Goal: Communication & Community: Answer question/provide support

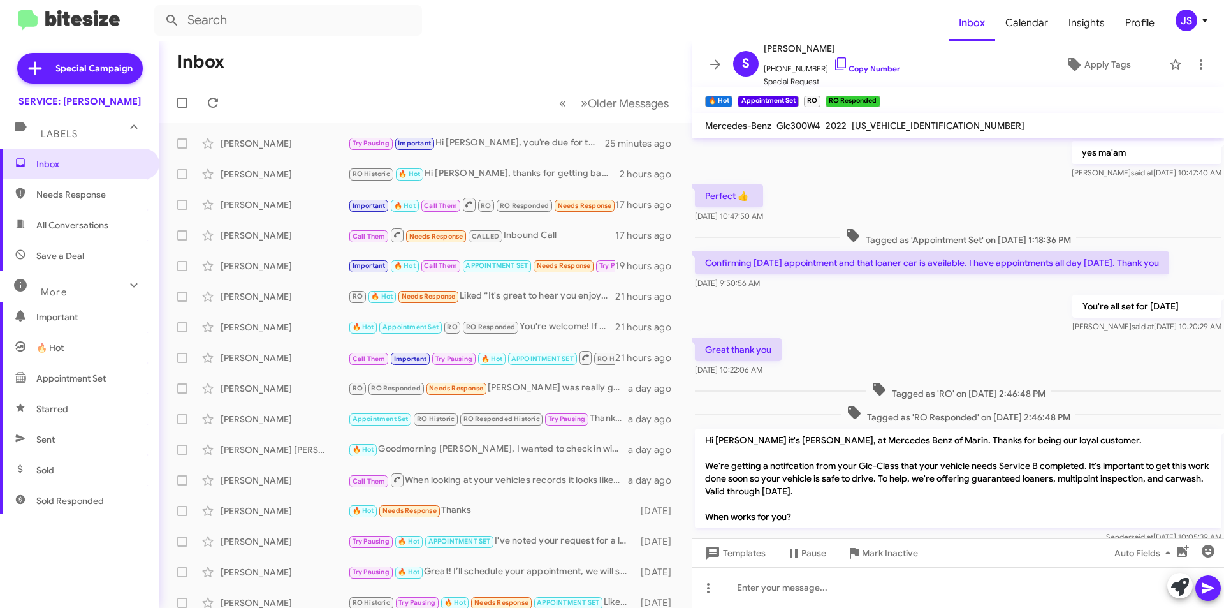
scroll to position [598, 0]
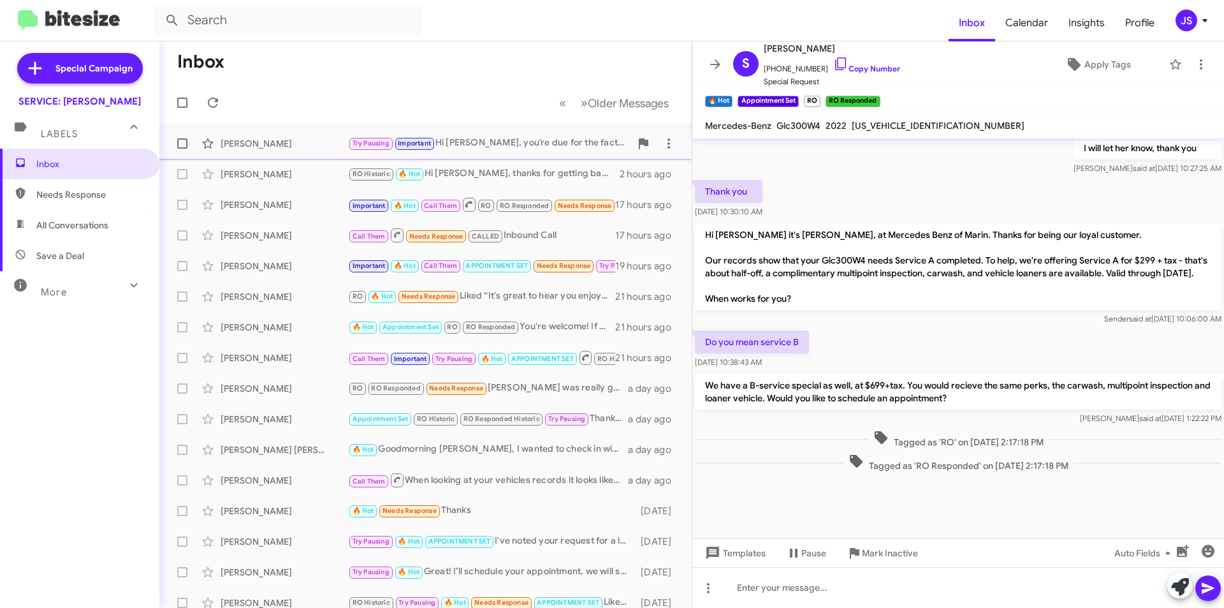
click at [292, 142] on div "[PERSON_NAME]" at bounding box center [285, 143] width 128 height 13
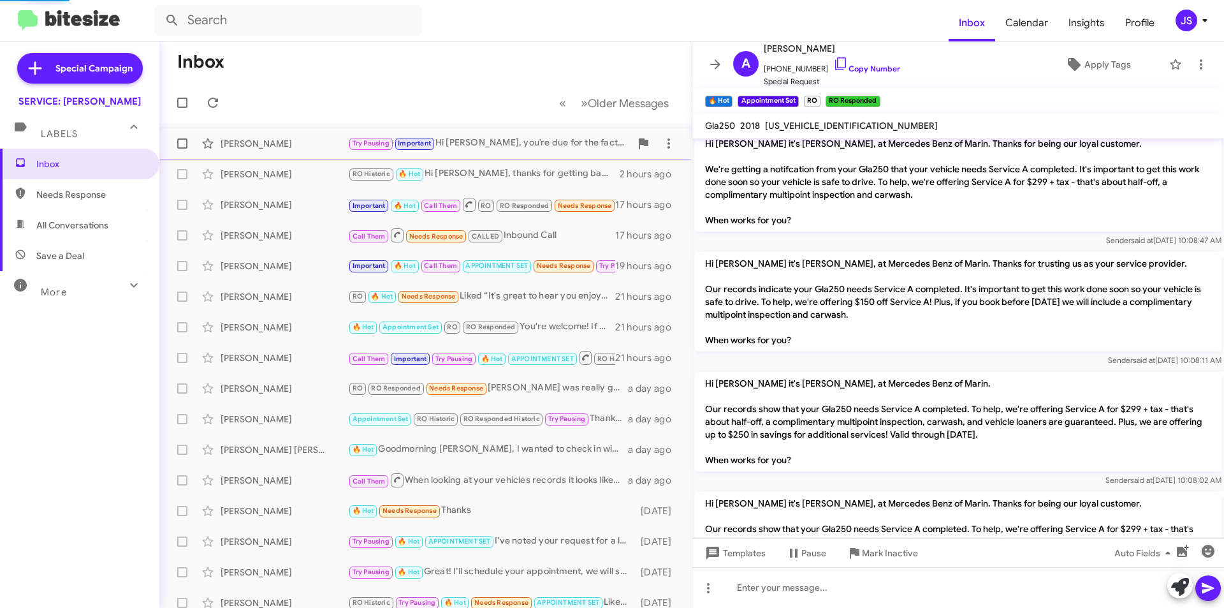
scroll to position [1386, 0]
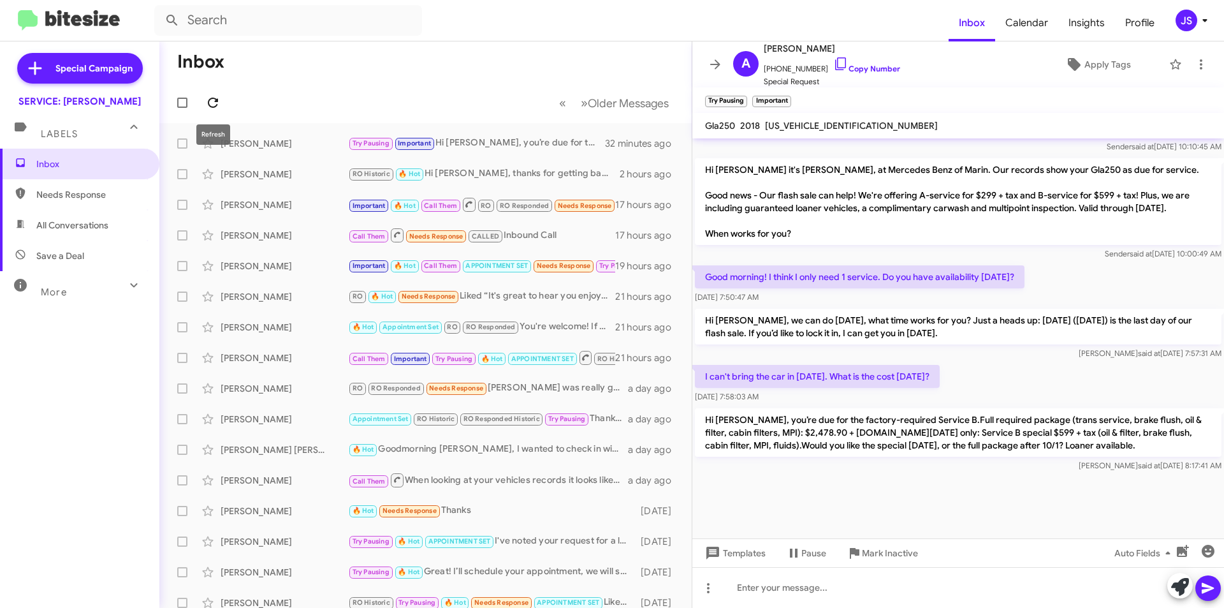
click at [228, 141] on div "Refresh" at bounding box center [213, 134] width 34 height 20
click at [294, 138] on div "[PERSON_NAME]" at bounding box center [285, 143] width 128 height 13
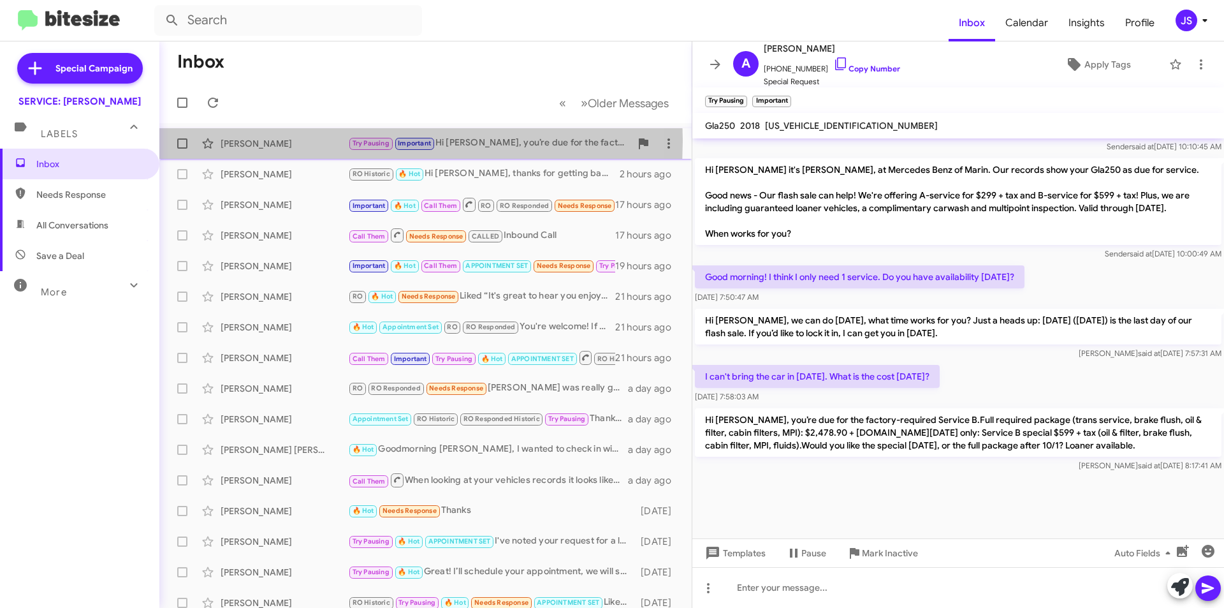
click at [268, 140] on div "[PERSON_NAME]" at bounding box center [285, 143] width 128 height 13
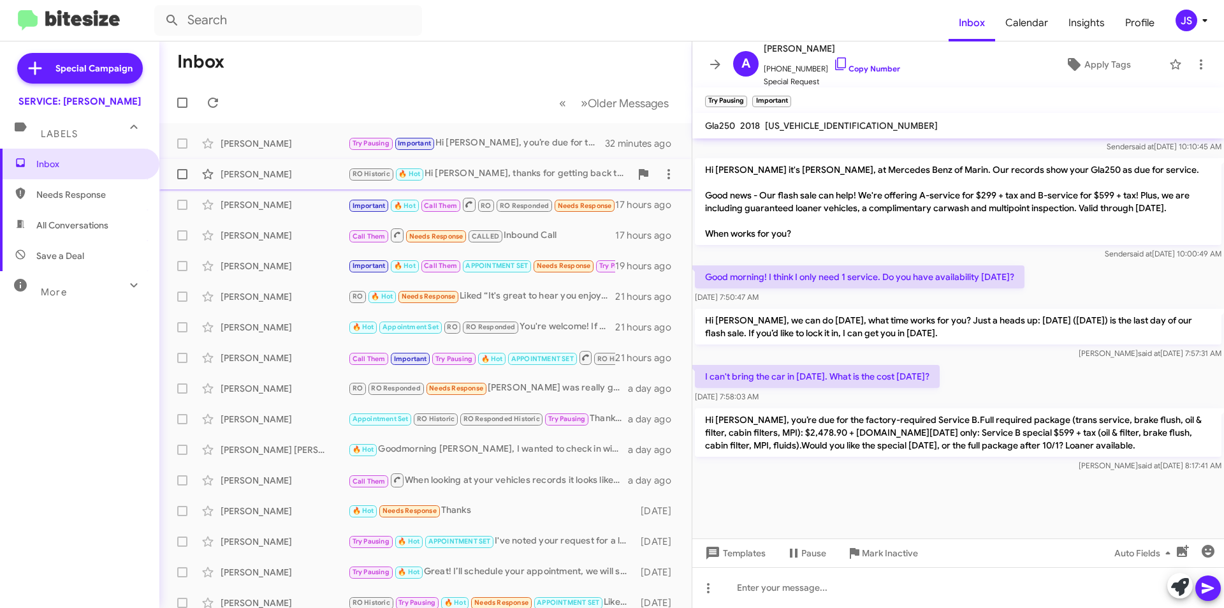
click at [277, 180] on div "Robin Indelicato RO Historic 🔥 Hot Hi Robin, thanks for getting back to me! I c…" at bounding box center [426, 174] width 512 height 26
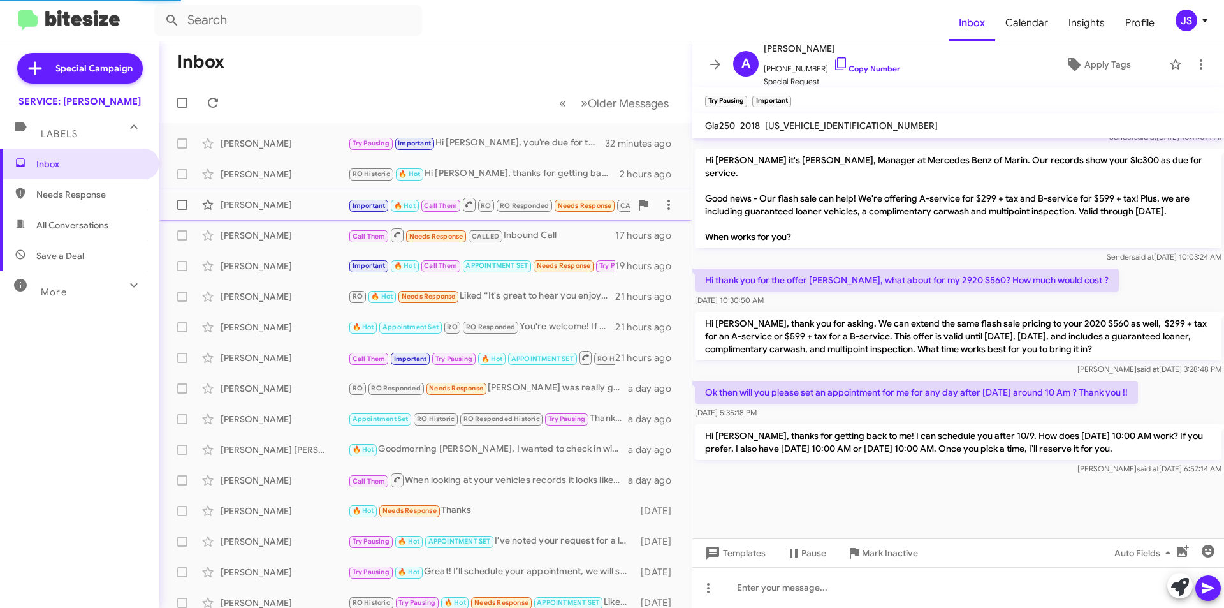
scroll to position [1273, 0]
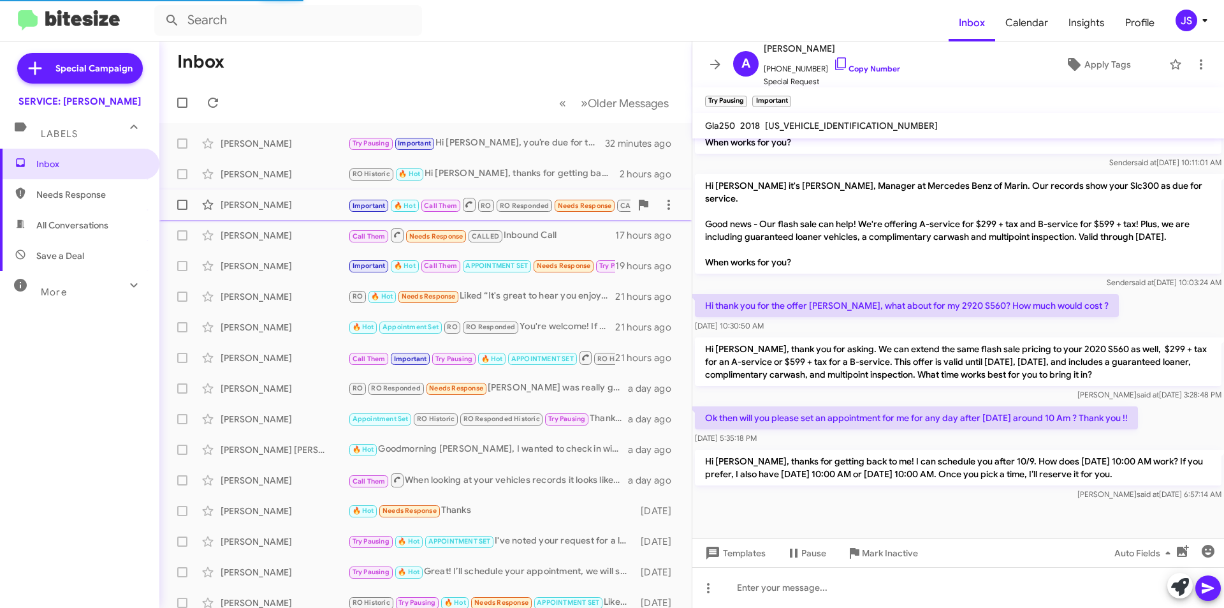
click at [277, 211] on div "Assumpta Curry Important 🔥 Hot Call Them RO RO Responded Needs Response CALLED …" at bounding box center [426, 205] width 512 height 26
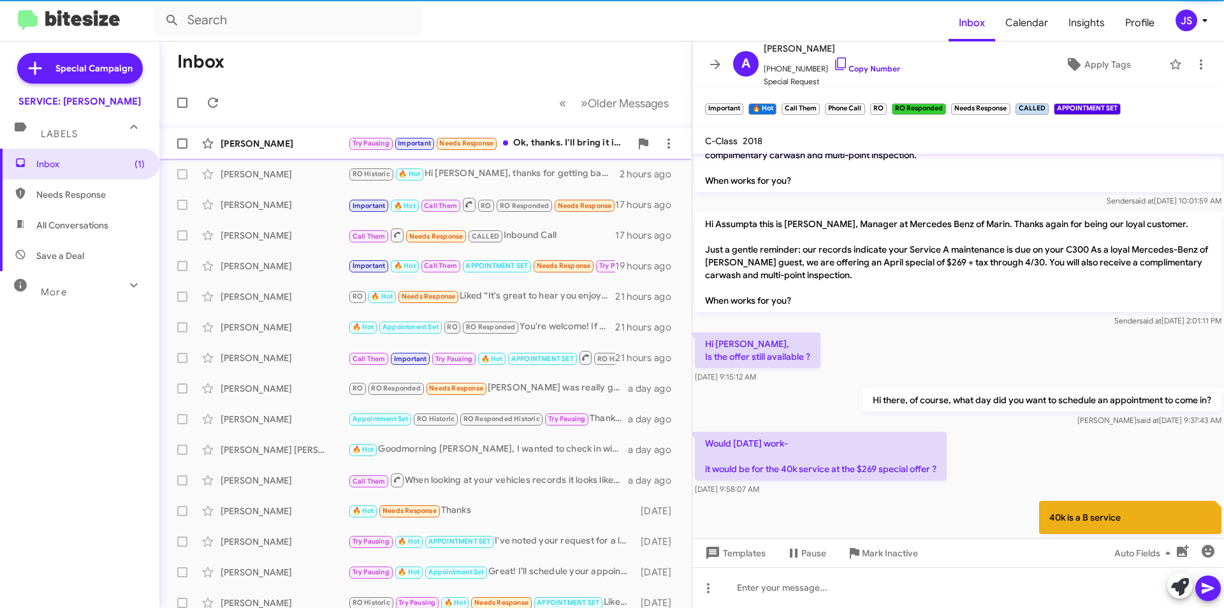
click at [325, 134] on div "Alexis Braun Try Pausing Important Needs Response Ok, thanks. I'll bring it in …" at bounding box center [426, 144] width 512 height 26
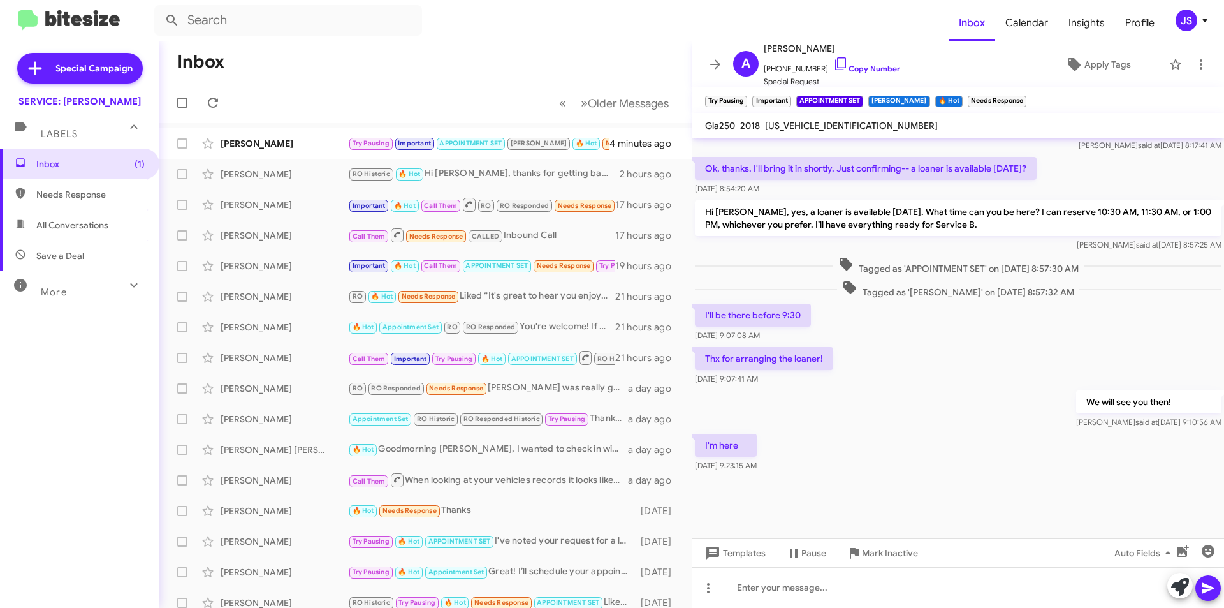
scroll to position [1117, 0]
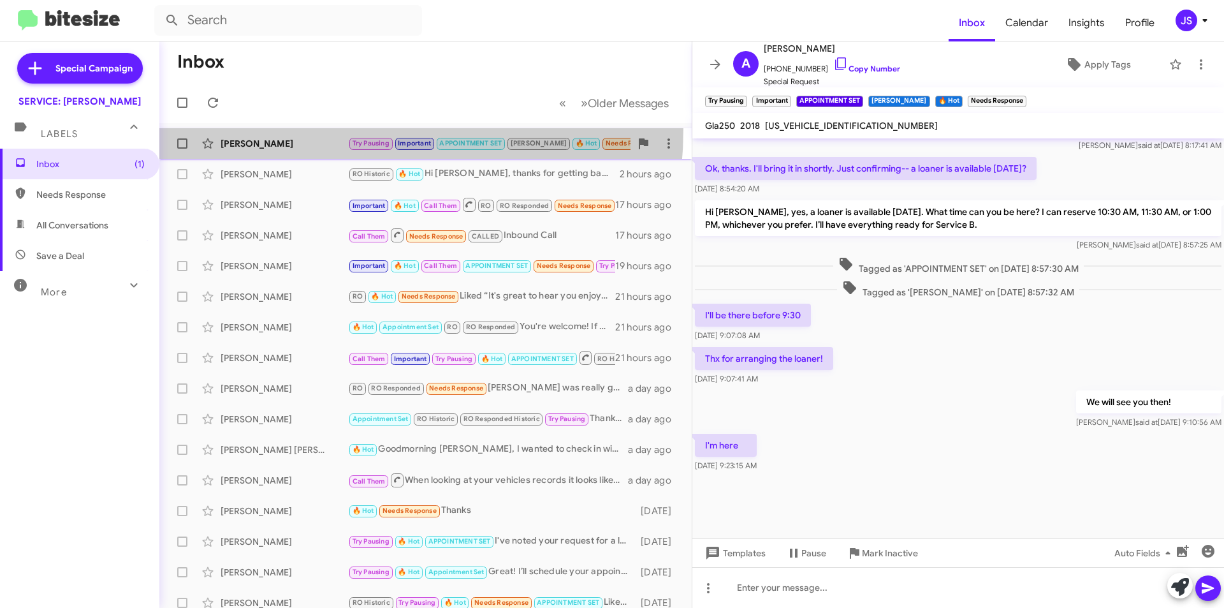
click at [283, 128] on span "Alexis Braun Try Pausing Important APPOINTMENT SET RAUL 🔥 Hot Needs Response I'…" at bounding box center [425, 143] width 533 height 31
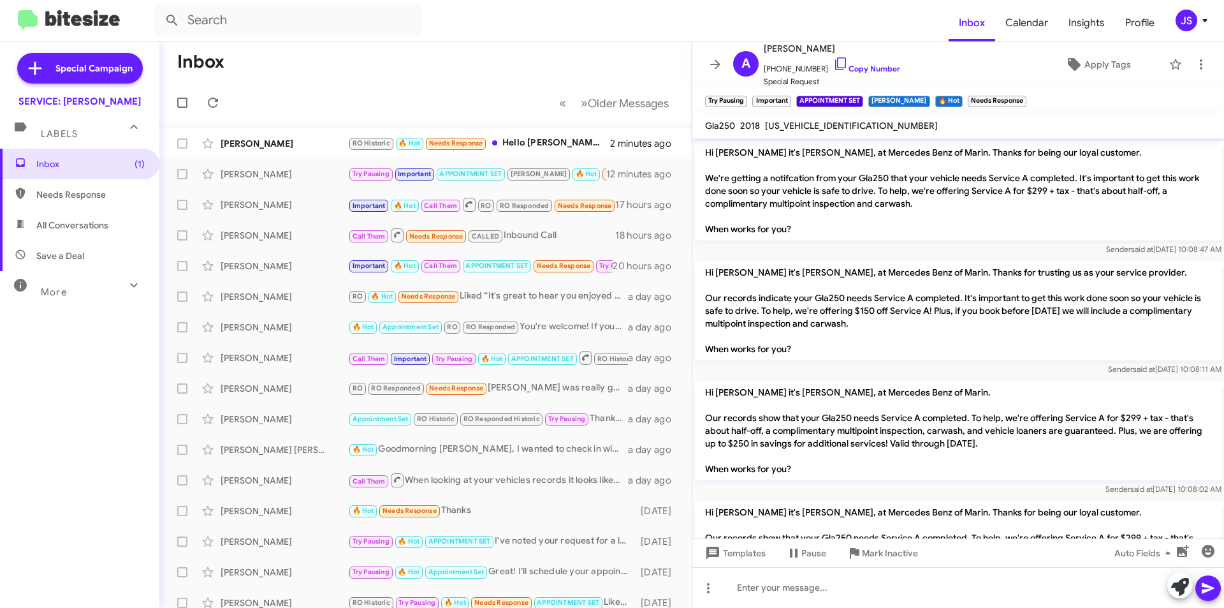
scroll to position [1091, 0]
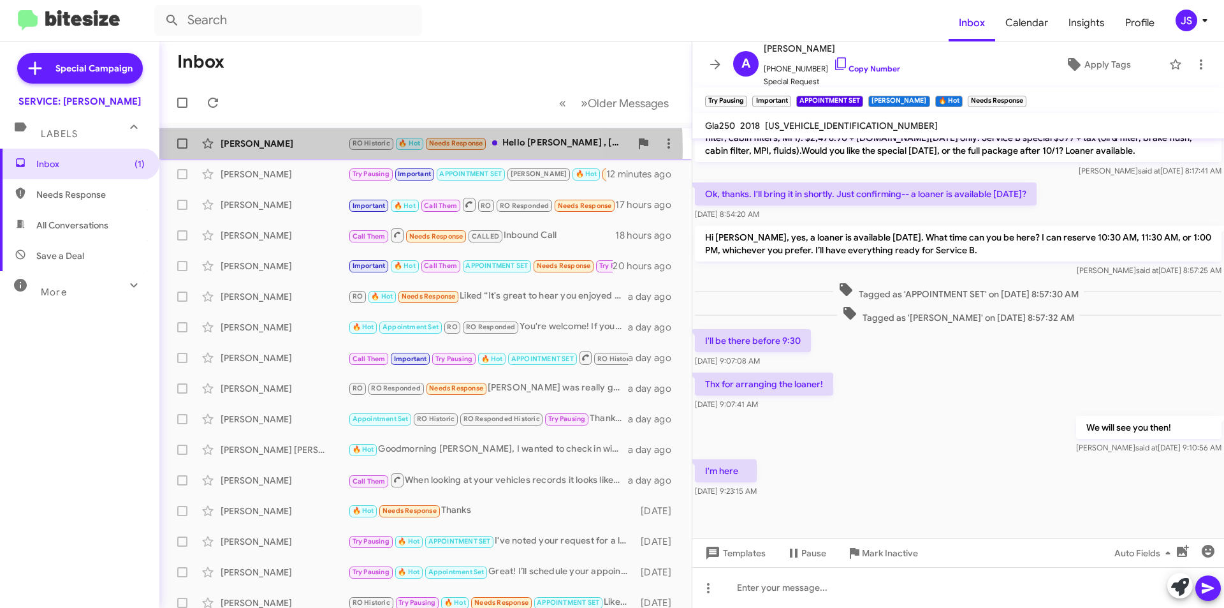
click at [319, 150] on div "Robin Indelicato RO Historic 🔥 Hot Needs Response Hello Omar , Monday 10/13 at …" at bounding box center [426, 144] width 512 height 26
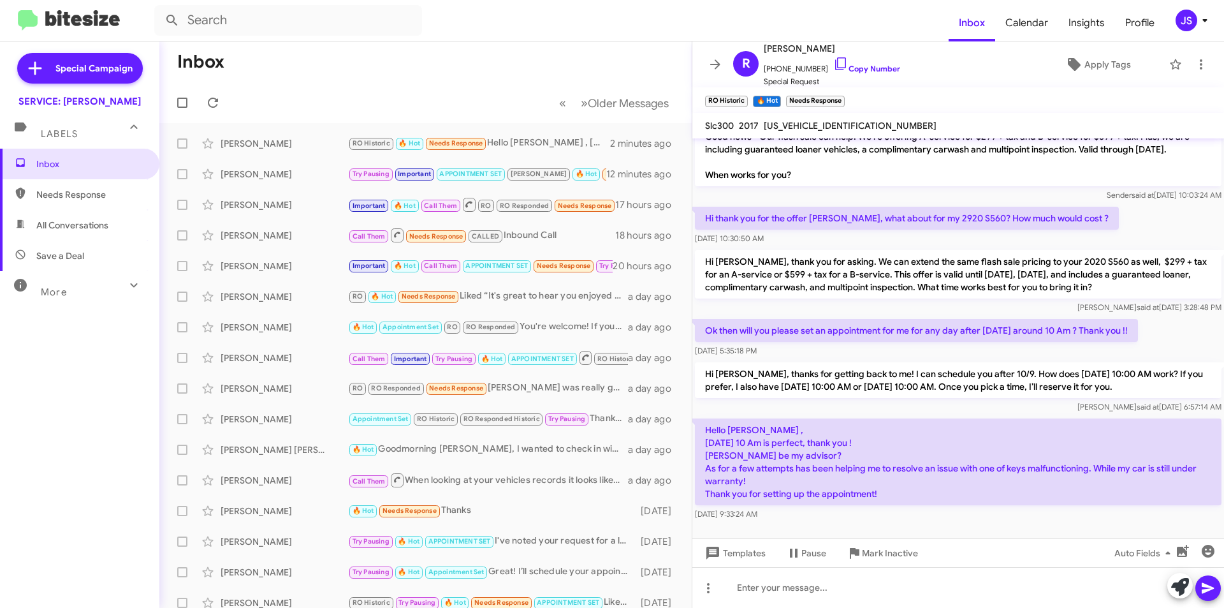
scroll to position [1383, 0]
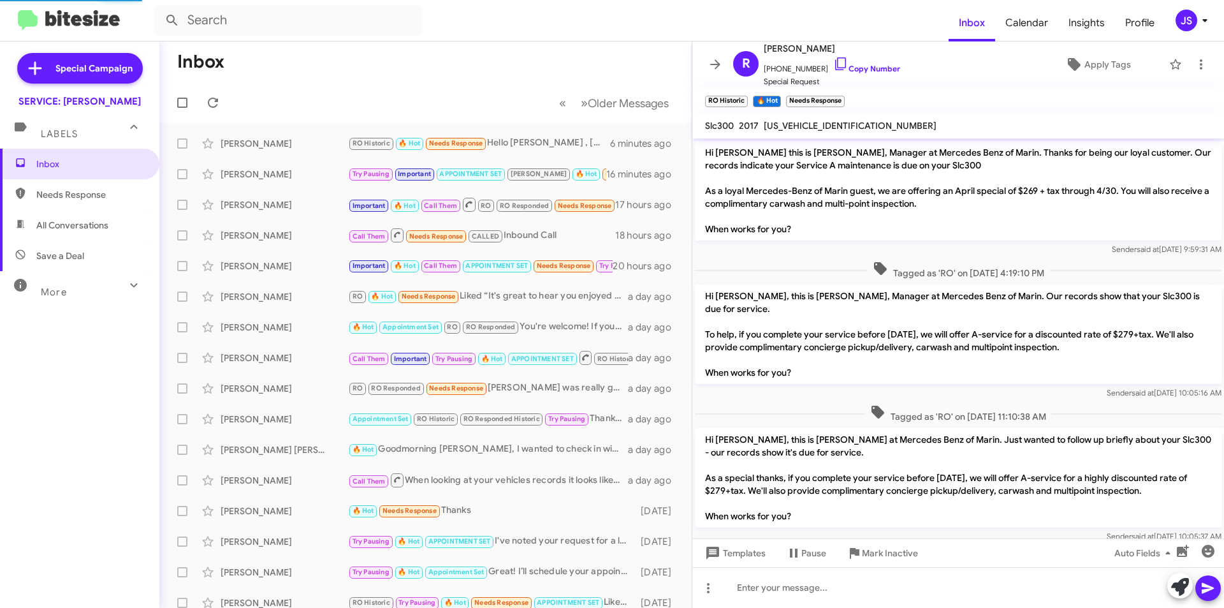
scroll to position [1383, 0]
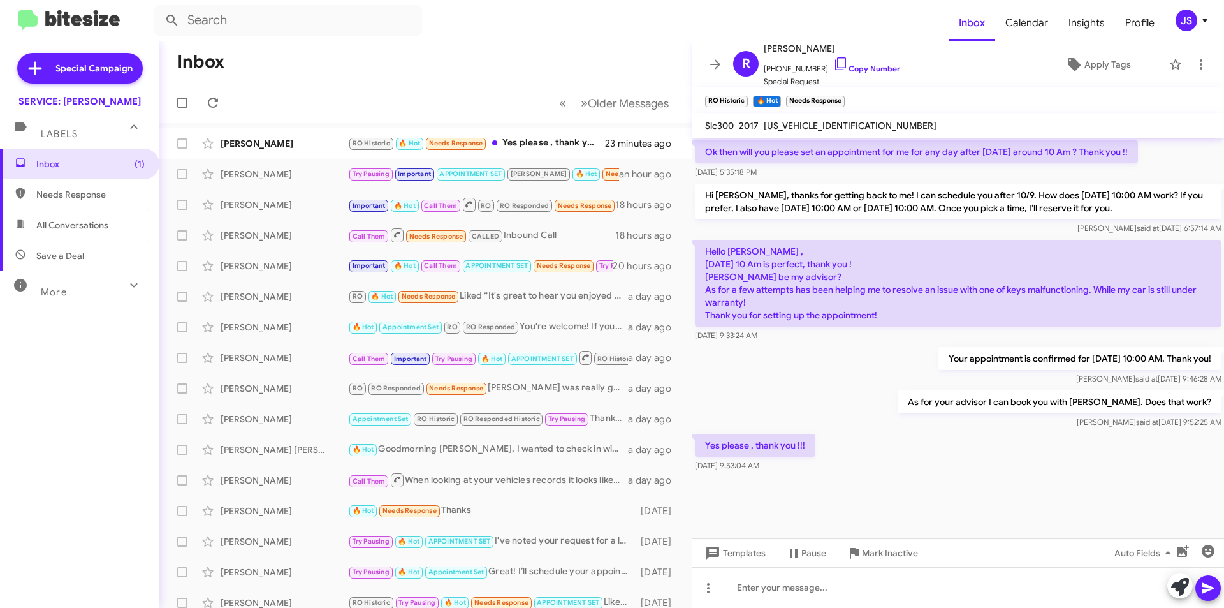
scroll to position [1250, 0]
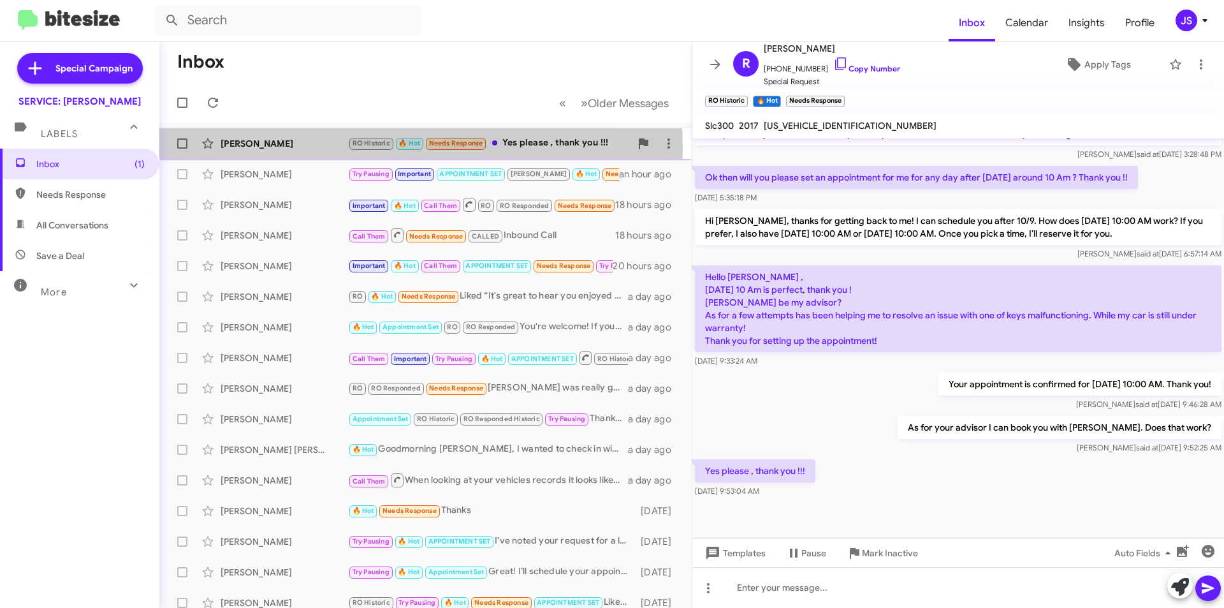
click at [324, 149] on div "[PERSON_NAME]" at bounding box center [285, 143] width 128 height 13
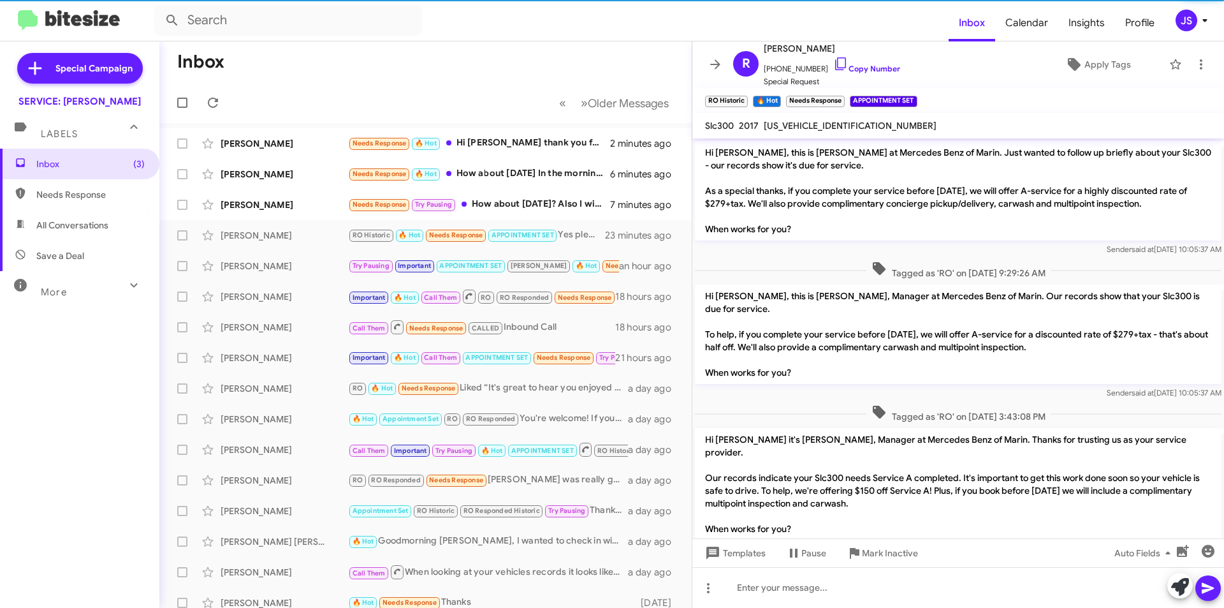
scroll to position [1224, 0]
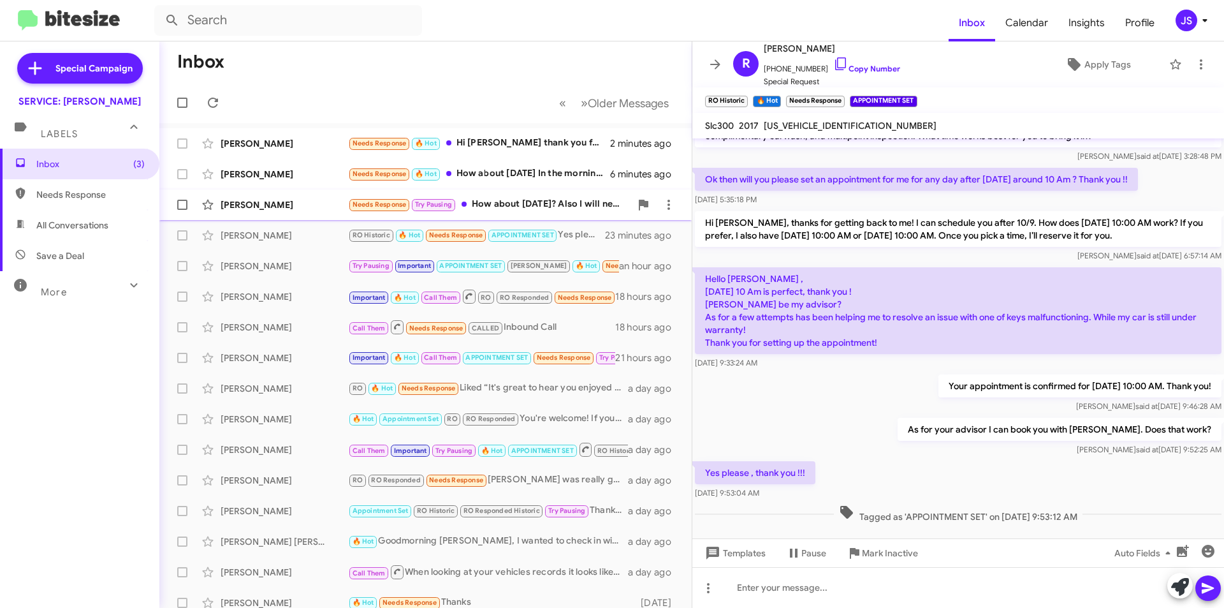
click at [263, 210] on div "[PERSON_NAME]" at bounding box center [285, 204] width 128 height 13
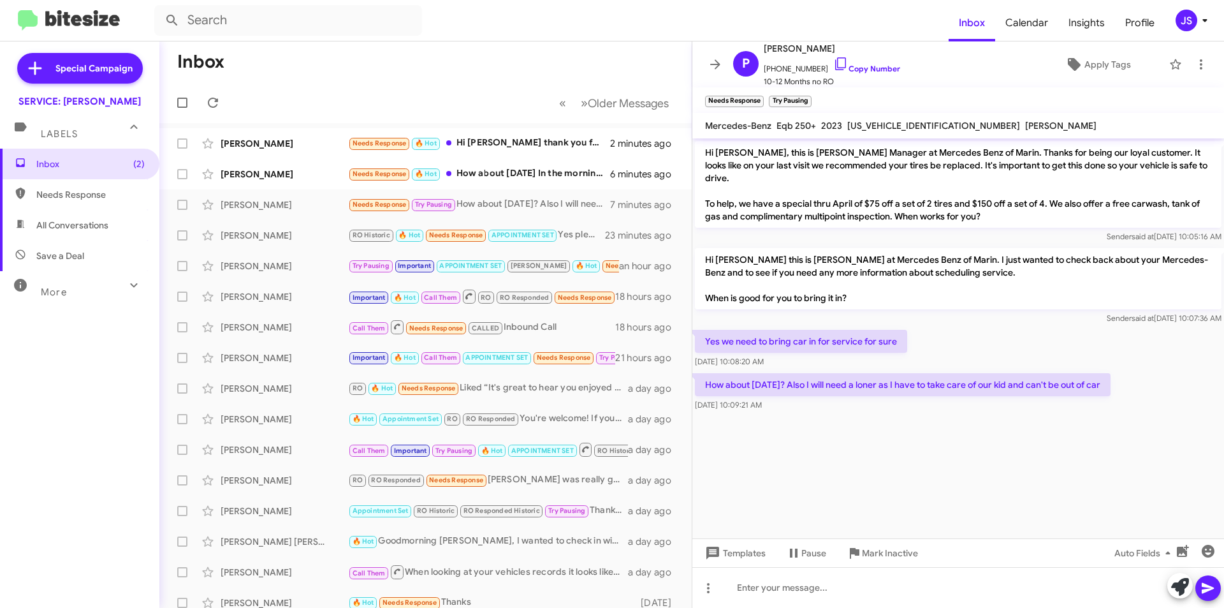
click at [1081, 475] on cdk-virtual-scroll-viewport "Hi Paul, this is Omar Ibrahimi Manager at Mercedes Benz of Marin. Thanks for be…" at bounding box center [959, 338] width 532 height 400
click at [830, 592] on div at bounding box center [959, 587] width 532 height 41
click at [846, 589] on div "Hi Paul, Wednesday works what timne" at bounding box center [959, 587] width 532 height 41
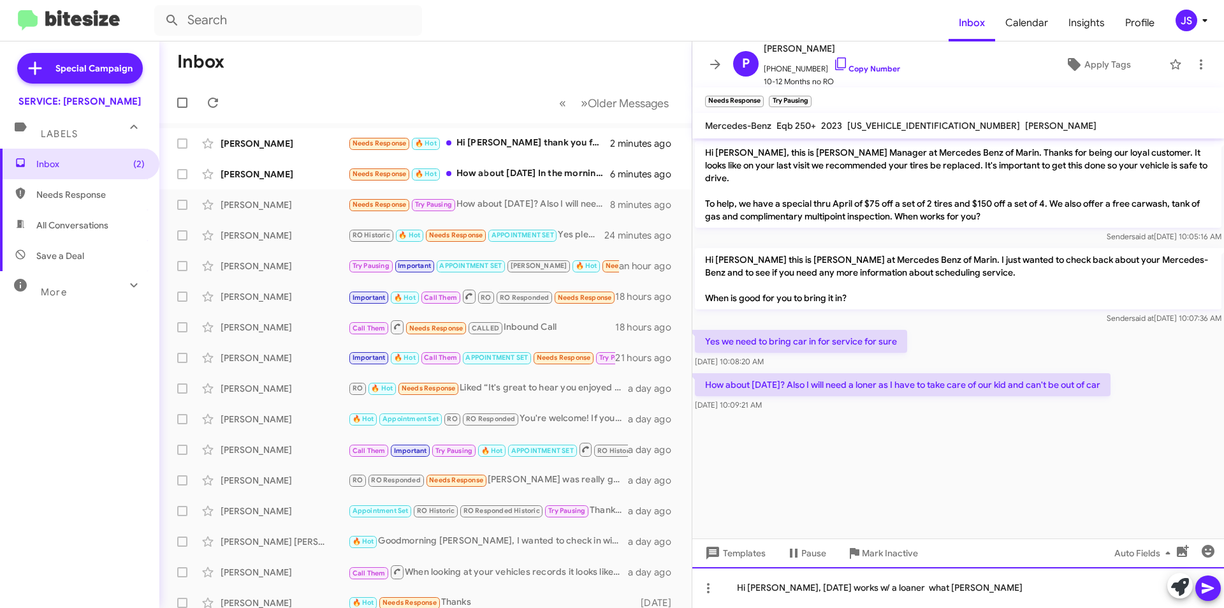
click at [954, 589] on div "Hi Paul, Wednesday works w/ a loaner what timne" at bounding box center [959, 587] width 532 height 41
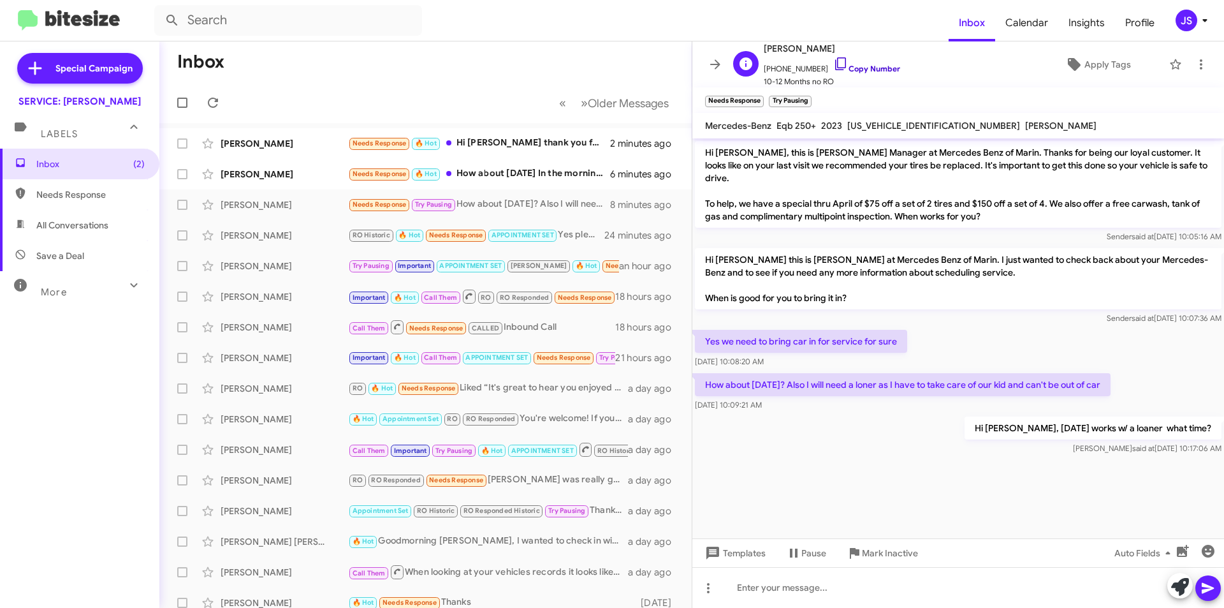
click at [837, 67] on link "Copy Number" at bounding box center [867, 69] width 67 height 10
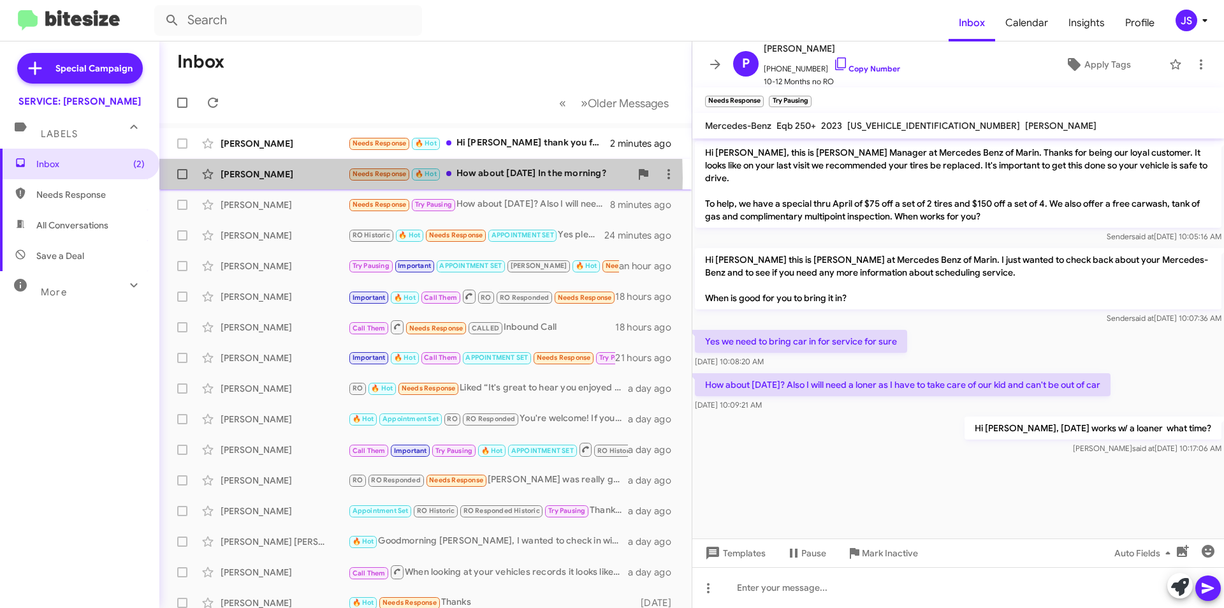
click at [251, 178] on div "[PERSON_NAME]" at bounding box center [285, 174] width 128 height 13
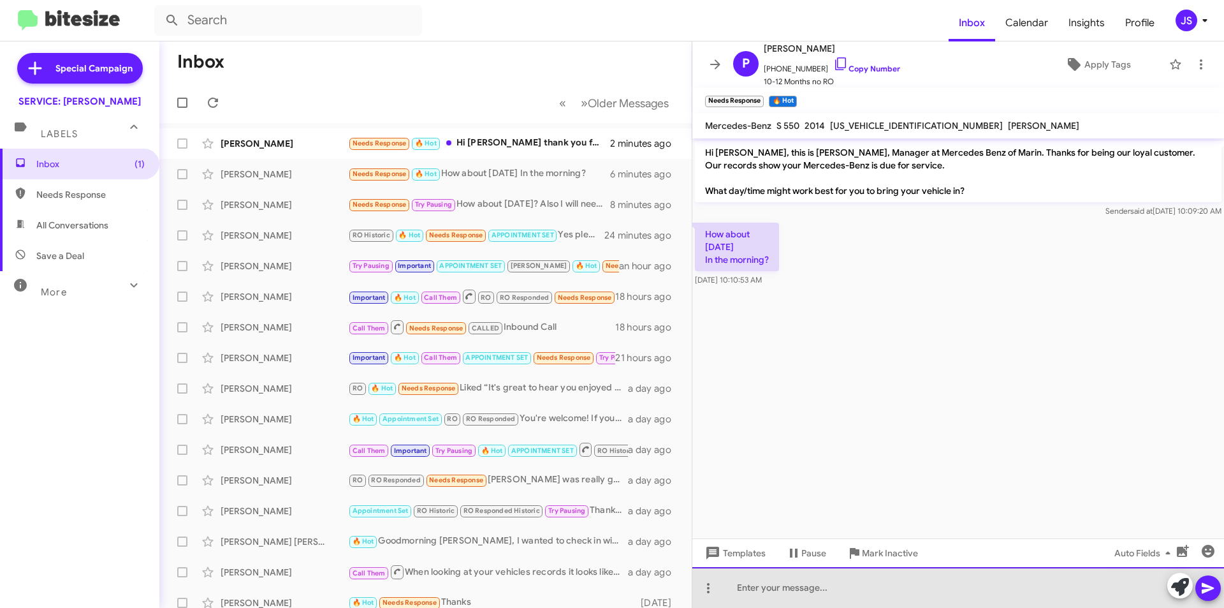
click at [842, 571] on div at bounding box center [959, 587] width 532 height 41
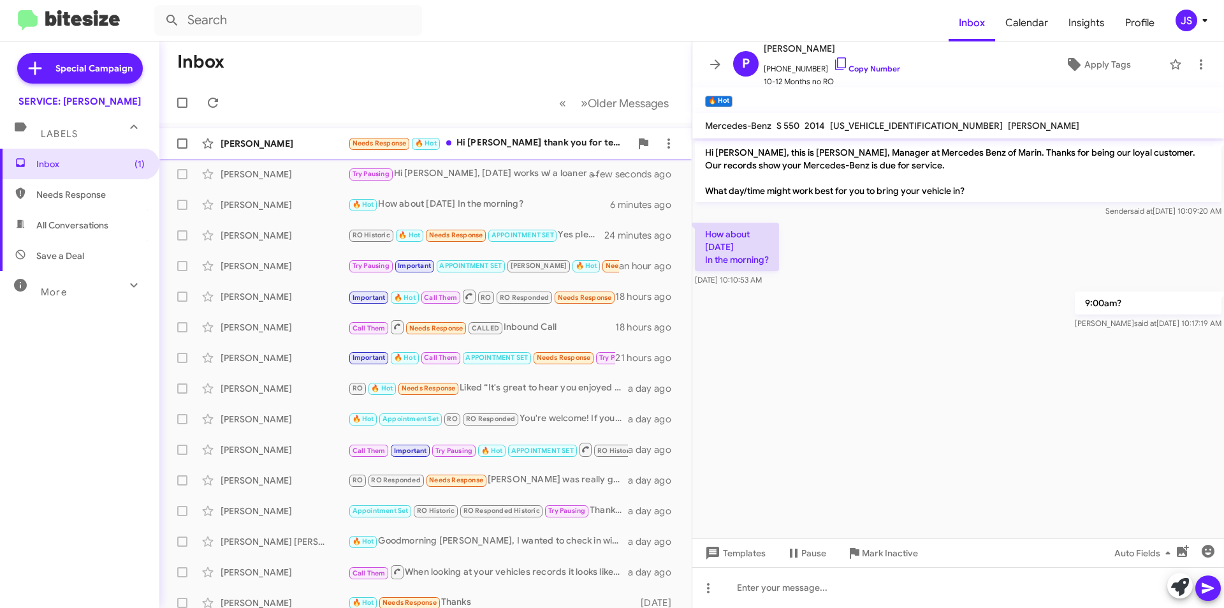
click at [330, 146] on div "[PERSON_NAME]" at bounding box center [285, 143] width 128 height 13
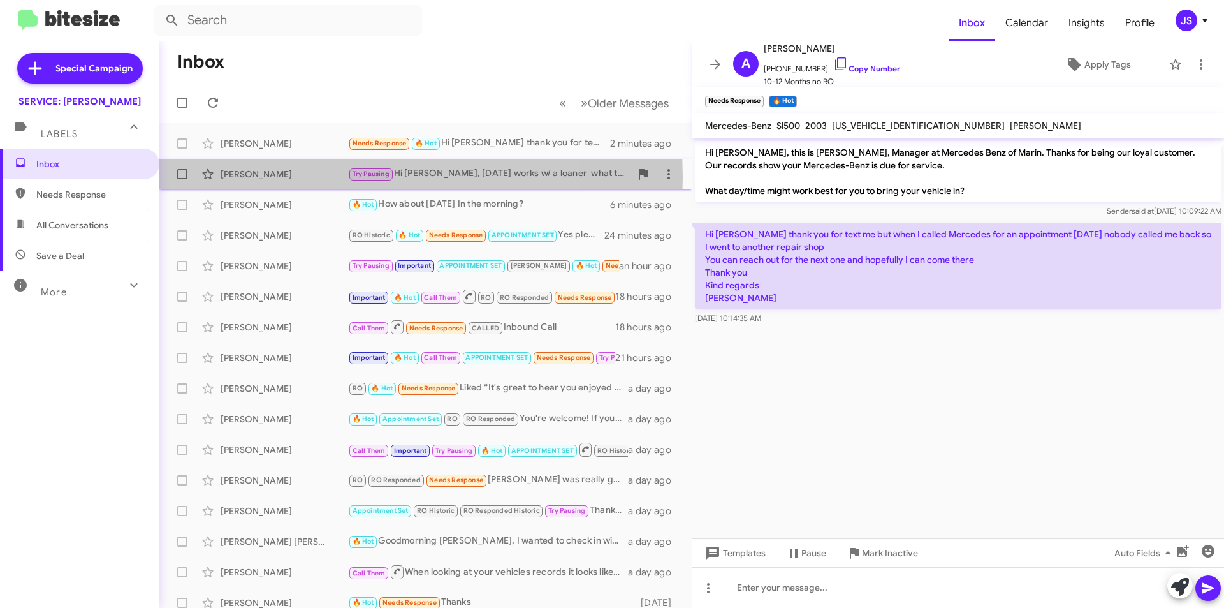
click at [307, 177] on div "[PERSON_NAME]" at bounding box center [285, 174] width 128 height 13
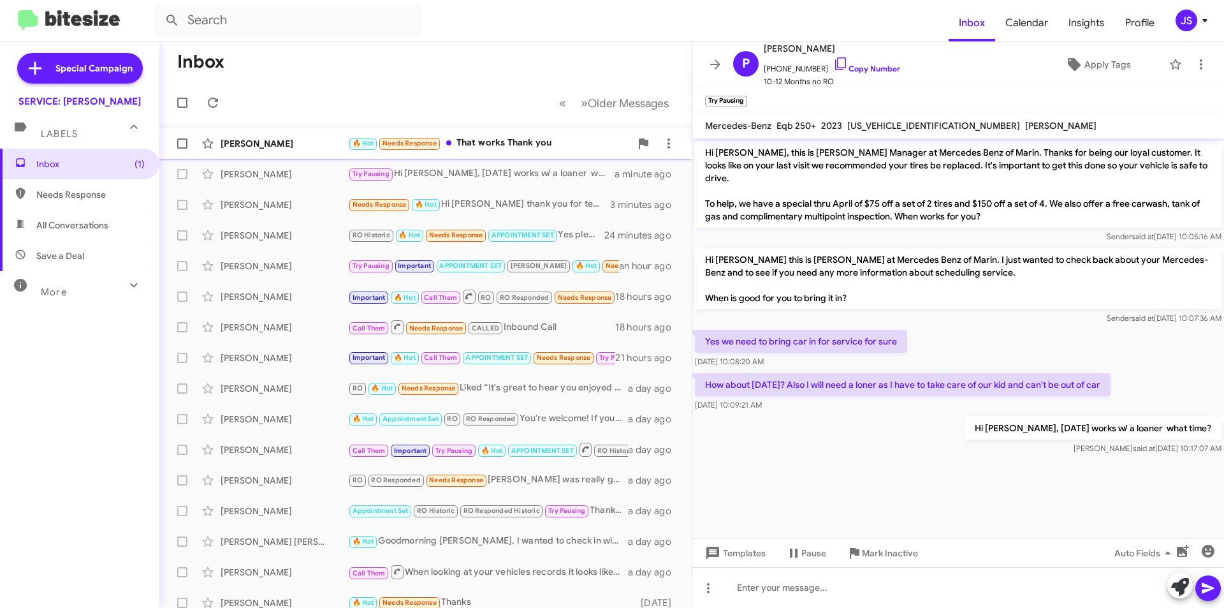
click at [336, 144] on div "[PERSON_NAME]" at bounding box center [285, 143] width 128 height 13
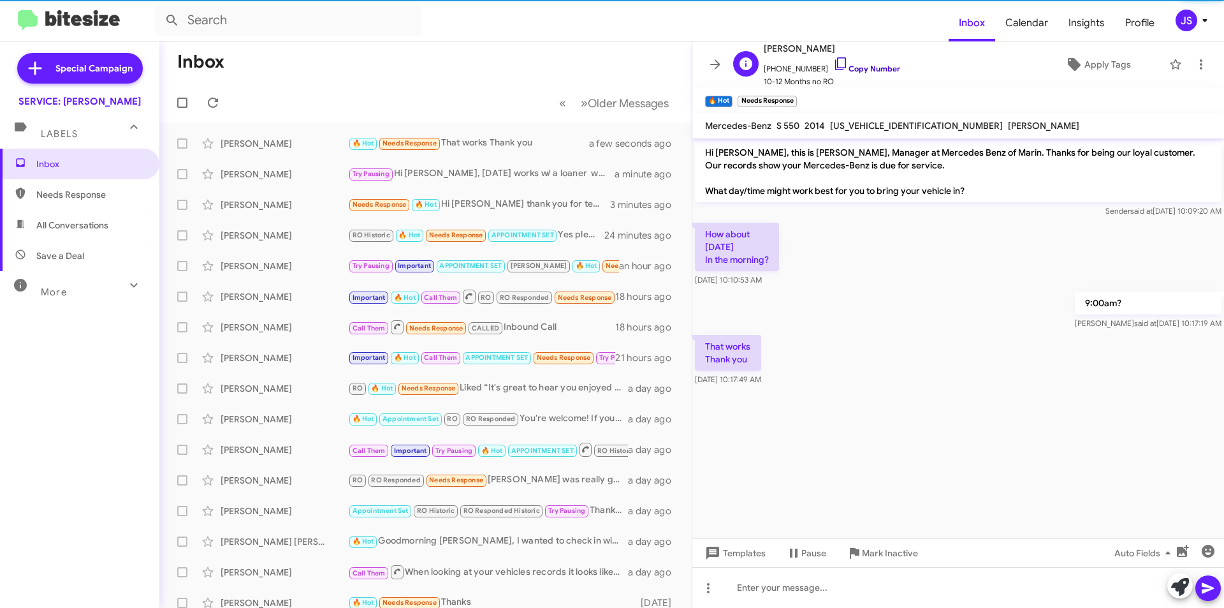
click at [834, 64] on icon at bounding box center [841, 63] width 15 height 15
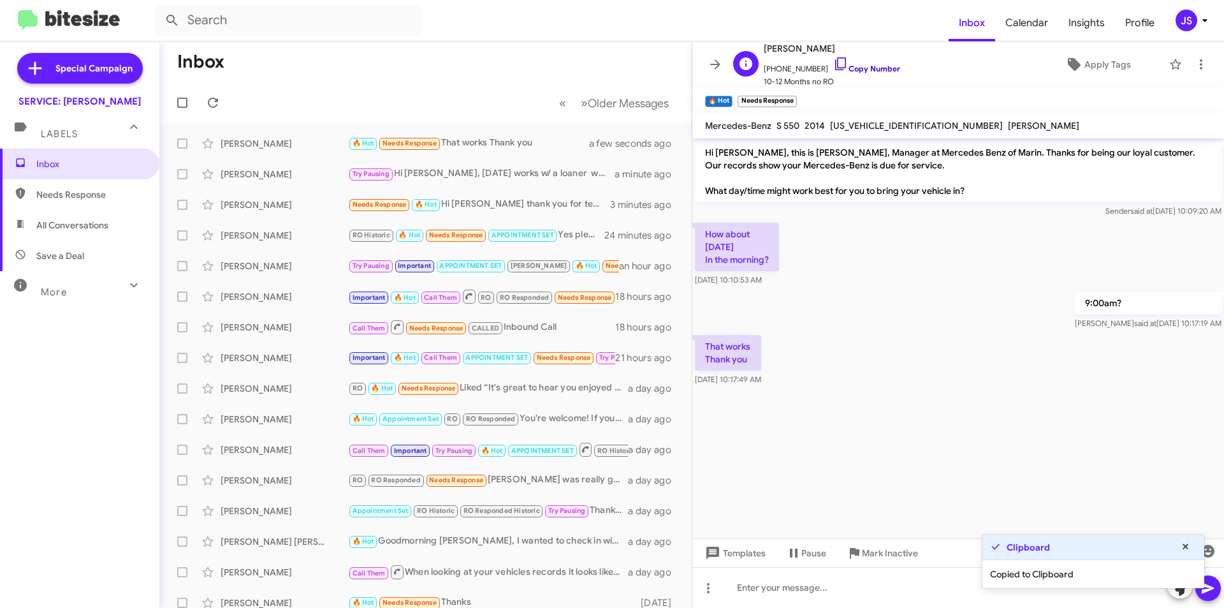
click at [834, 66] on link "Copy Number" at bounding box center [867, 69] width 67 height 10
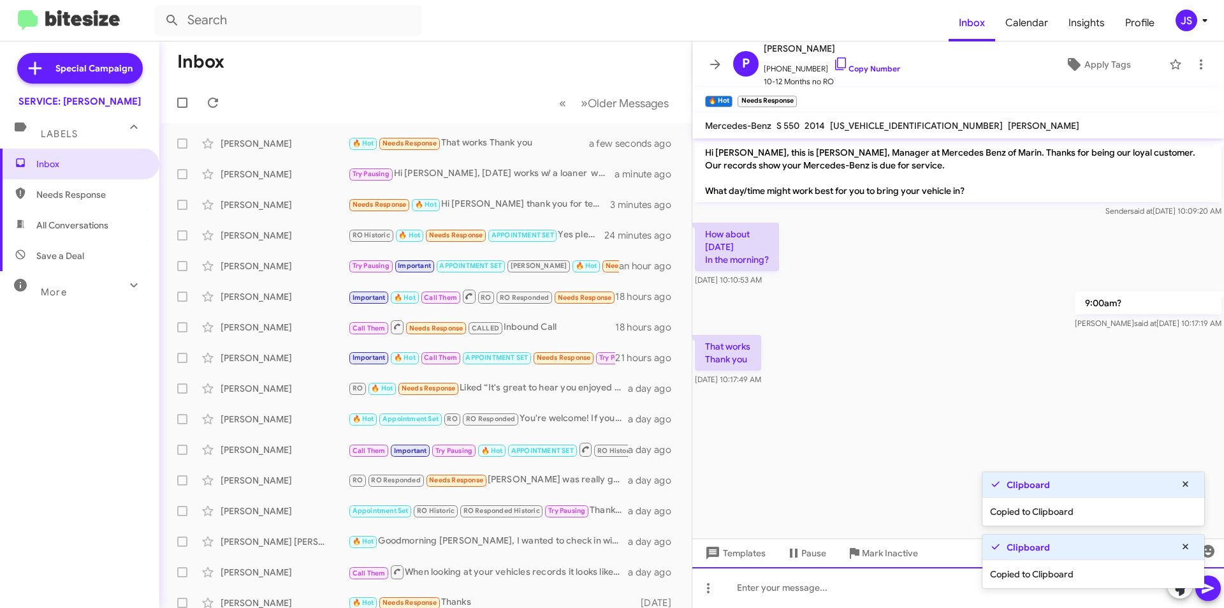
click at [893, 597] on div at bounding box center [959, 587] width 532 height 41
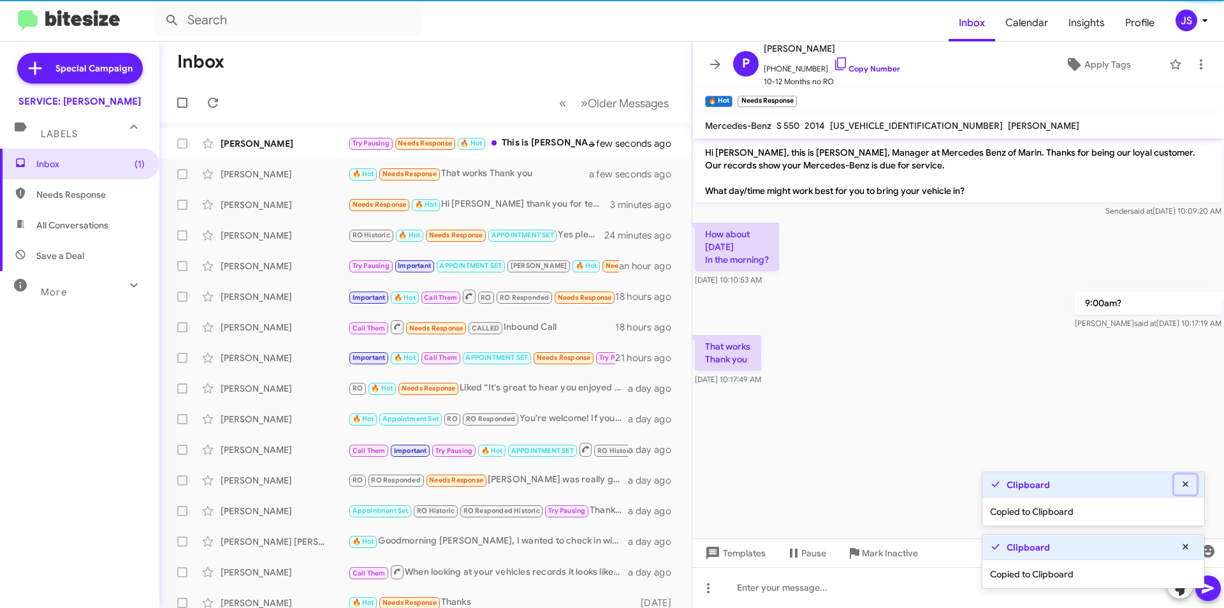
click at [1185, 478] on fa-icon at bounding box center [1185, 483] width 11 height 11
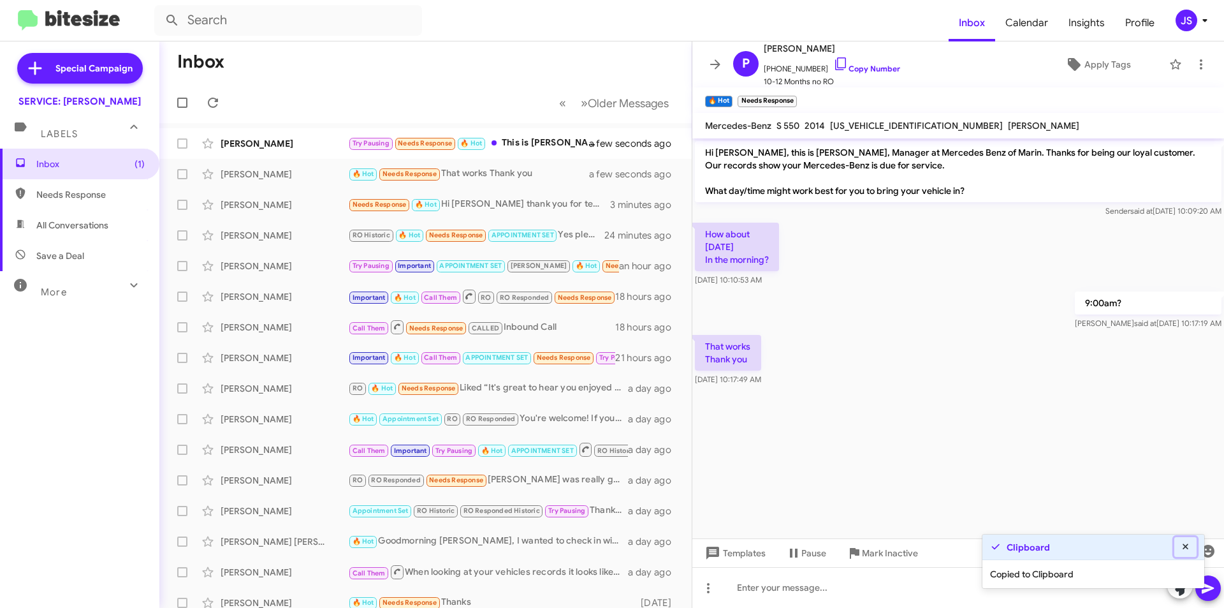
click at [1189, 545] on icon at bounding box center [1185, 546] width 11 height 9
click at [1182, 578] on icon at bounding box center [1181, 587] width 18 height 18
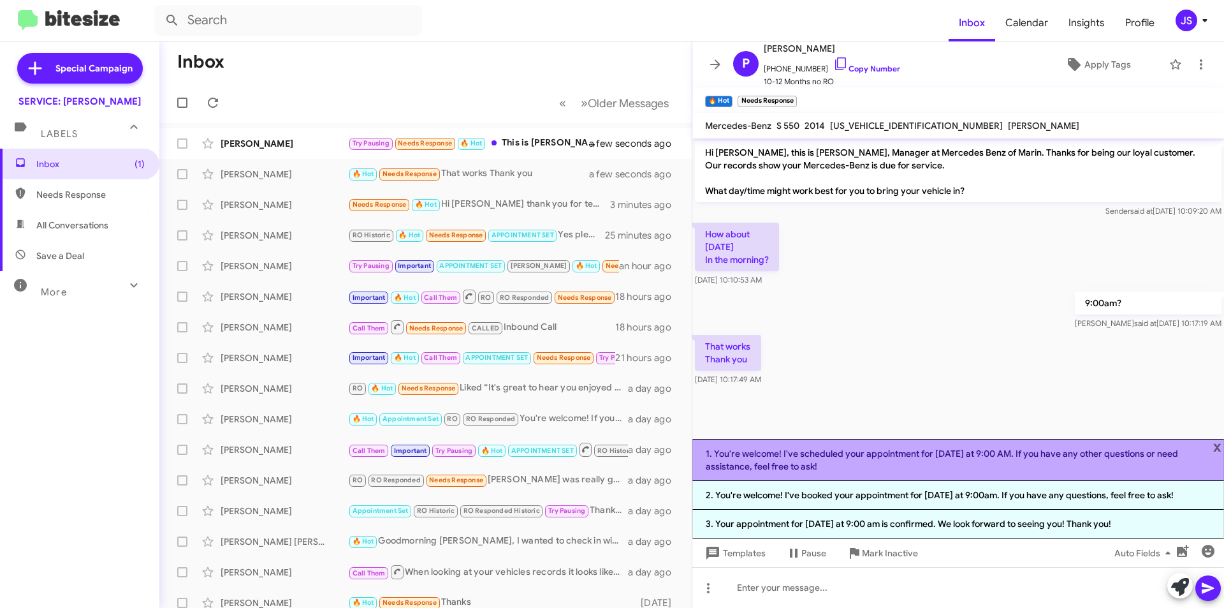
click at [783, 453] on li "1. You're welcome! I've scheduled your appointment for next Wednesday at 9:00 A…" at bounding box center [959, 460] width 532 height 42
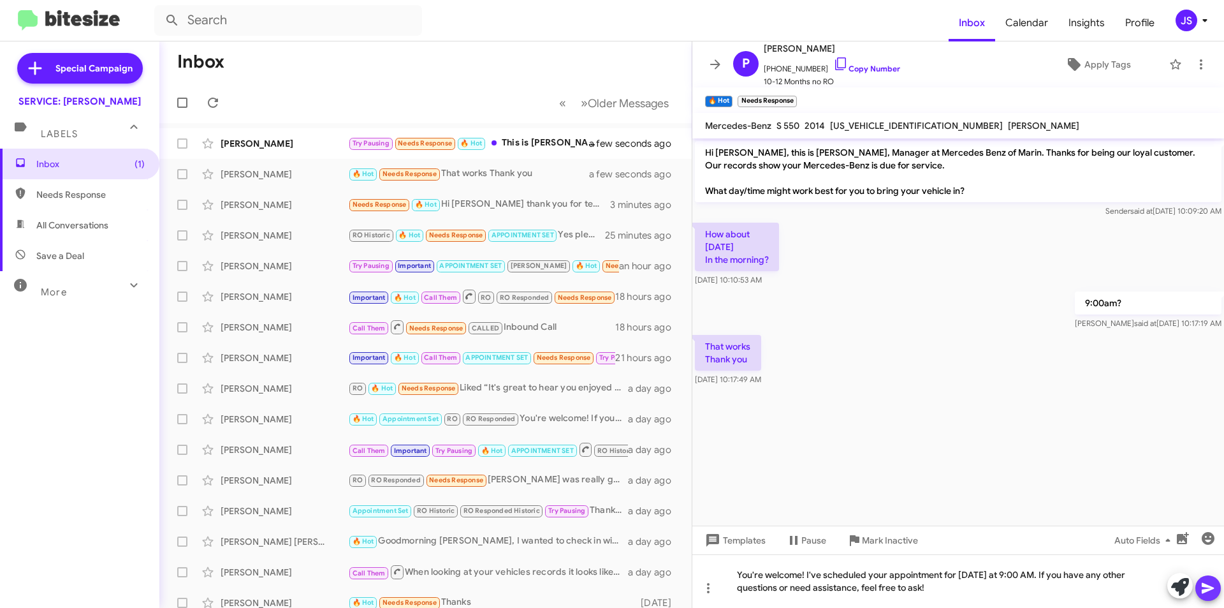
click at [1209, 597] on span at bounding box center [1208, 588] width 15 height 26
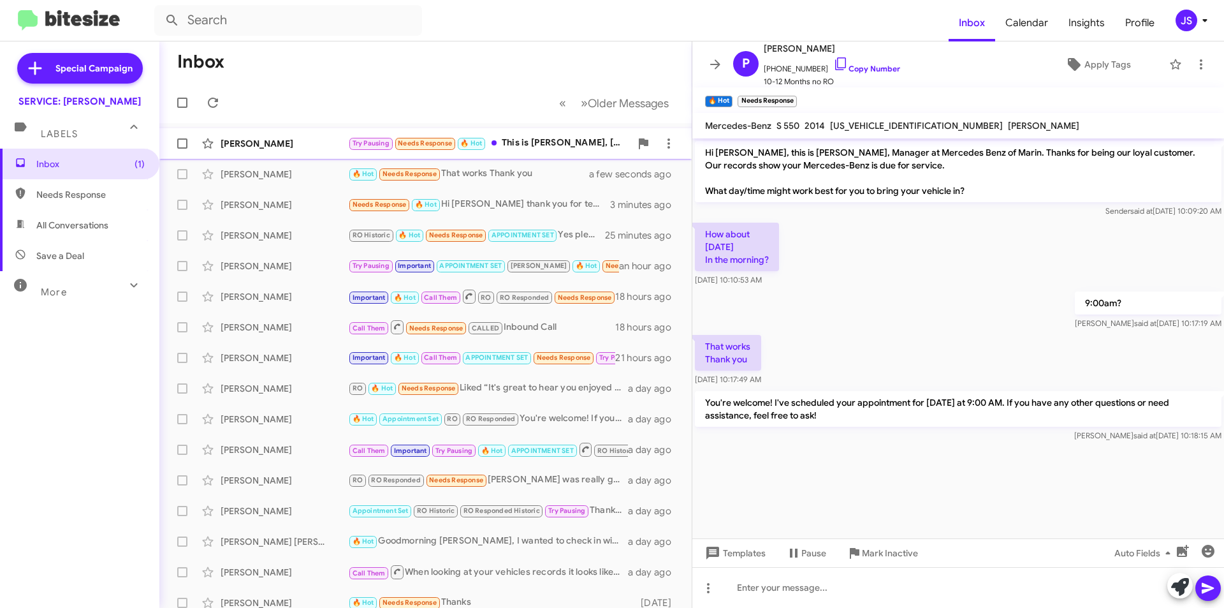
click at [324, 153] on div "Paul Blackwell Try Pausing Needs Response 🔥 Hot This is Ana, Paul's wife :) bes…" at bounding box center [426, 144] width 512 height 26
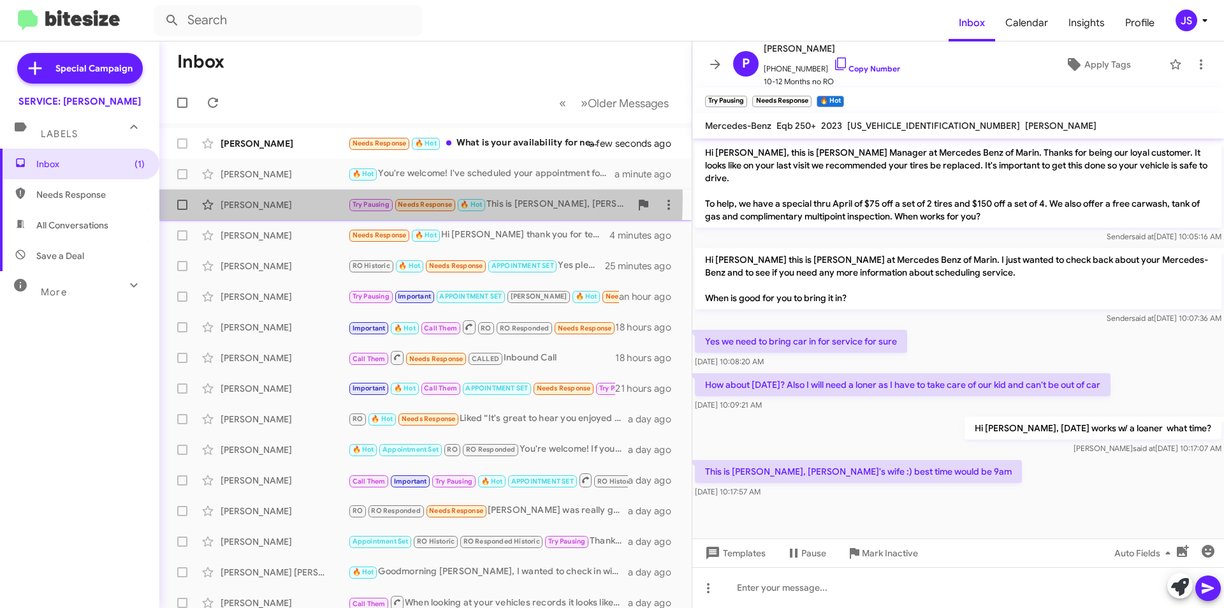
click at [316, 198] on div "[PERSON_NAME]" at bounding box center [285, 204] width 128 height 13
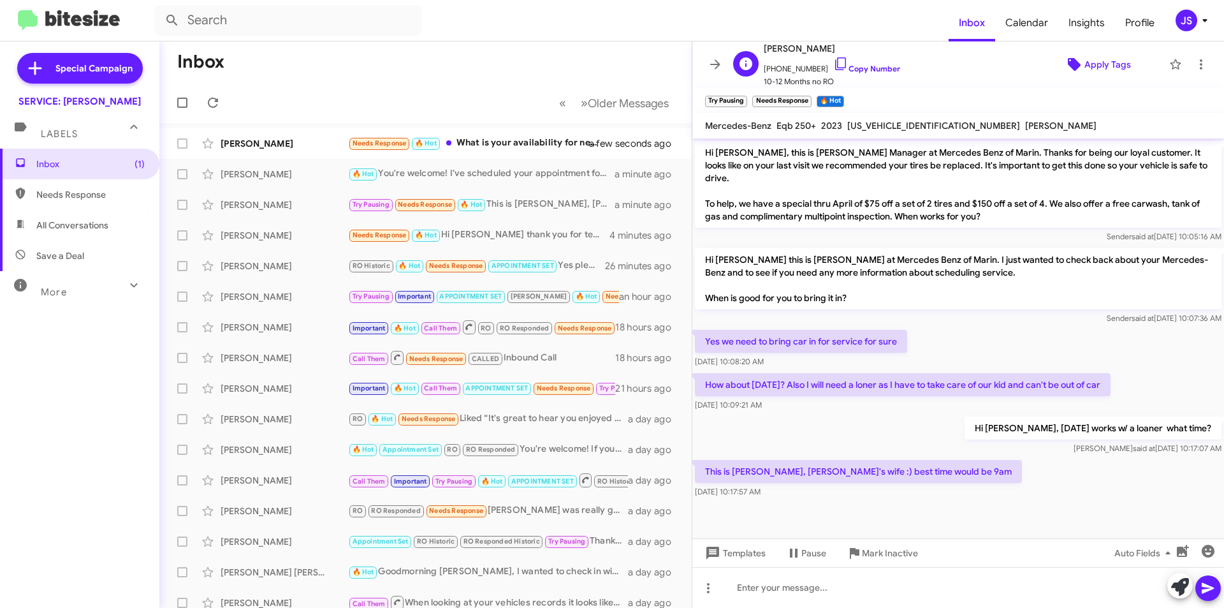
click at [1069, 62] on icon at bounding box center [1074, 64] width 13 height 13
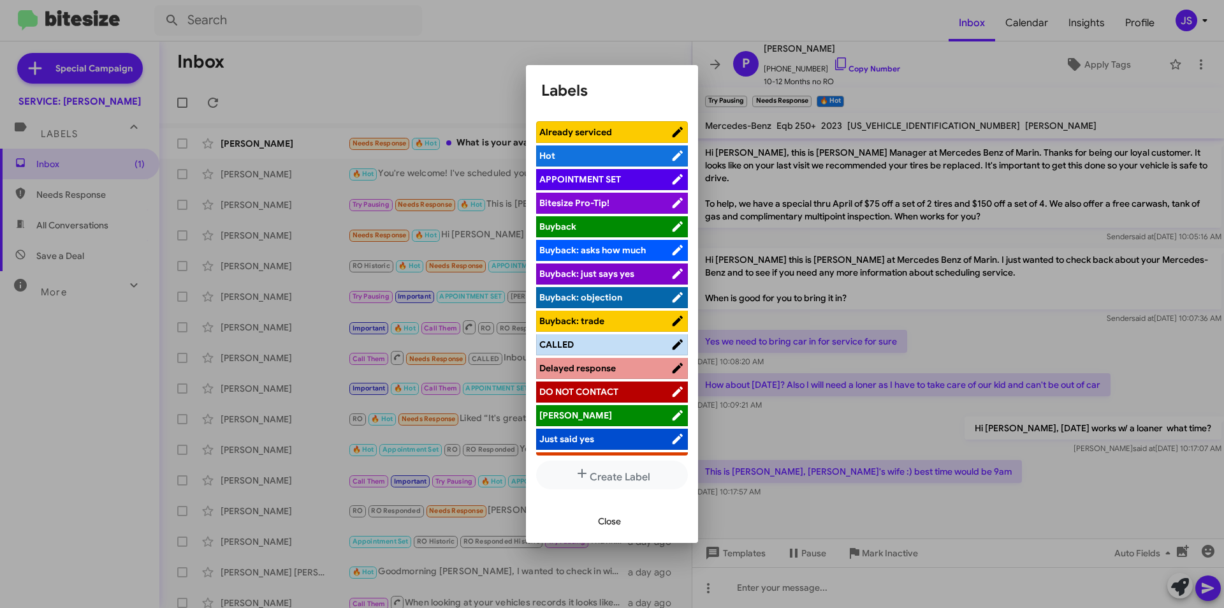
click at [606, 182] on span "APPOINTMENT SET" at bounding box center [581, 178] width 82 height 11
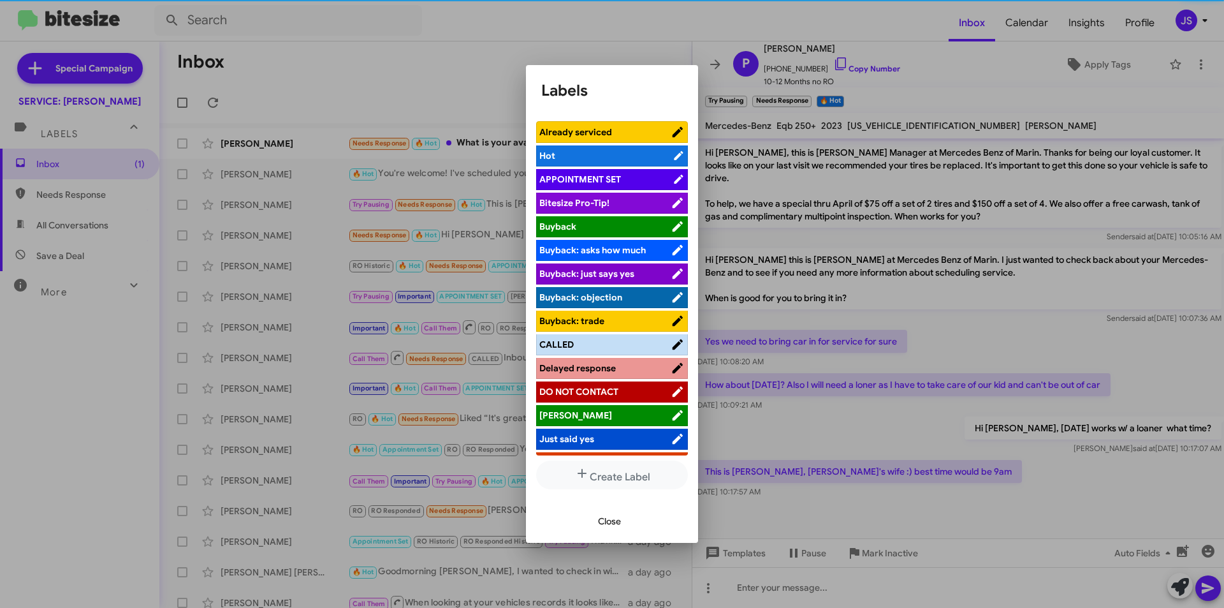
click at [612, 523] on span "Close" at bounding box center [609, 521] width 23 height 23
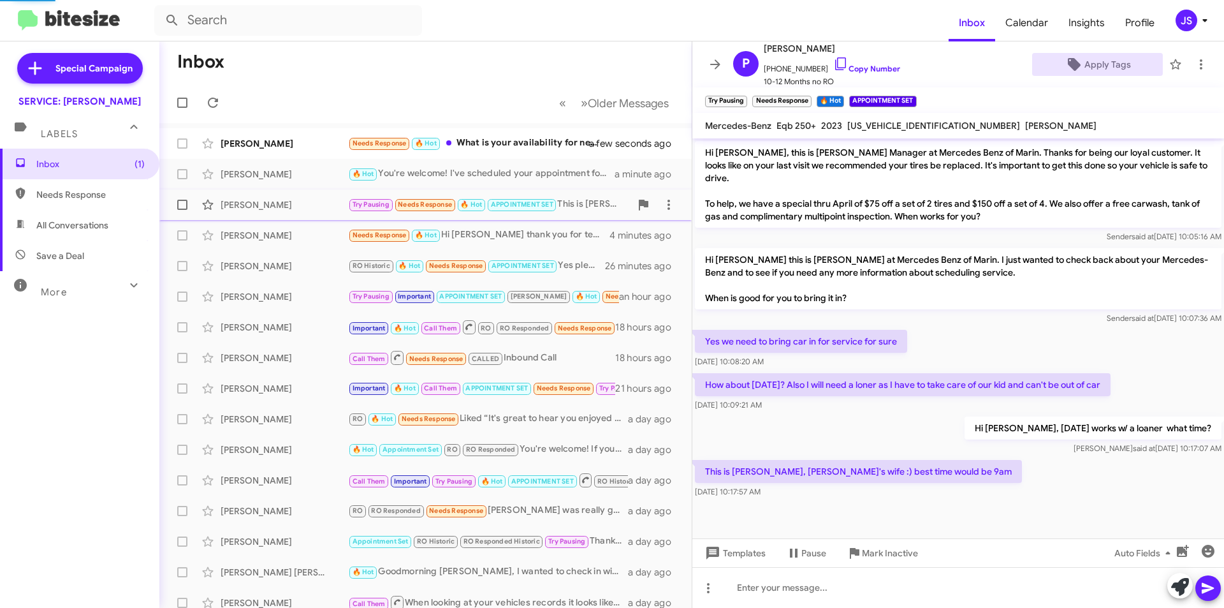
click at [281, 209] on div "[PERSON_NAME]" at bounding box center [285, 204] width 128 height 13
click at [272, 203] on div "[PERSON_NAME]" at bounding box center [285, 204] width 128 height 13
click at [1093, 70] on span "Apply Tags" at bounding box center [1108, 64] width 47 height 23
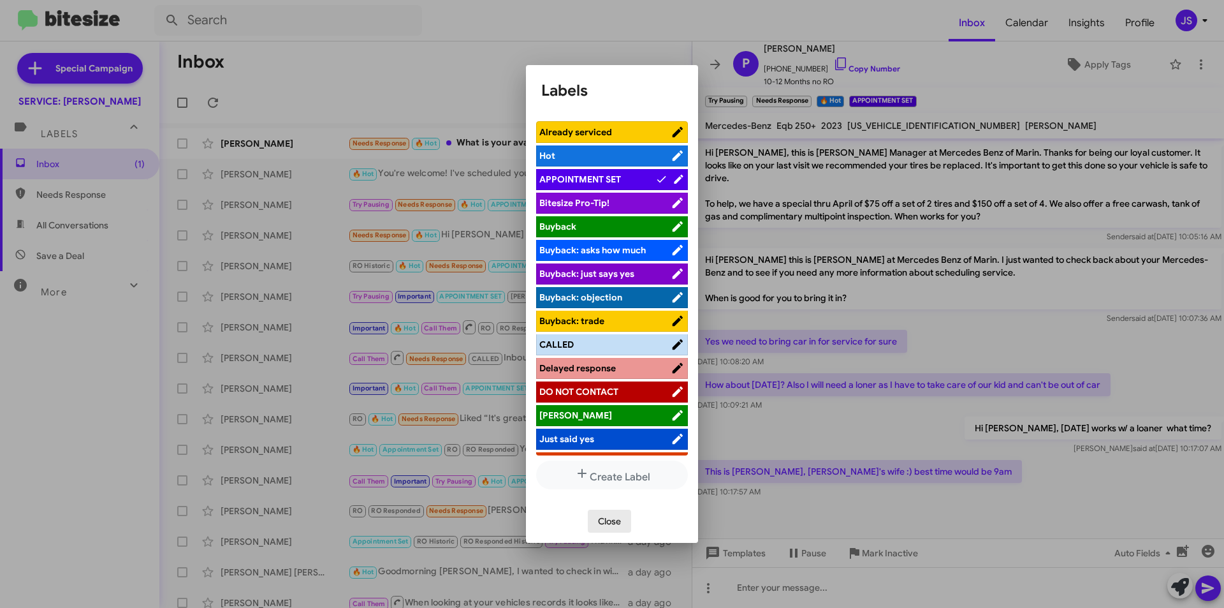
click at [599, 511] on span "Close" at bounding box center [609, 521] width 23 height 23
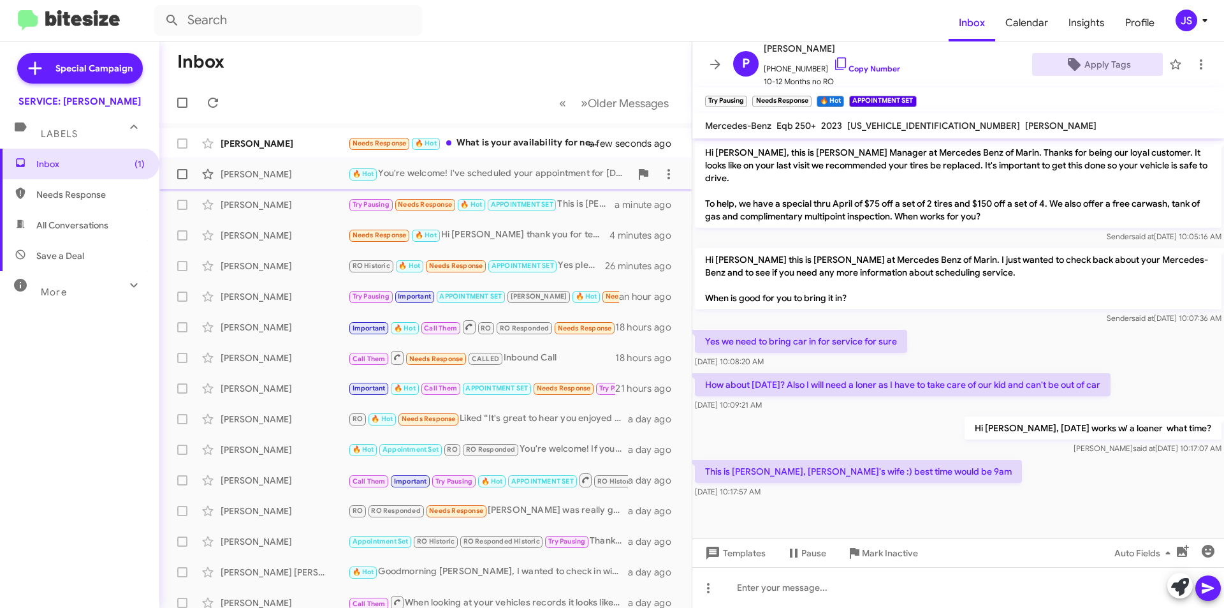
click at [295, 188] on span "Paul Villegas 🔥 Hot You're welcome! I've scheduled your appointment for next We…" at bounding box center [425, 174] width 533 height 31
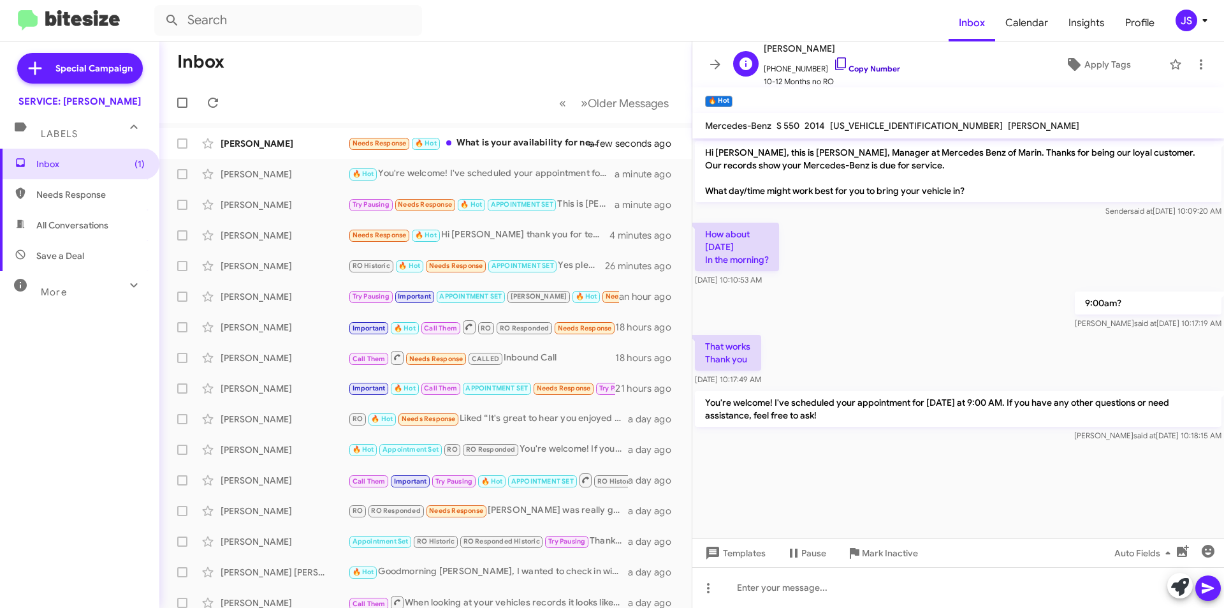
click at [835, 66] on icon at bounding box center [840, 63] width 11 height 13
click at [250, 220] on span "Aurora Scatena Needs Response 🔥 Hot Hi Omar thank you for text me but when I ca…" at bounding box center [425, 235] width 533 height 31
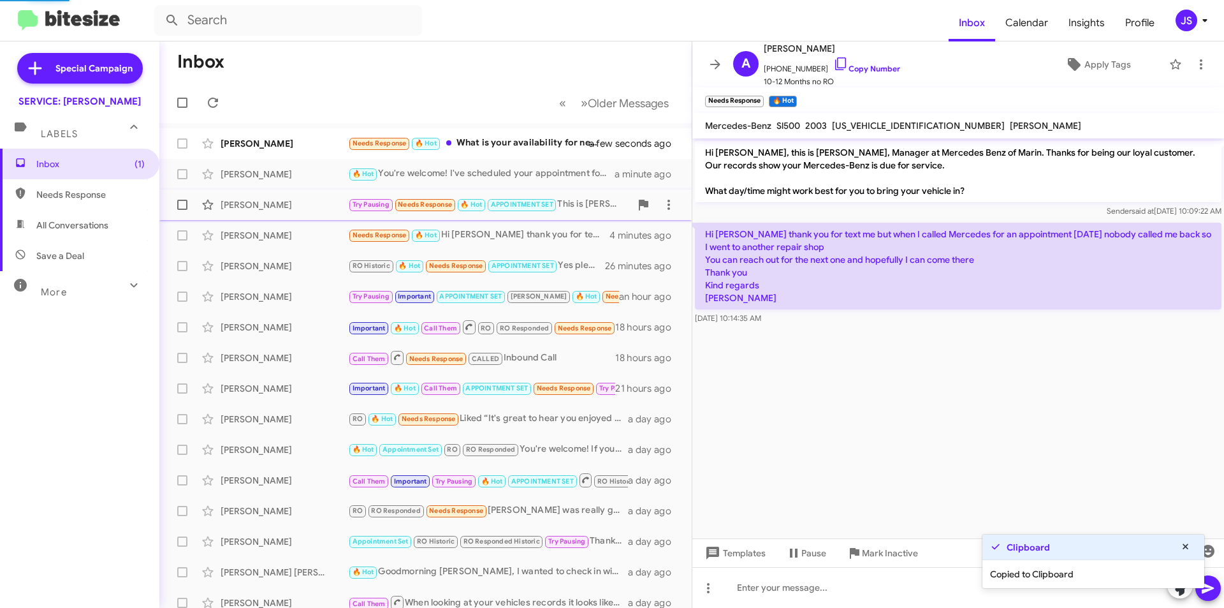
click at [246, 210] on div "[PERSON_NAME]" at bounding box center [285, 204] width 128 height 13
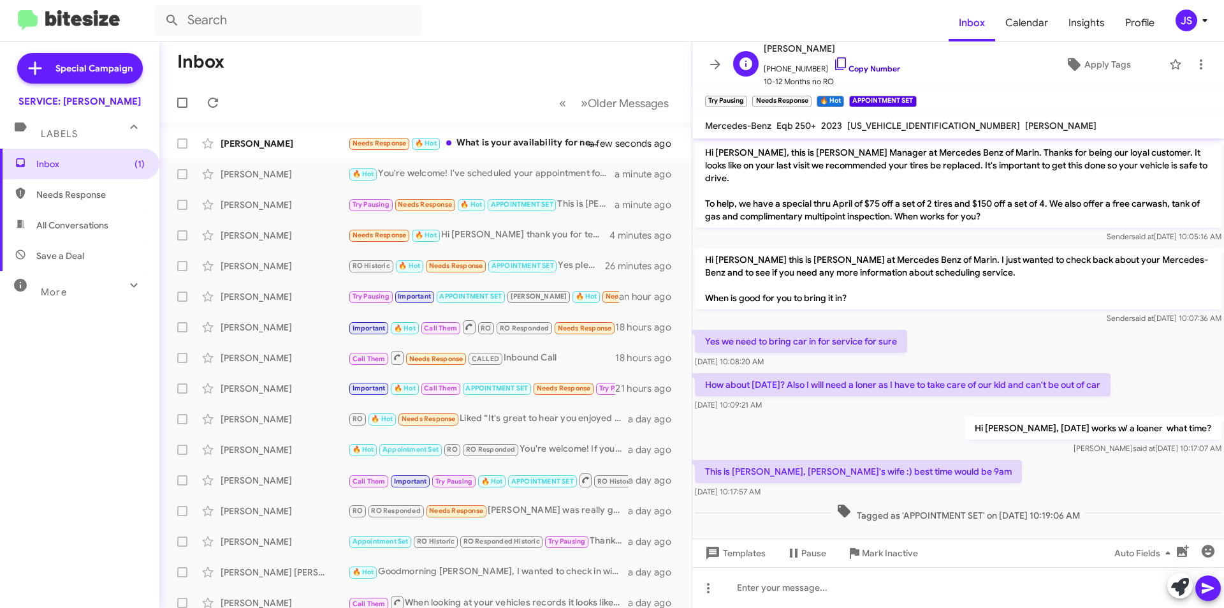
click at [834, 64] on icon at bounding box center [841, 63] width 15 height 15
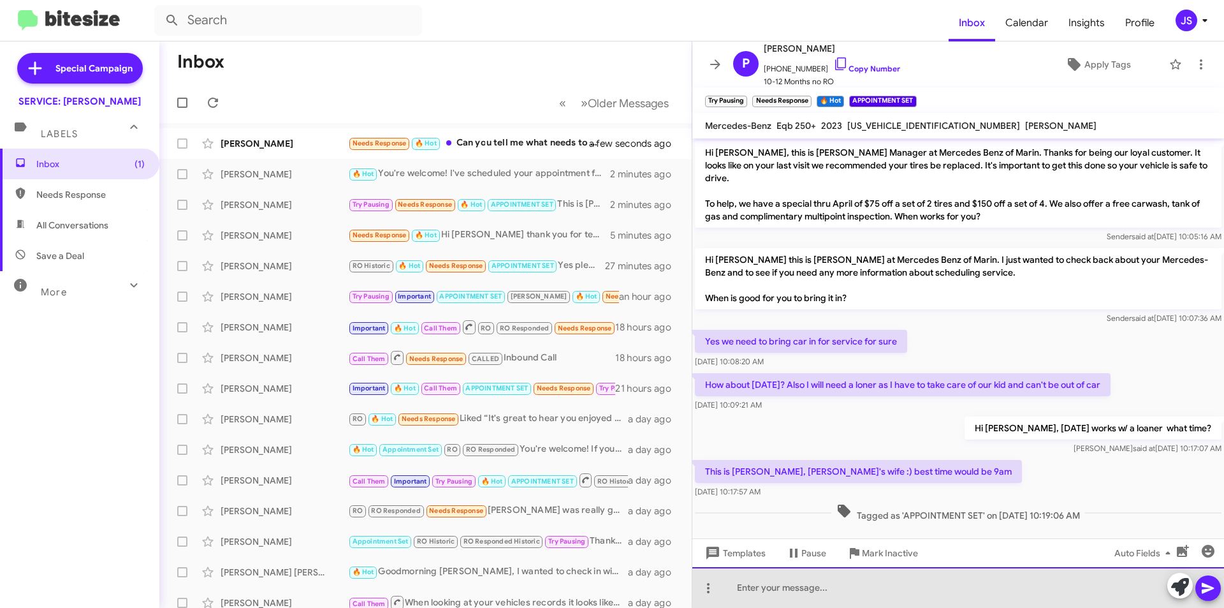
click at [1040, 585] on div at bounding box center [959, 587] width 532 height 41
click at [803, 584] on div "Hi Ana, perfect we will see you then !" at bounding box center [959, 587] width 532 height 41
click at [870, 584] on div "Hi Ana, we will see you then !" at bounding box center [959, 587] width 532 height 41
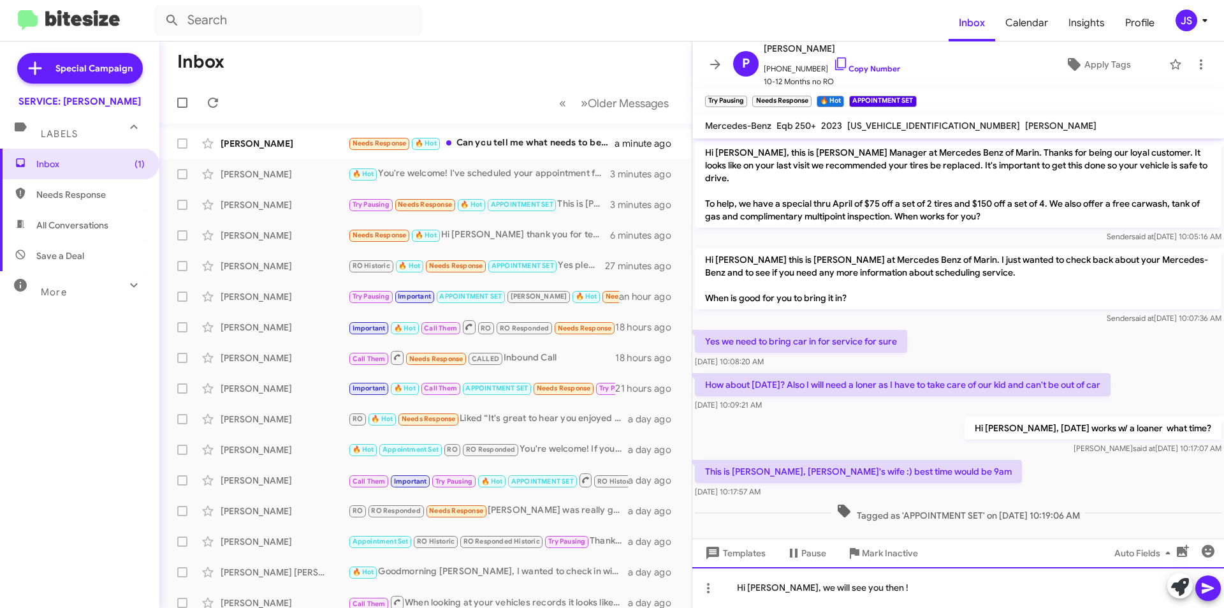
click at [767, 587] on div "Hi Ana, we will see you then !" at bounding box center [959, 587] width 532 height 41
click at [981, 591] on div "Hi Ana, you are all set we will see you then !" at bounding box center [959, 587] width 532 height 41
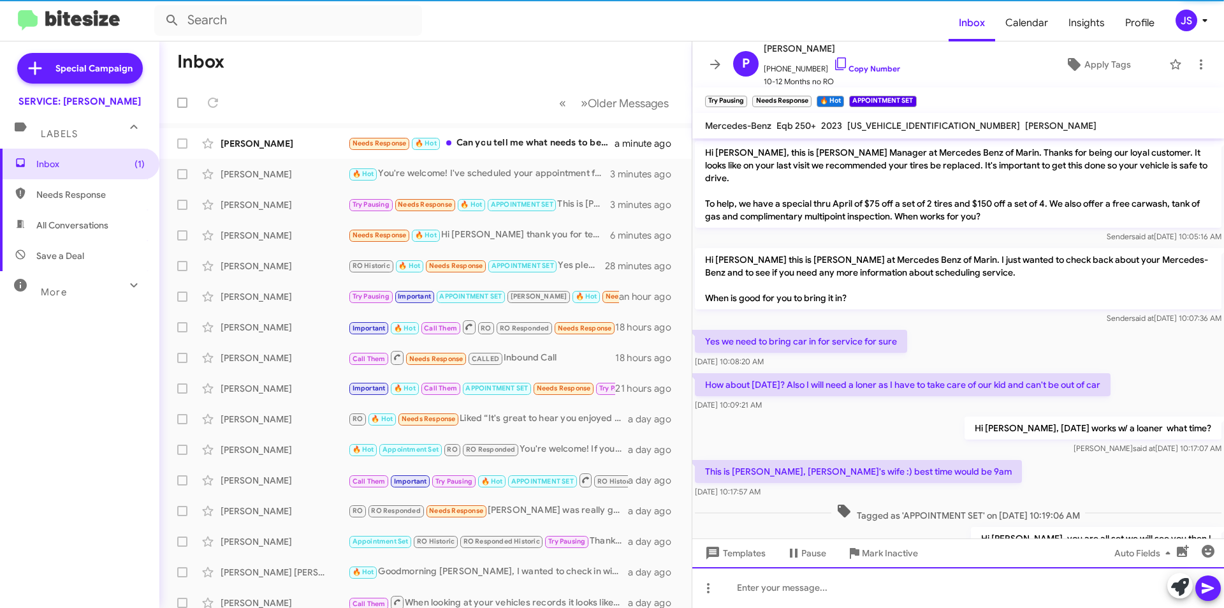
scroll to position [42, 0]
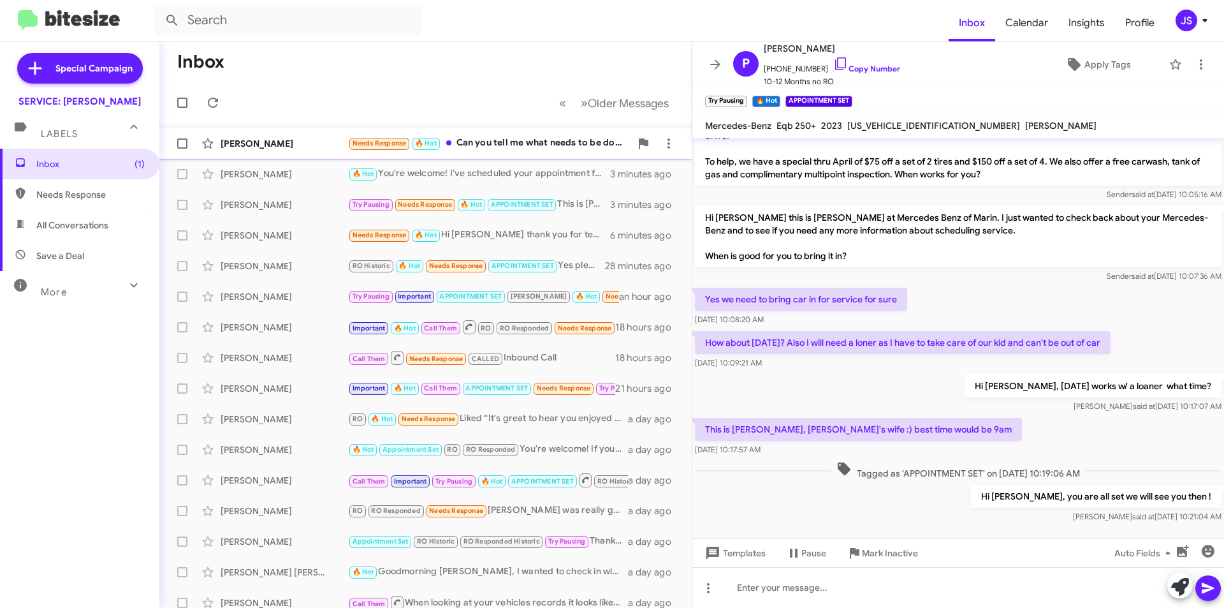
click at [281, 153] on div "Kat Lee Needs Response 🔥 Hot Can you tell me what needs to be done for my EQE 3…" at bounding box center [426, 144] width 512 height 26
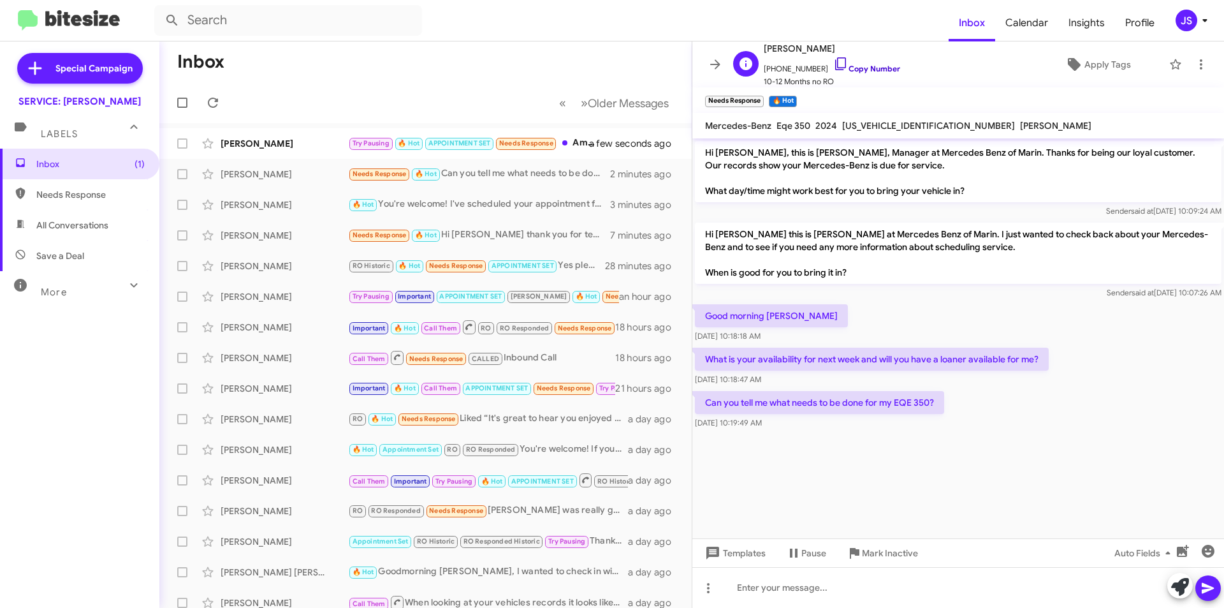
click at [862, 69] on link "Copy Number" at bounding box center [867, 69] width 67 height 10
click at [237, 145] on div "Paul Blackwell" at bounding box center [285, 143] width 128 height 13
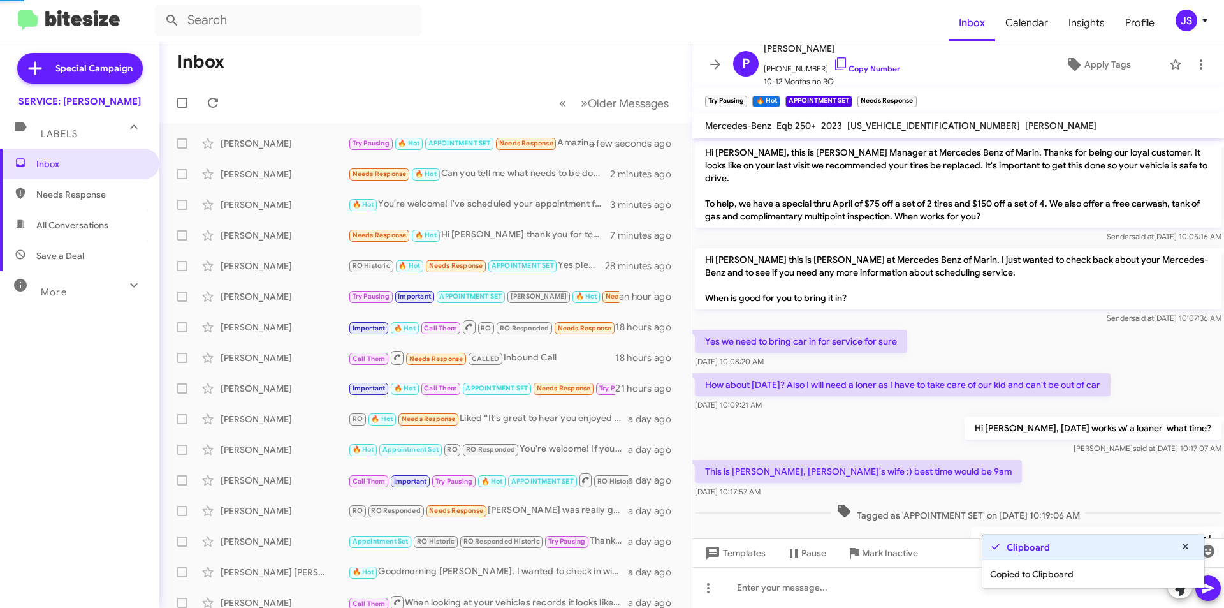
scroll to position [89, 0]
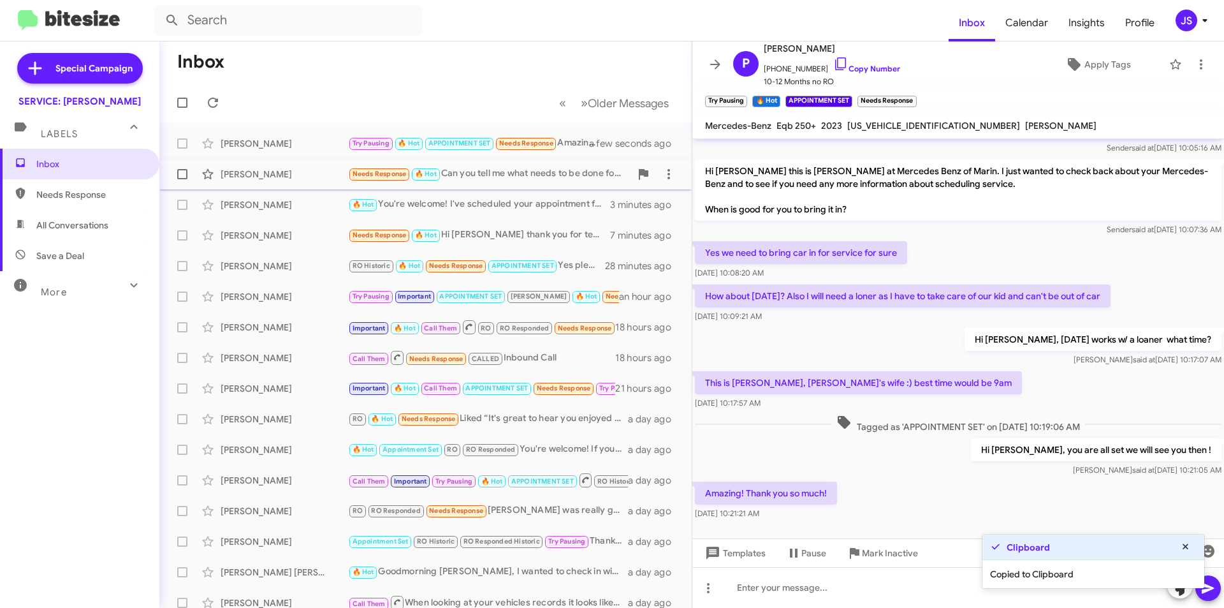
click at [282, 174] on div "Kat Lee" at bounding box center [285, 174] width 128 height 13
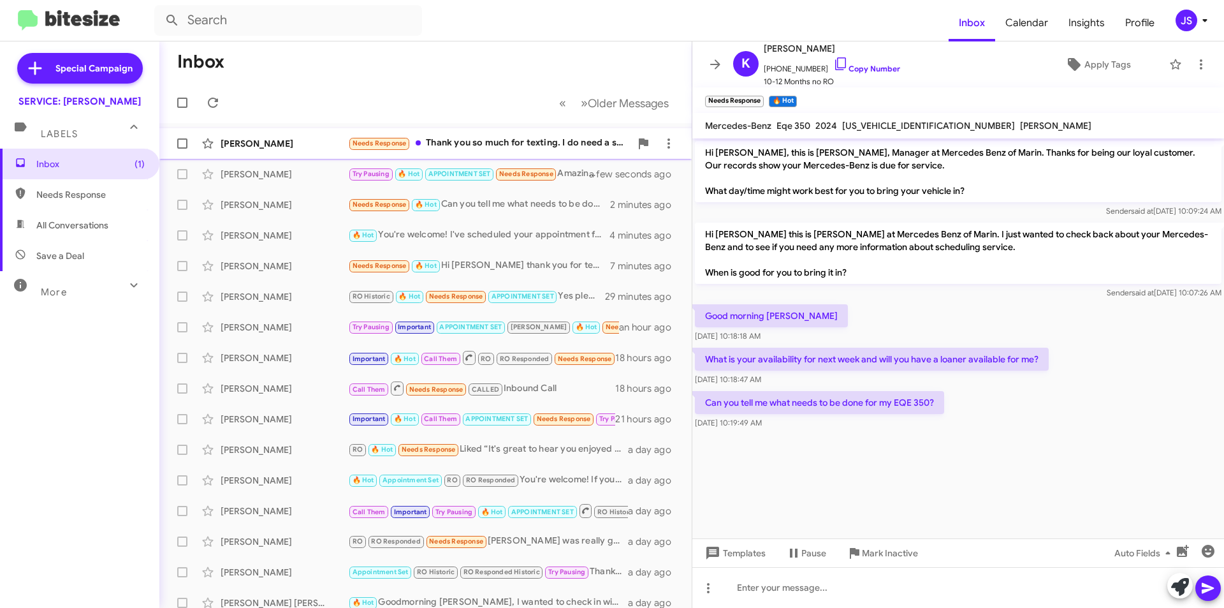
click at [309, 136] on div "Natalie Garett Needs Response Thank you so much for texting. I do need a servic…" at bounding box center [426, 144] width 512 height 26
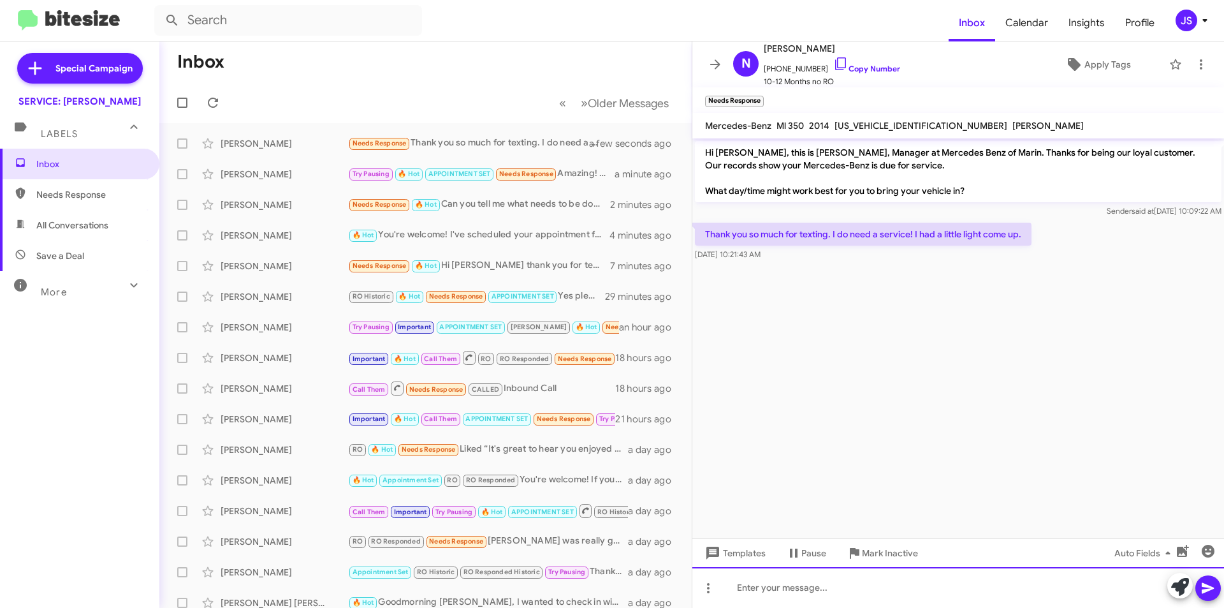
click at [864, 599] on div at bounding box center [959, 587] width 532 height 41
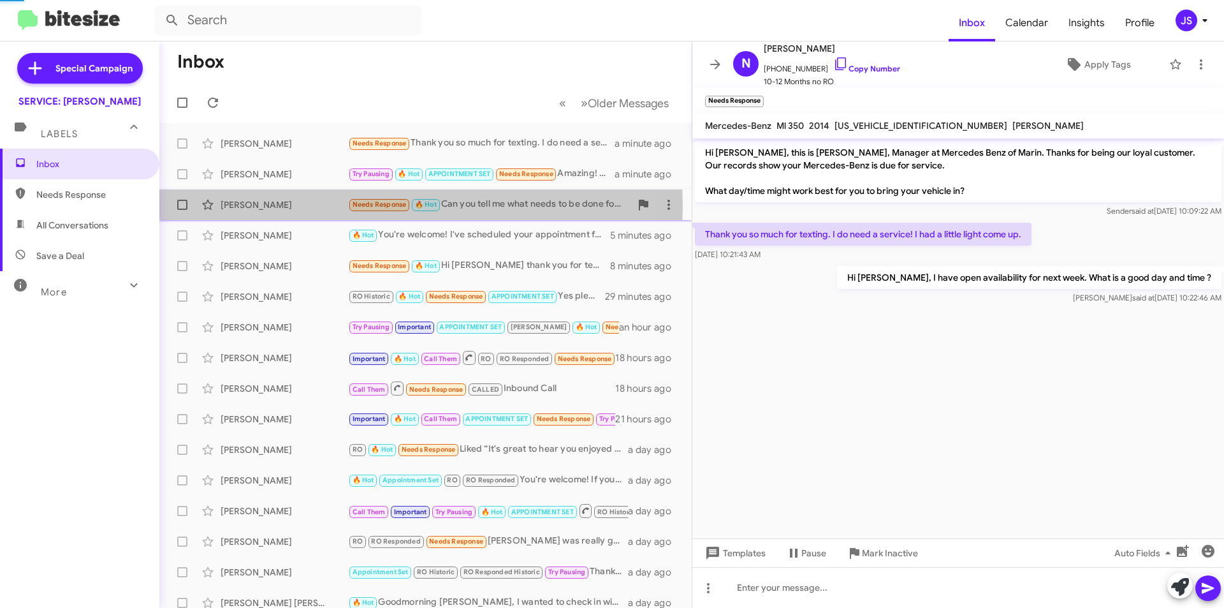
click at [265, 206] on div "Kat Lee" at bounding box center [285, 204] width 128 height 13
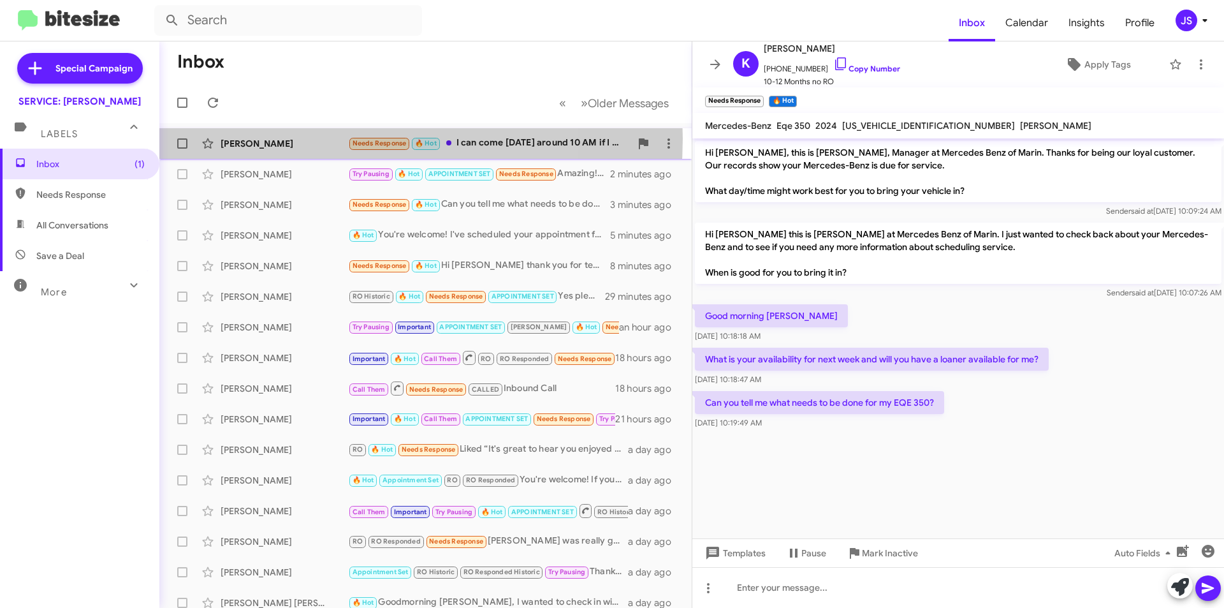
click at [306, 138] on div "Natalie Garett" at bounding box center [285, 143] width 128 height 13
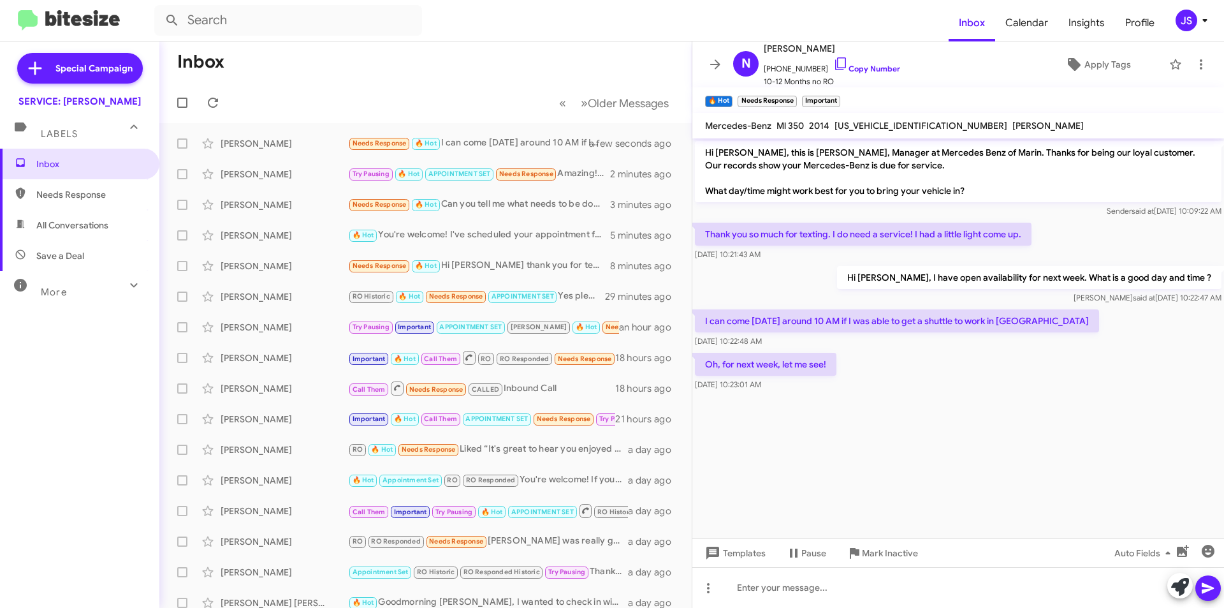
click at [814, 566] on div "Templates Pause Mark Inactive Auto Fields" at bounding box center [959, 552] width 532 height 29
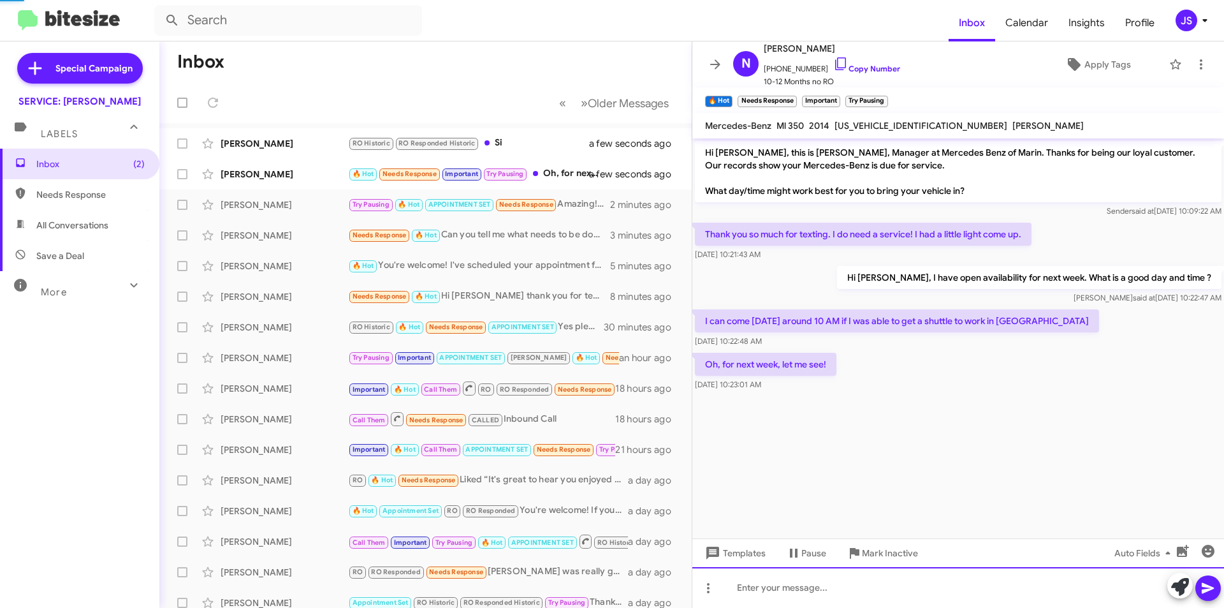
click at [900, 575] on div at bounding box center [959, 587] width 532 height 41
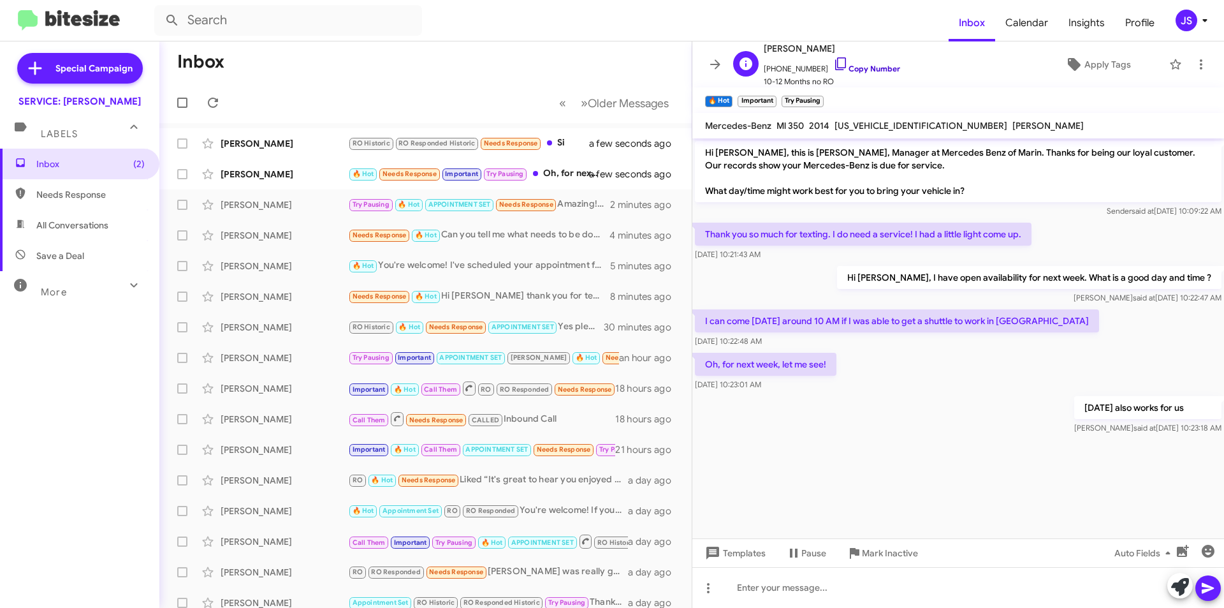
click at [835, 66] on icon at bounding box center [840, 63] width 11 height 13
click at [1076, 68] on span "Apply Tags" at bounding box center [1098, 64] width 110 height 23
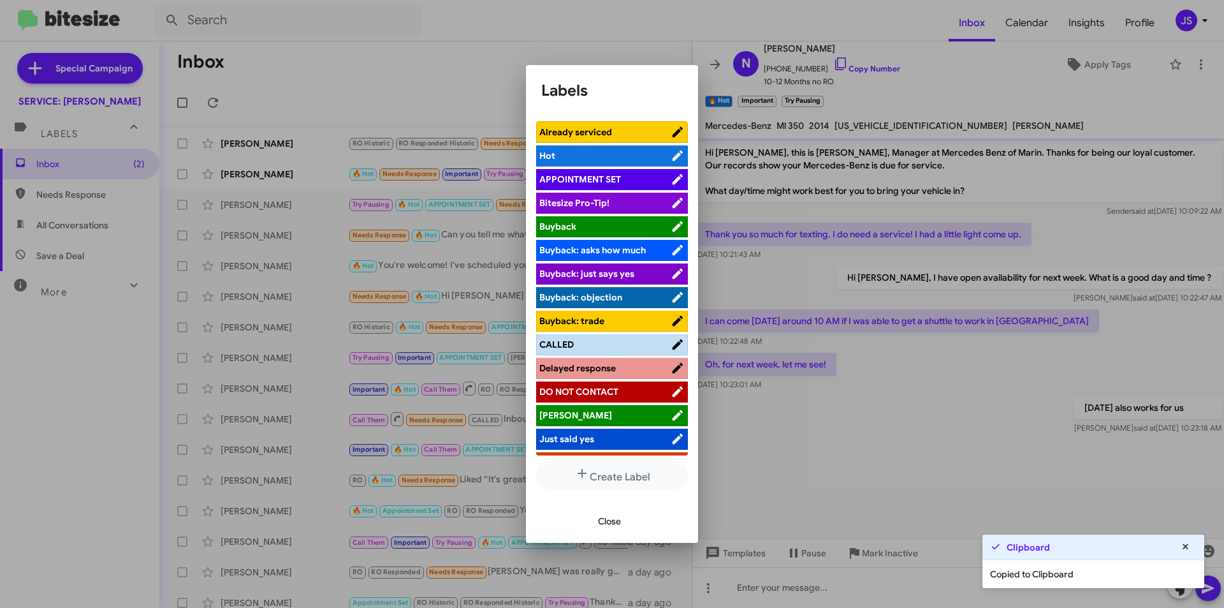
click at [611, 173] on span "APPOINTMENT SET" at bounding box center [581, 178] width 82 height 11
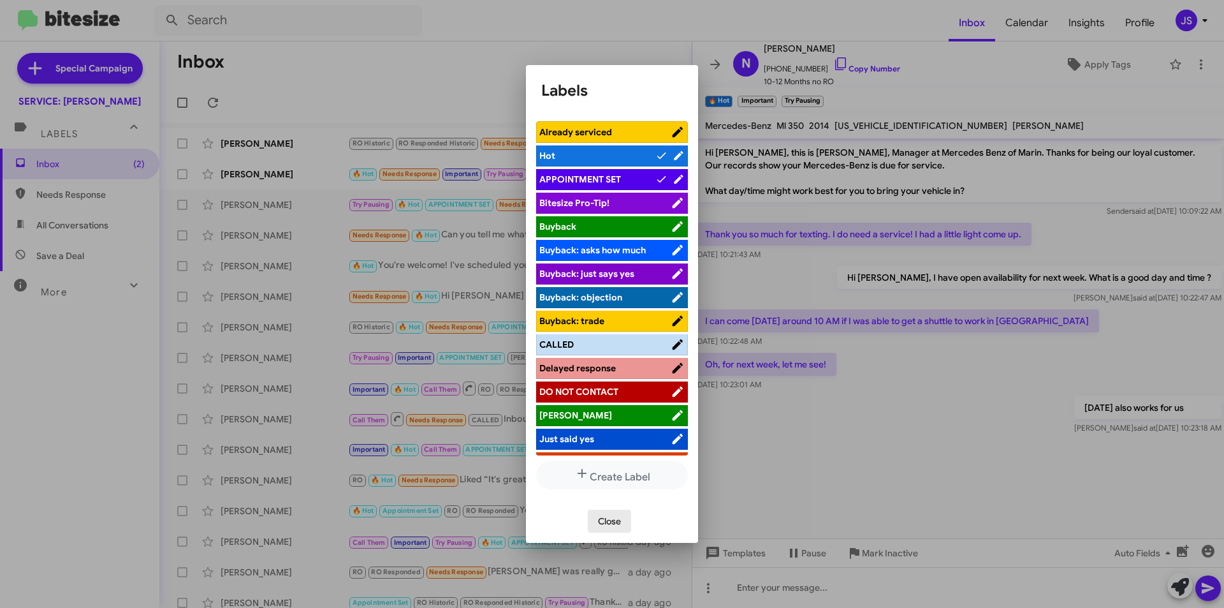
click at [603, 522] on span "Close" at bounding box center [609, 521] width 23 height 23
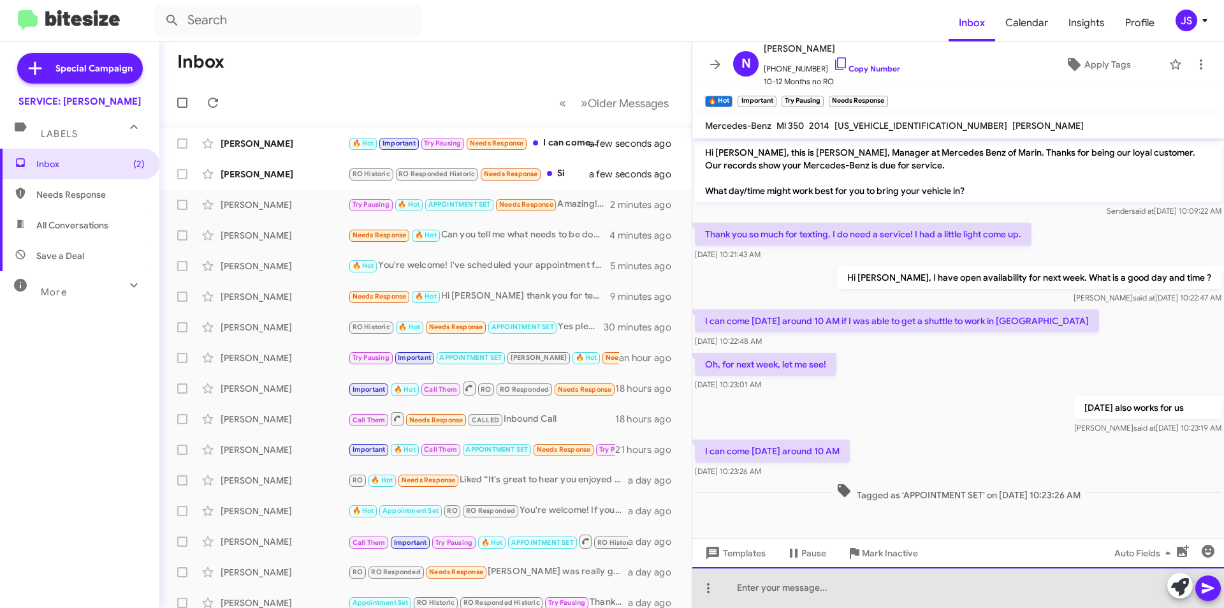
click at [979, 591] on div at bounding box center [959, 587] width 532 height 41
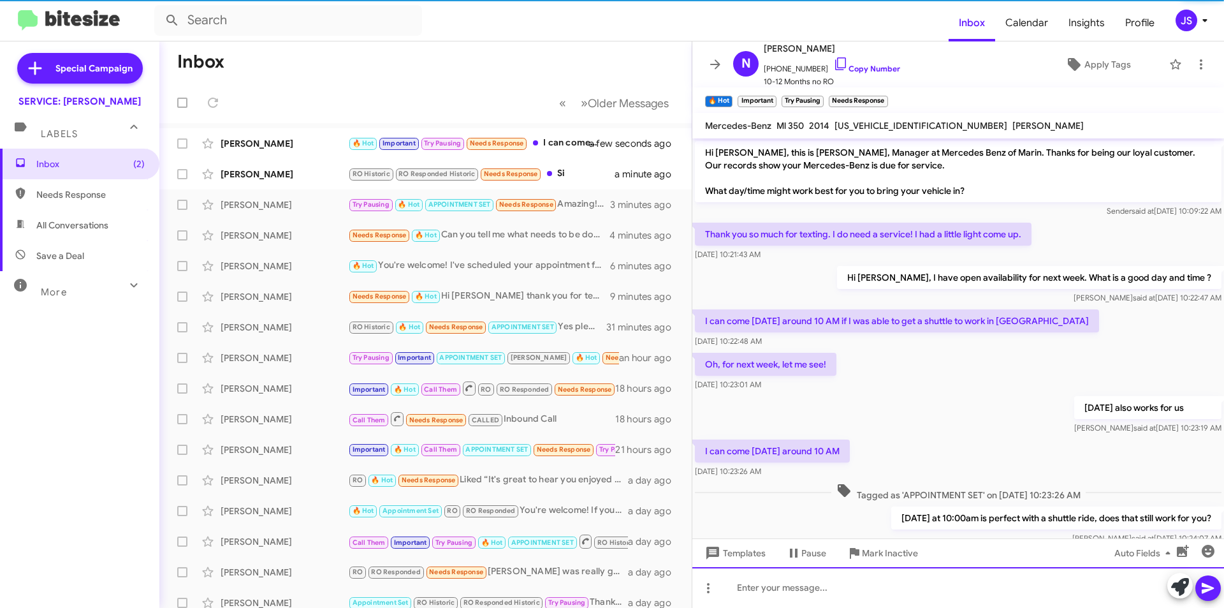
scroll to position [38, 0]
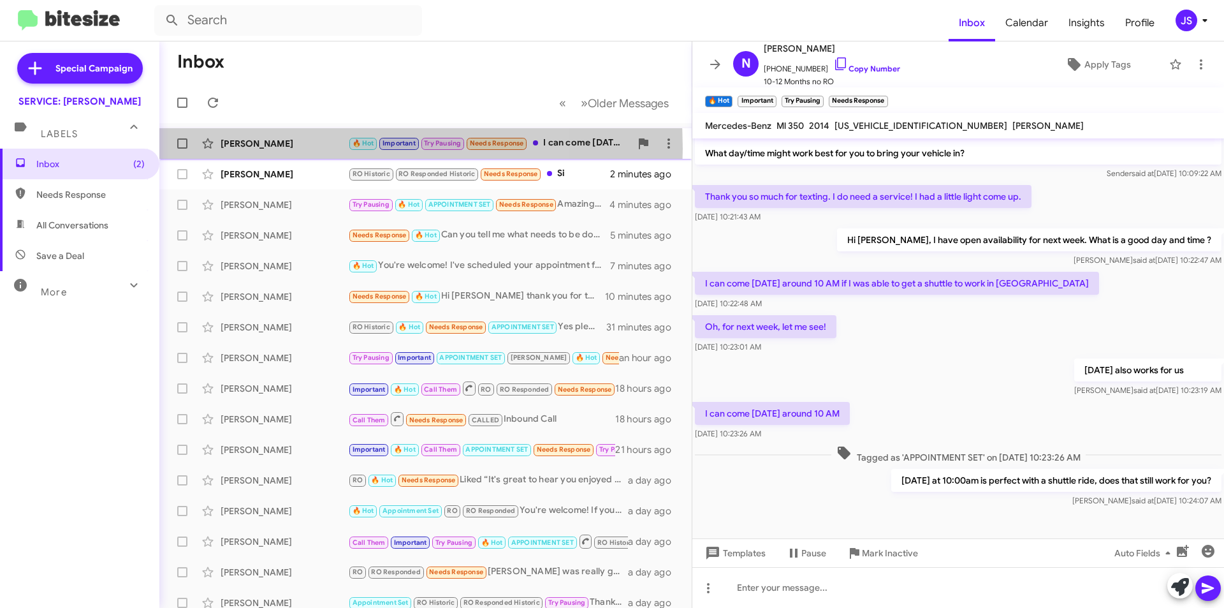
click at [302, 149] on div "Natalie Garett" at bounding box center [285, 143] width 128 height 13
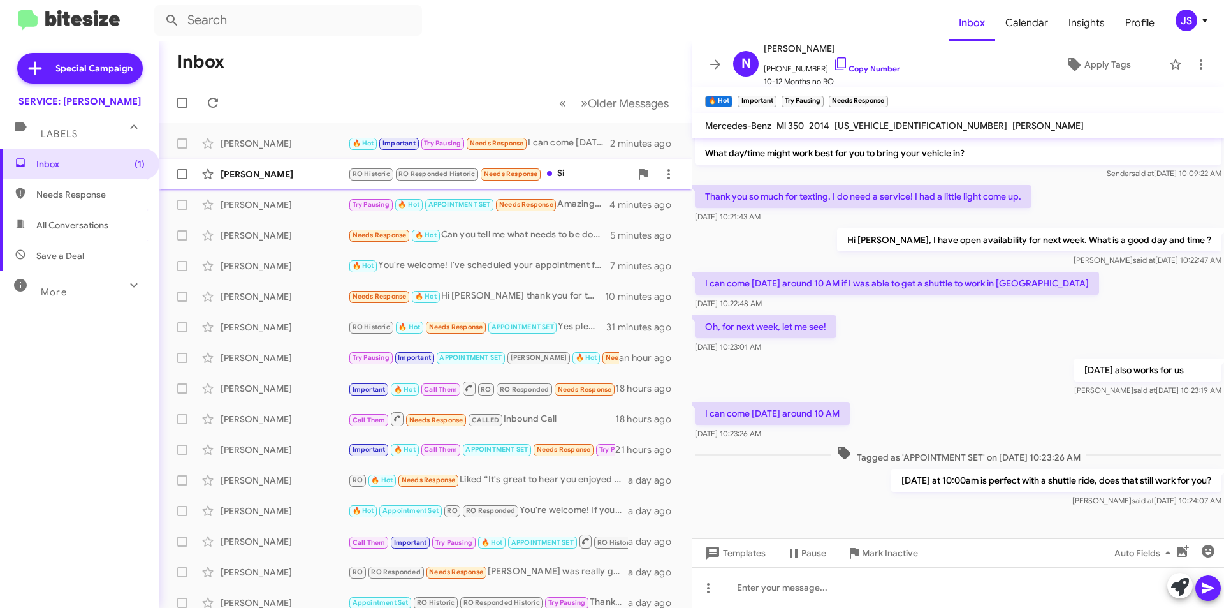
click at [253, 178] on div "Pedro Alvarado" at bounding box center [285, 174] width 128 height 13
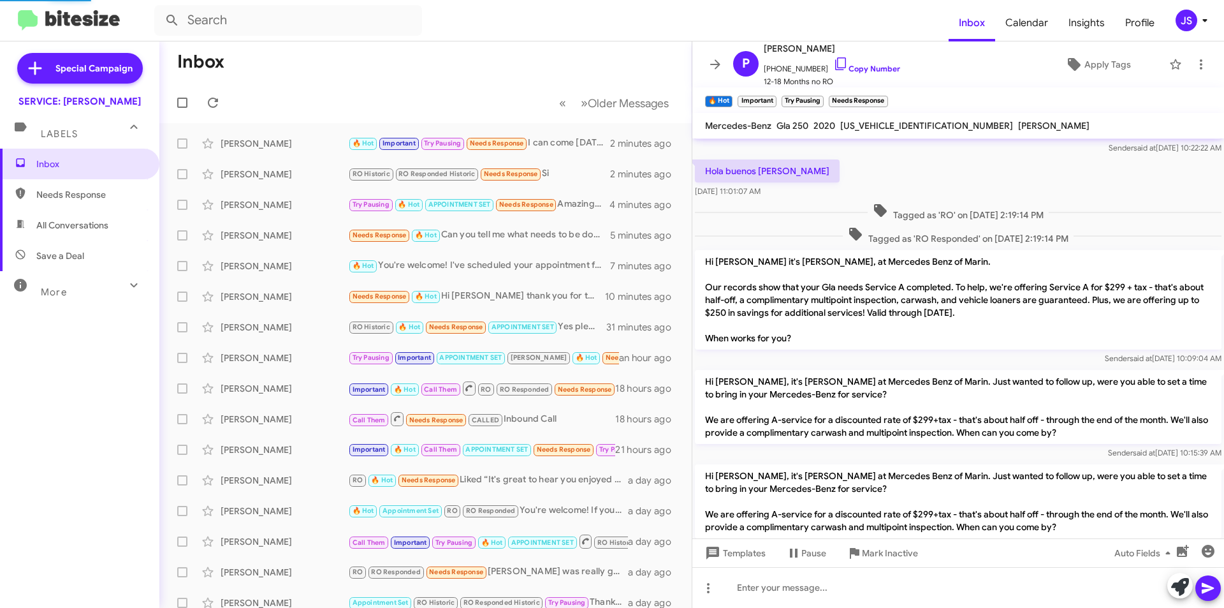
scroll to position [320, 0]
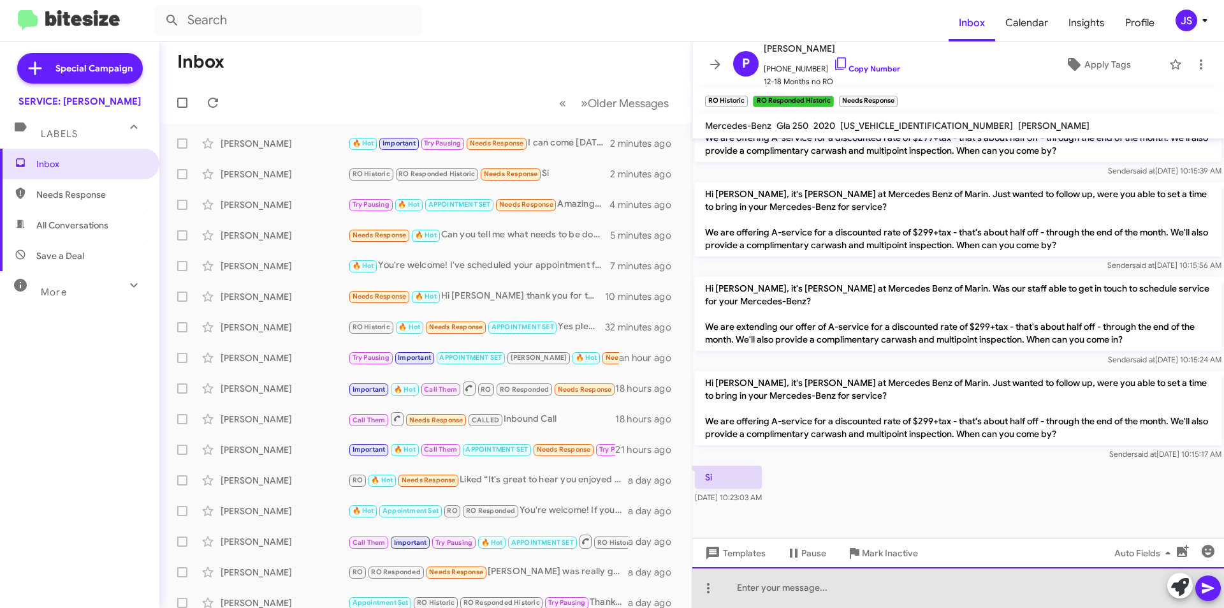
click at [901, 600] on div at bounding box center [959, 587] width 532 height 41
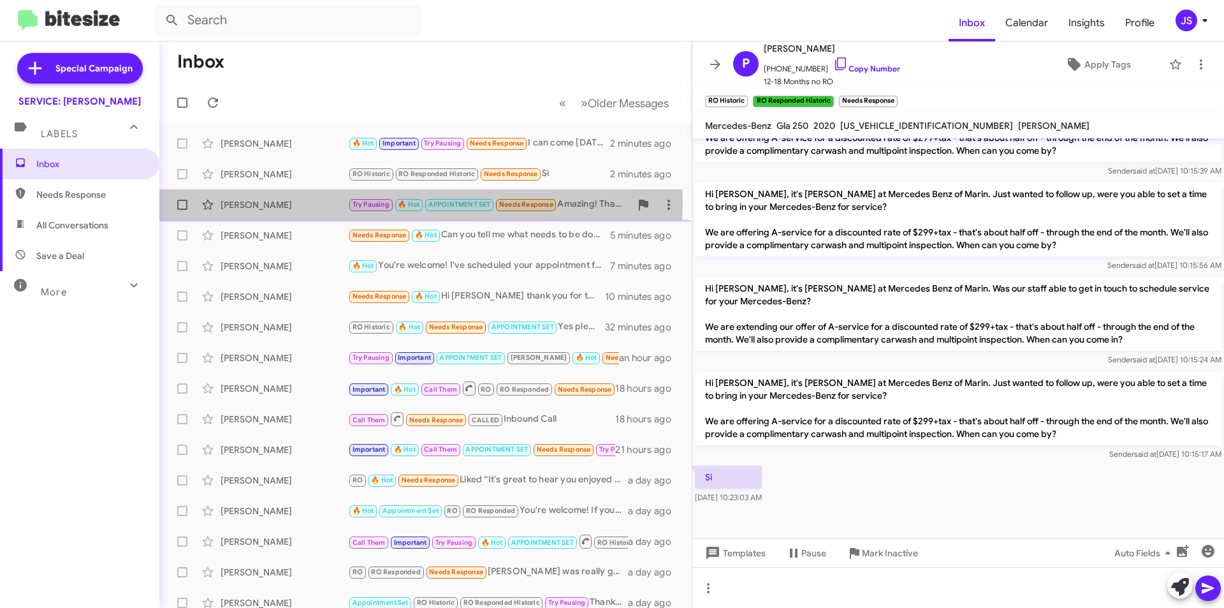
click at [252, 202] on div "Paul Blackwell" at bounding box center [285, 204] width 128 height 13
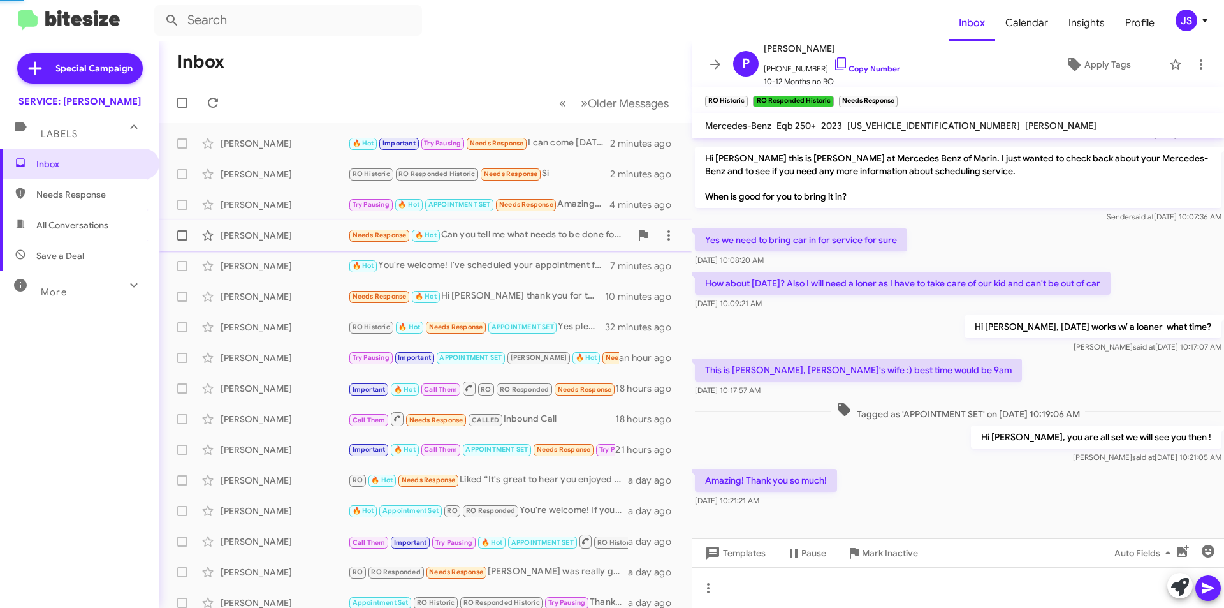
scroll to position [89, 0]
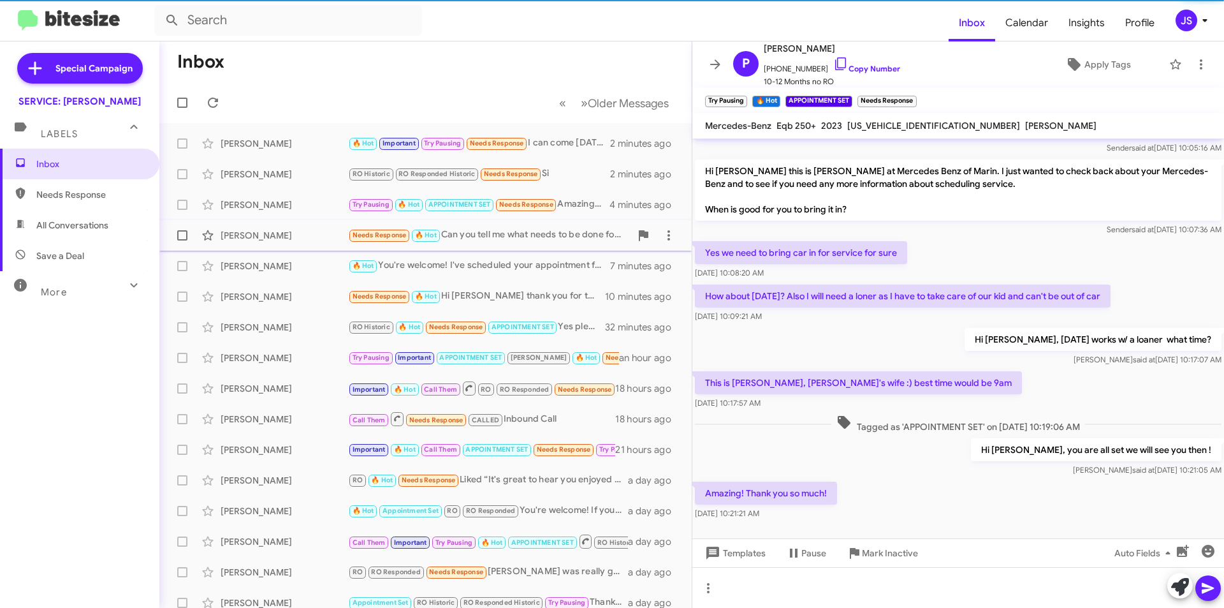
click at [278, 240] on div "Kat Lee" at bounding box center [285, 235] width 128 height 13
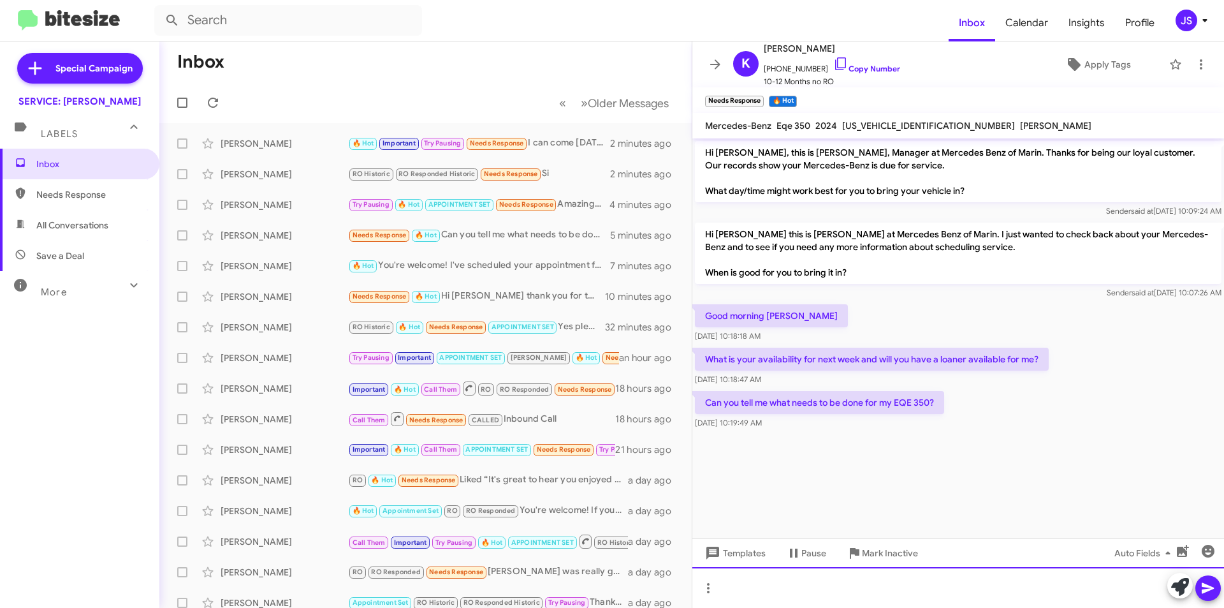
click at [808, 574] on div at bounding box center [959, 587] width 532 height 41
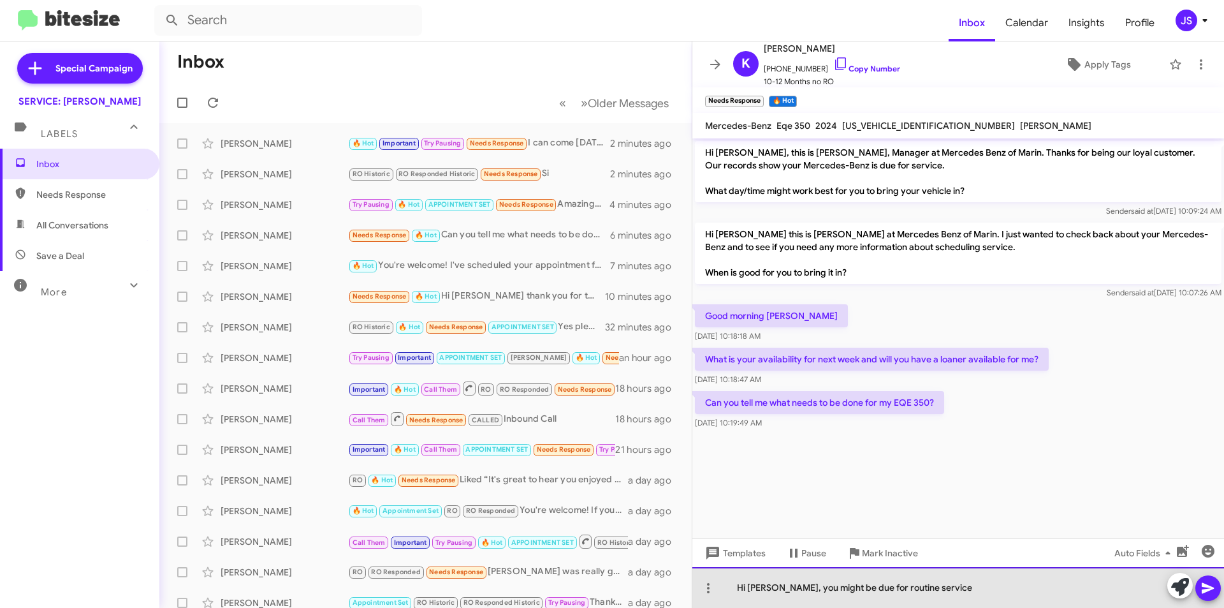
click at [1004, 596] on div "Hi Kat, you might be due for routine service" at bounding box center [959, 587] width 532 height 41
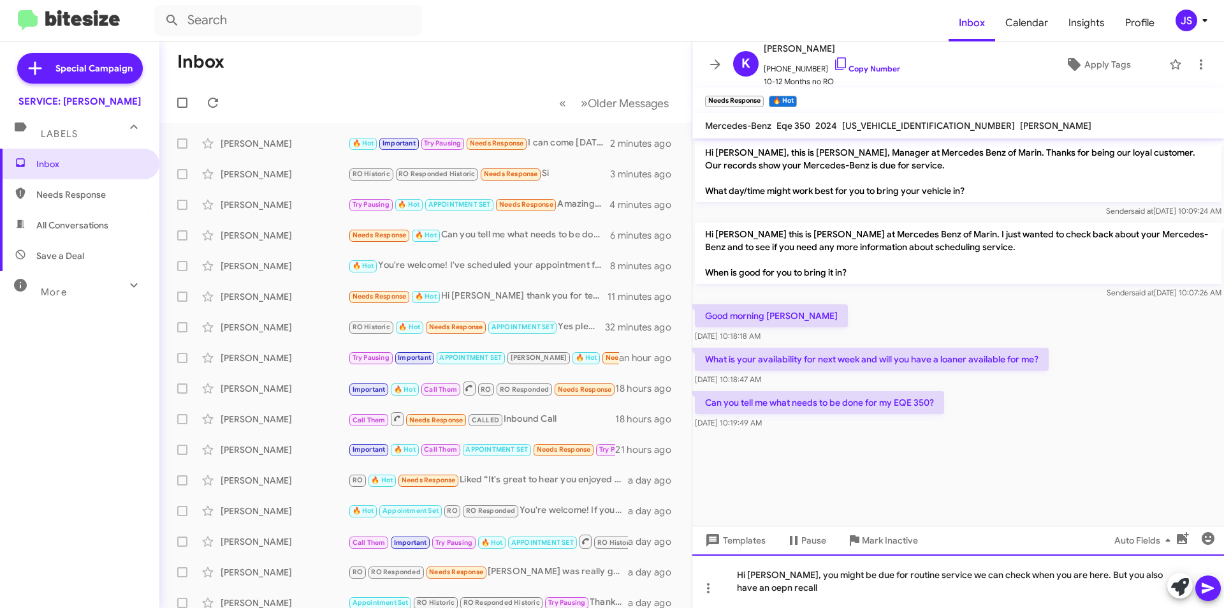
click at [939, 593] on div "Hi Kat, you might be due for routine service we can check when you are here. Bu…" at bounding box center [959, 581] width 532 height 54
click at [913, 575] on div "Hi Kat, you might be due for routine service we can check when you are here. Bu…" at bounding box center [959, 581] width 532 height 54
click at [915, 575] on div "Hi Kat, you might be due for routine service we can check when you are here. Bu…" at bounding box center [959, 581] width 532 height 54
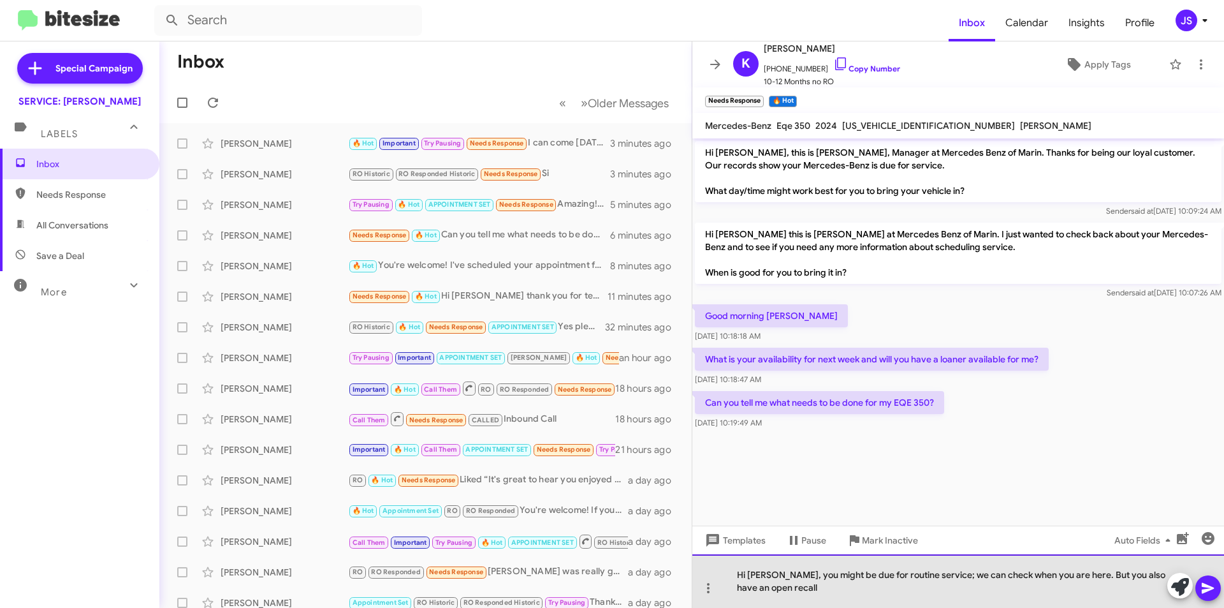
click at [1070, 587] on div "Hi Kat, you might be due for routine service; we can check when you are here. B…" at bounding box center [959, 581] width 532 height 54
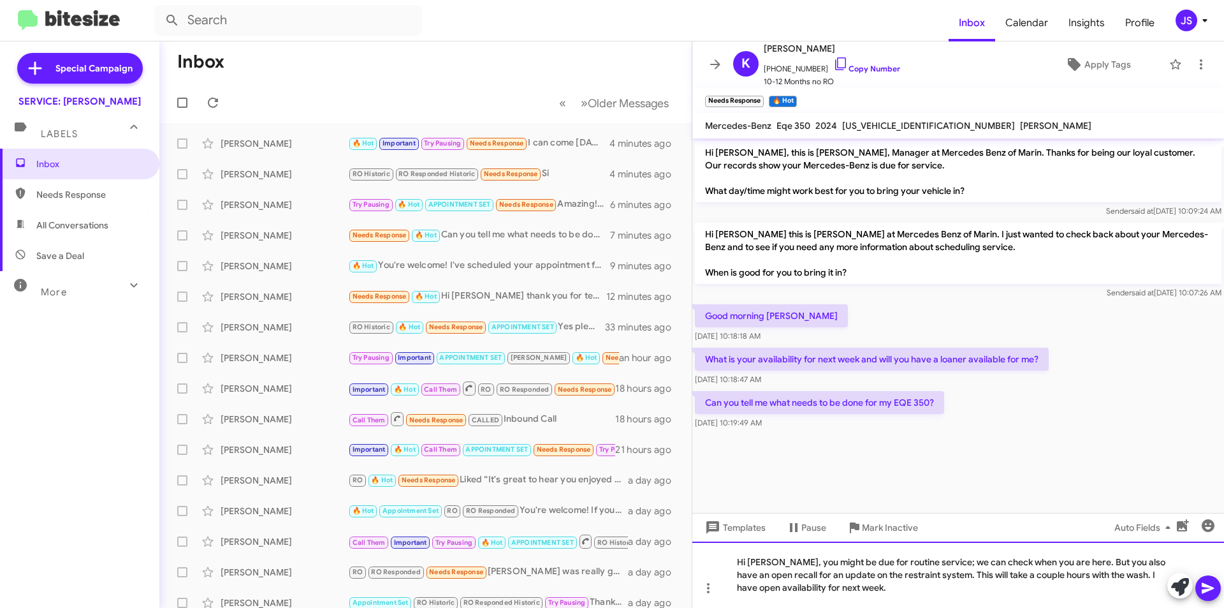
click at [860, 590] on div "Hi Kat, you might be due for routine service; we can check when you are here. B…" at bounding box center [959, 574] width 532 height 66
click at [914, 579] on div "Hi Kat, you might be due for routine service; we can check when you are here. B…" at bounding box center [959, 574] width 532 height 66
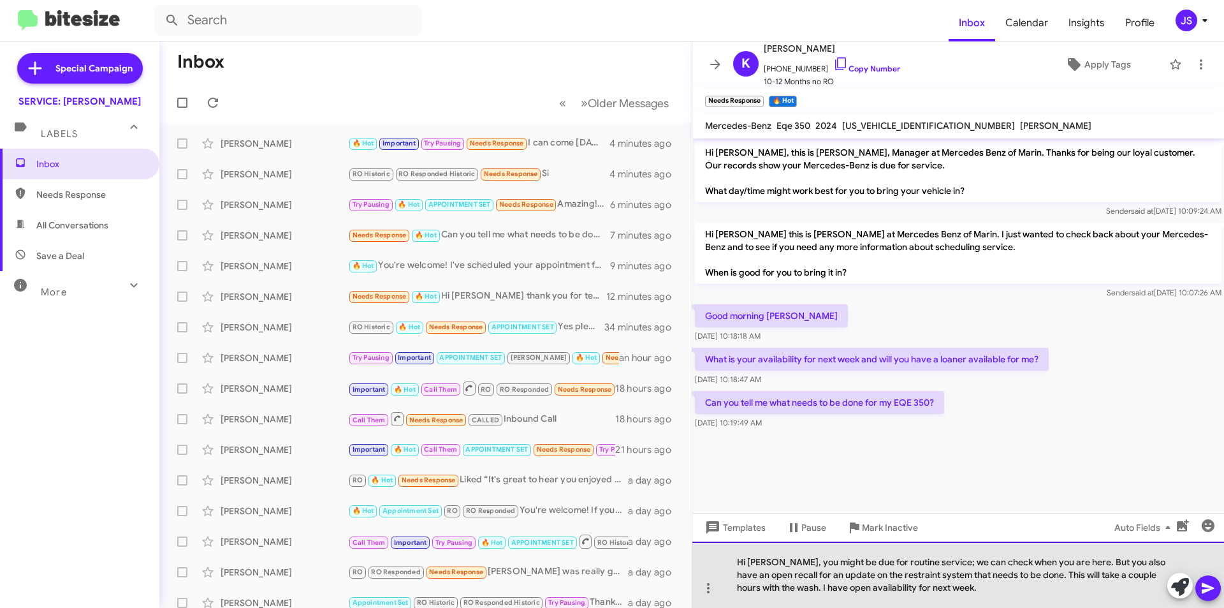
click at [970, 603] on div "Hi Kat, you might be due for routine service; we can check when you are here. B…" at bounding box center [959, 574] width 532 height 66
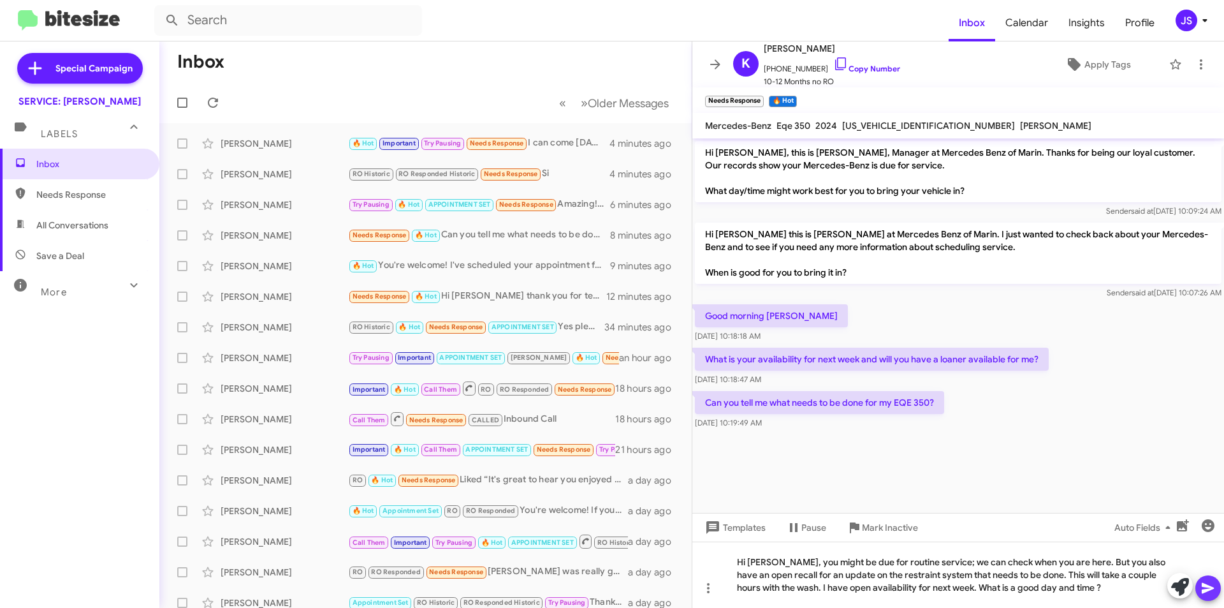
click at [1203, 587] on icon at bounding box center [1208, 587] width 15 height 15
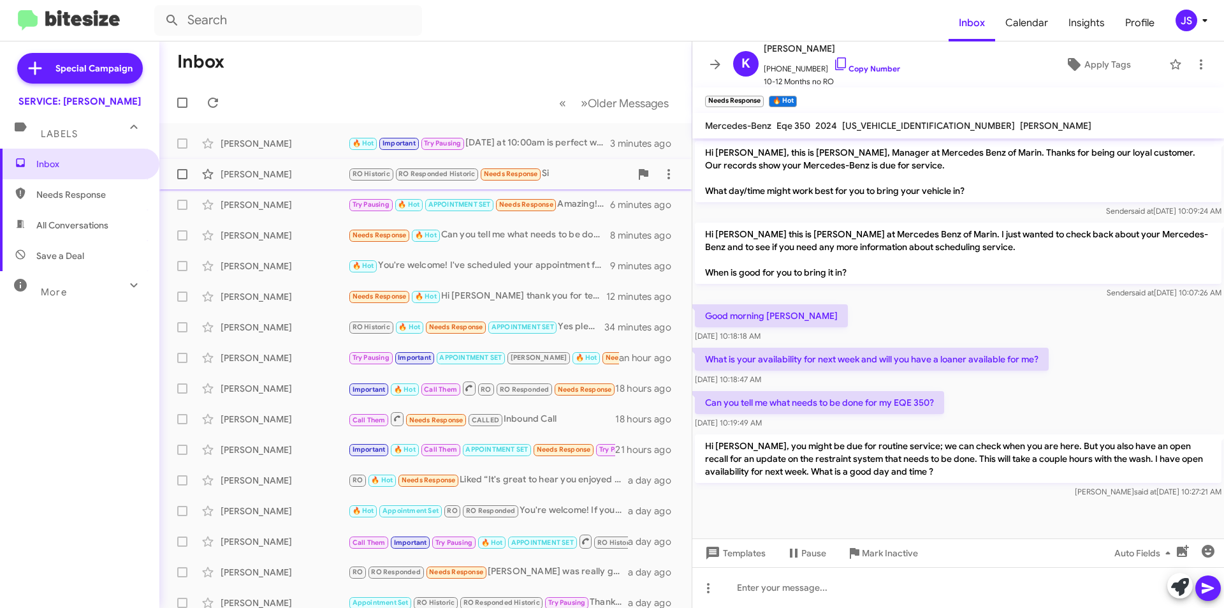
click at [286, 172] on div "Pedro Alvarado" at bounding box center [285, 174] width 128 height 13
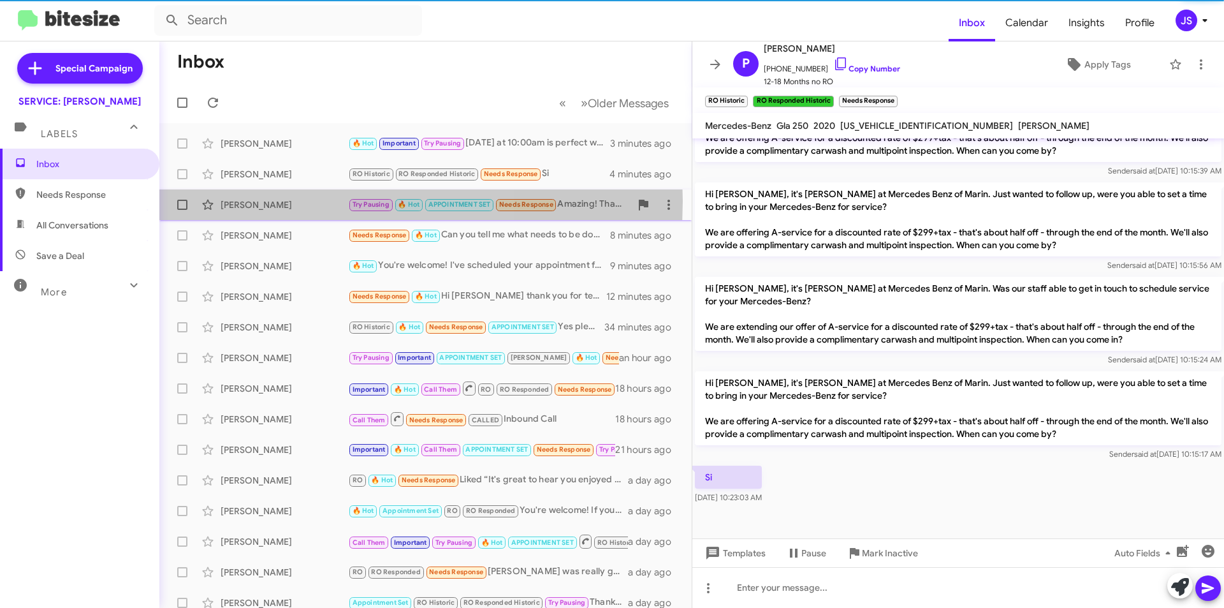
click at [274, 201] on div "Paul Blackwell" at bounding box center [285, 204] width 128 height 13
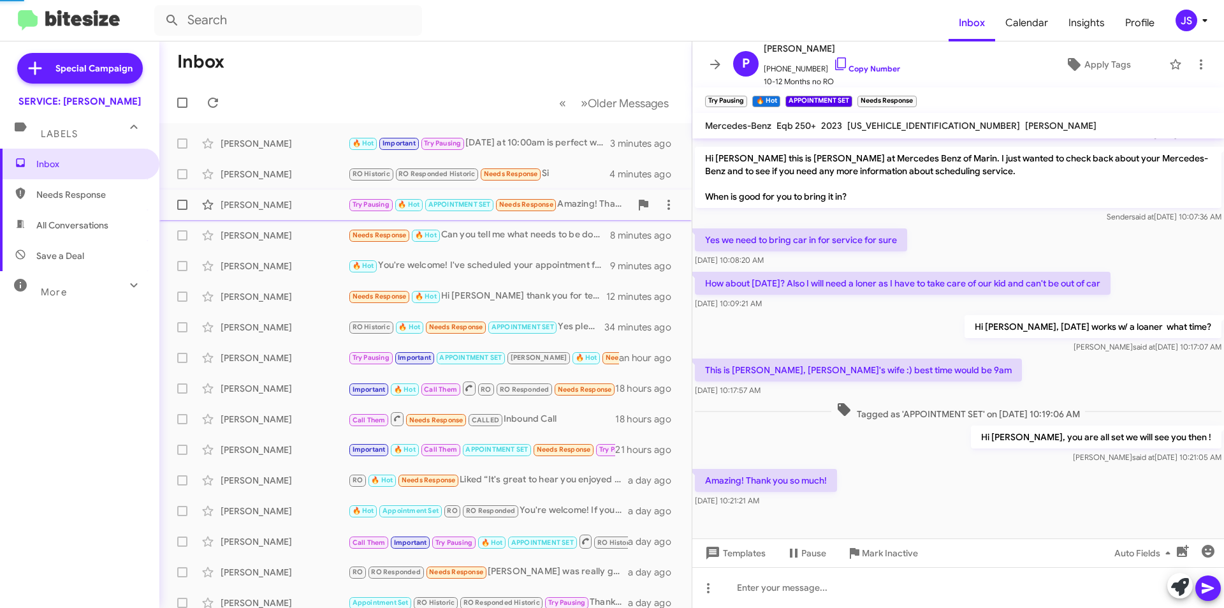
scroll to position [89, 0]
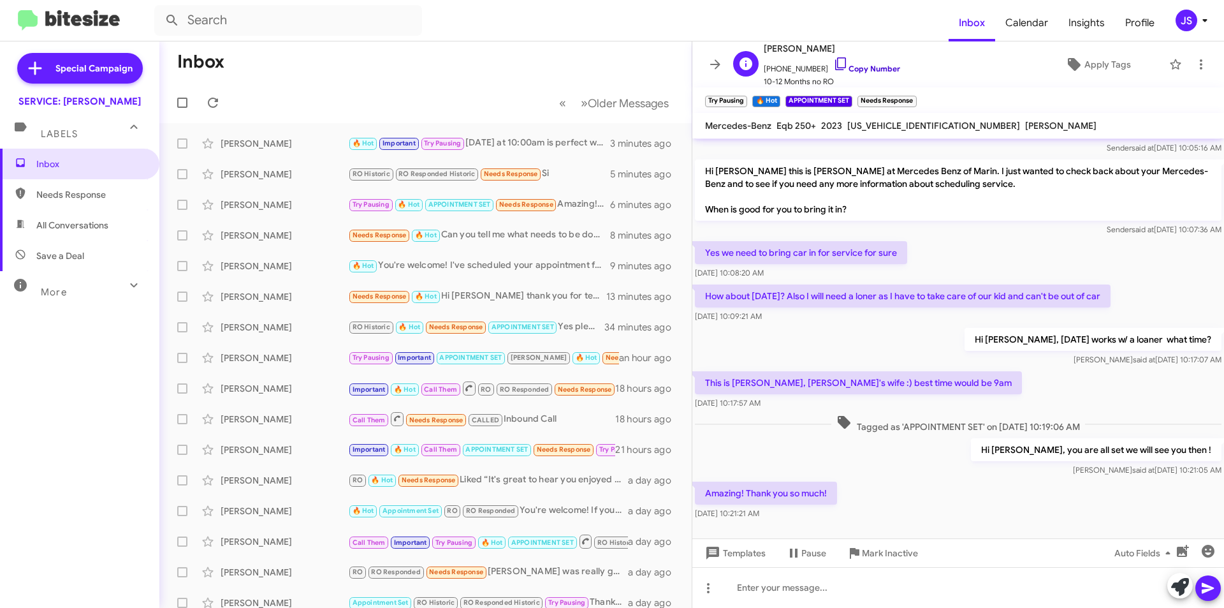
click at [834, 61] on icon at bounding box center [841, 63] width 15 height 15
click at [276, 143] on div "Natalie Garett" at bounding box center [285, 143] width 128 height 13
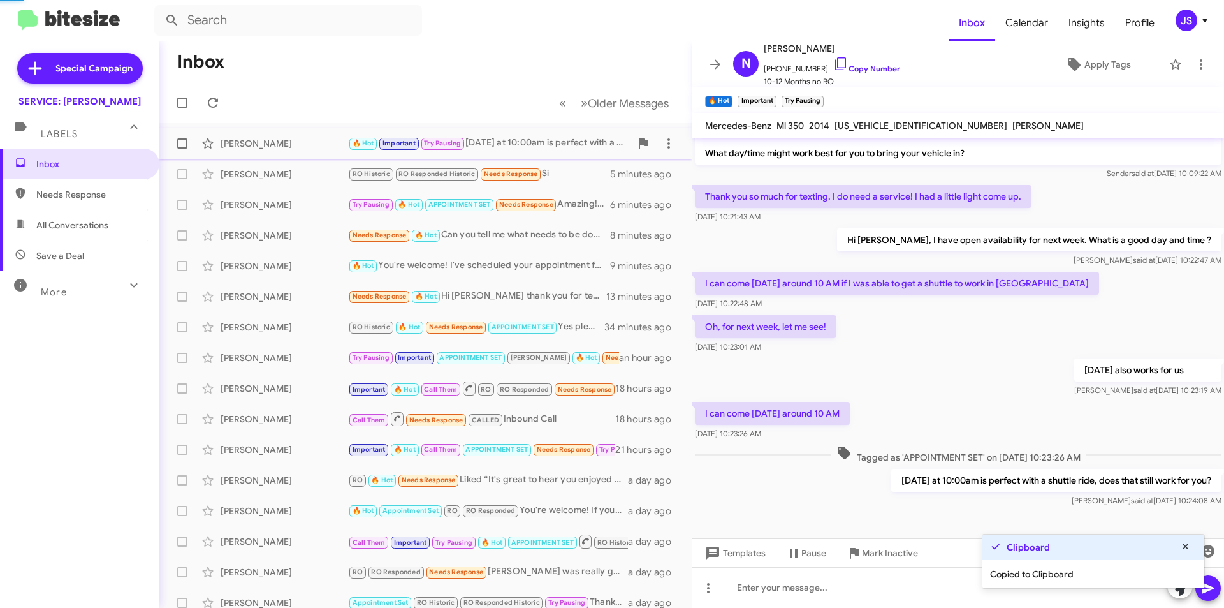
scroll to position [38, 0]
click at [834, 70] on icon at bounding box center [841, 63] width 15 height 15
click at [277, 187] on span "Pedro Alvarado RO Historic RO Responded Historic Needs Response Si 5 minutes ago" at bounding box center [425, 174] width 533 height 31
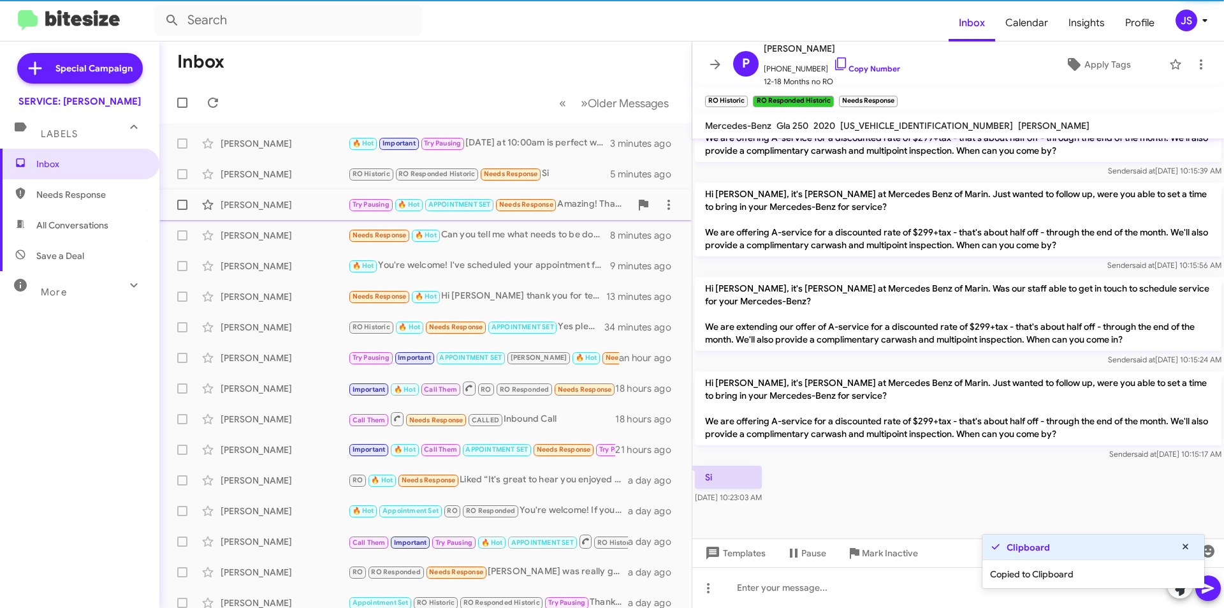
click at [272, 206] on div "Paul Blackwell" at bounding box center [285, 204] width 128 height 13
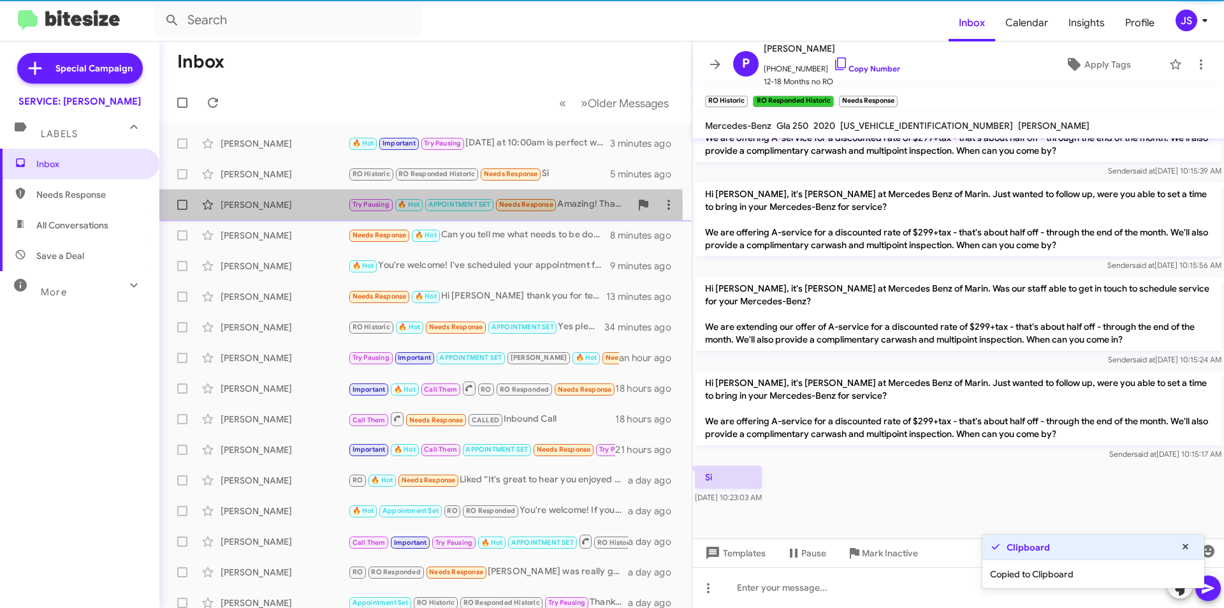
scroll to position [89, 0]
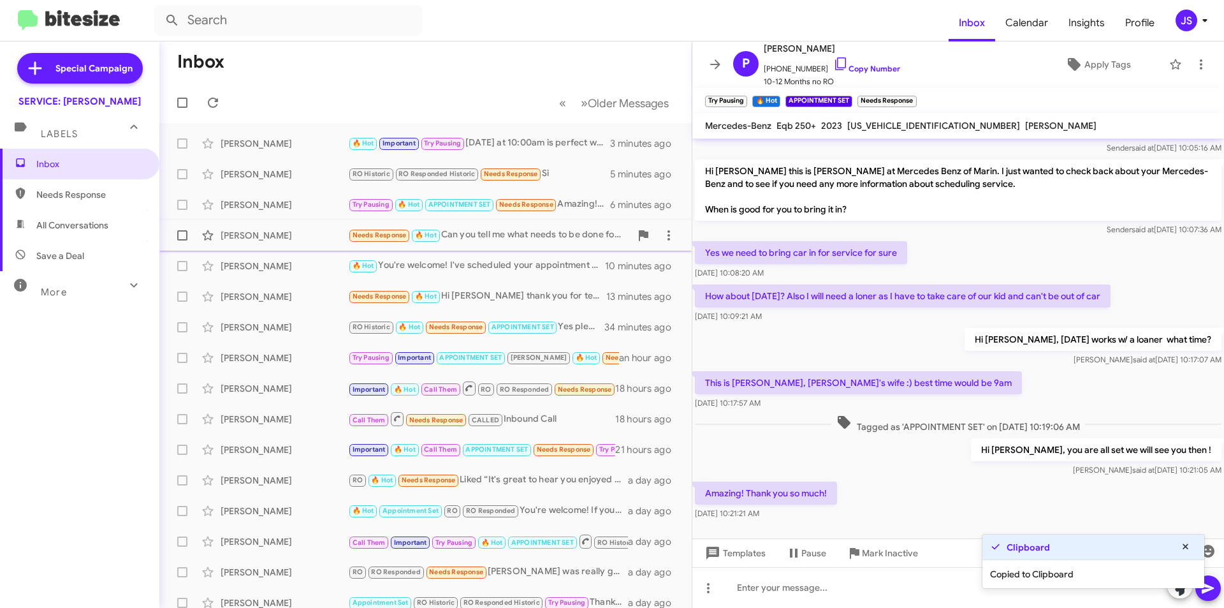
click at [251, 235] on div "Kat Lee" at bounding box center [285, 235] width 128 height 13
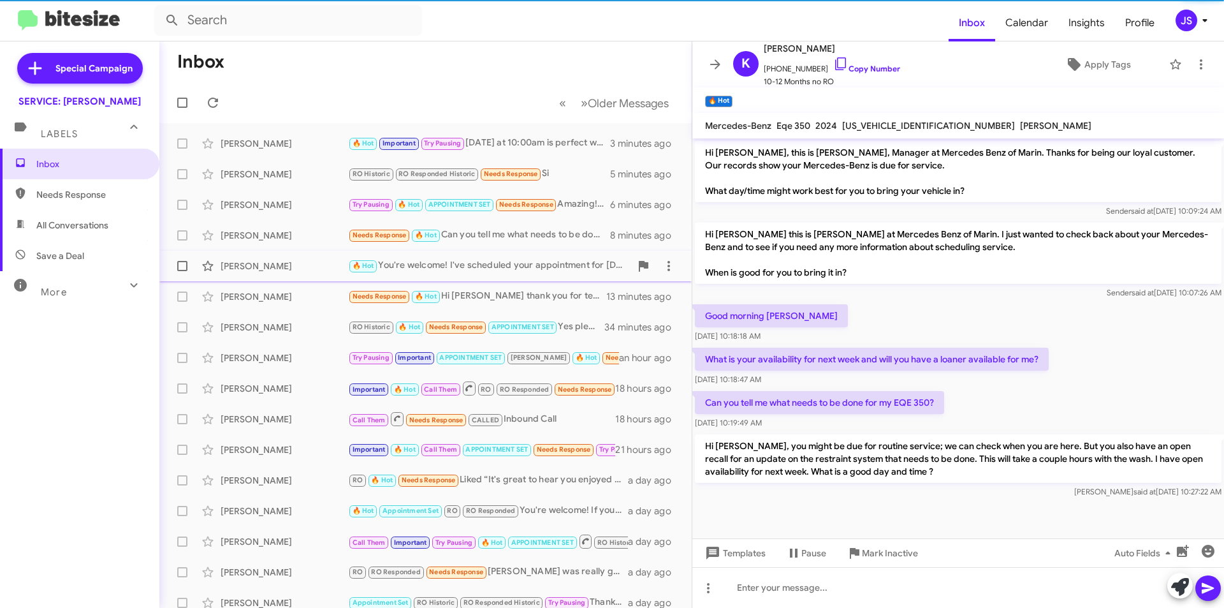
click at [277, 266] on div "Paul Villegas" at bounding box center [285, 266] width 128 height 13
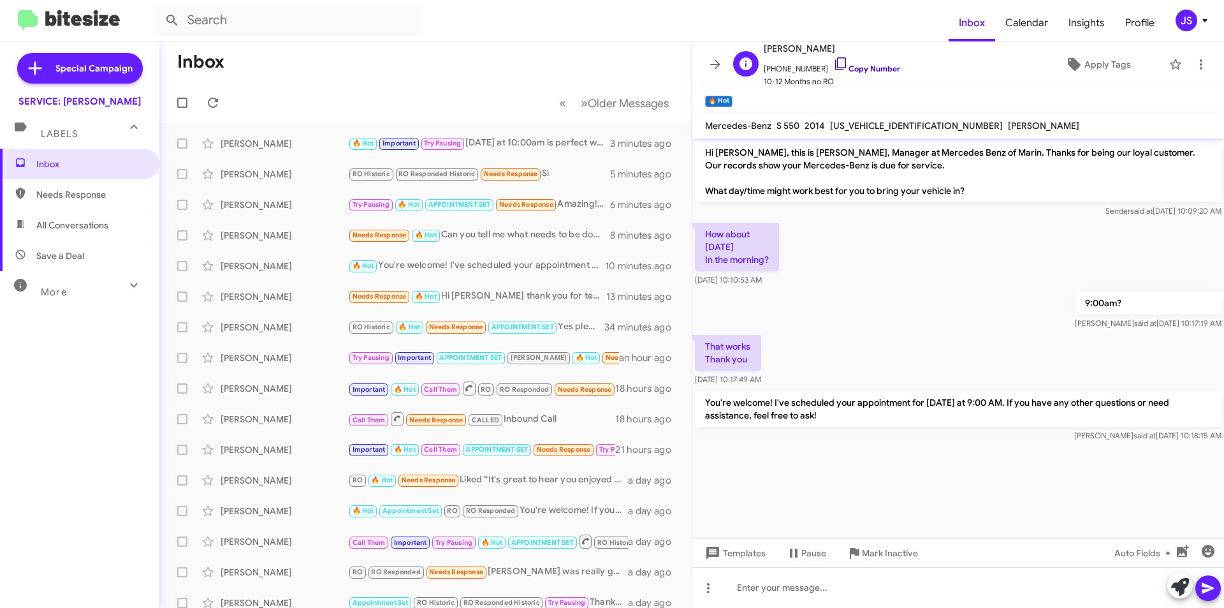
click at [843, 66] on link "Copy Number" at bounding box center [867, 69] width 67 height 10
click at [268, 164] on div "Pedro Alvarado RO Historic RO Responded Historic Needs Response Si 5 minutes ago" at bounding box center [426, 174] width 512 height 26
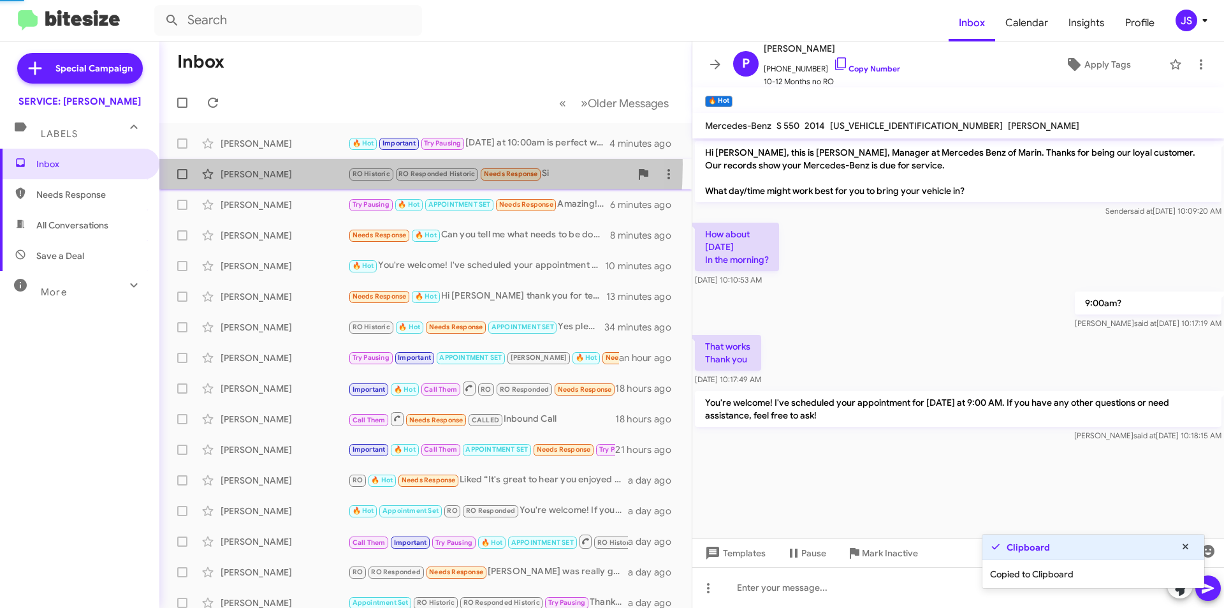
scroll to position [320, 0]
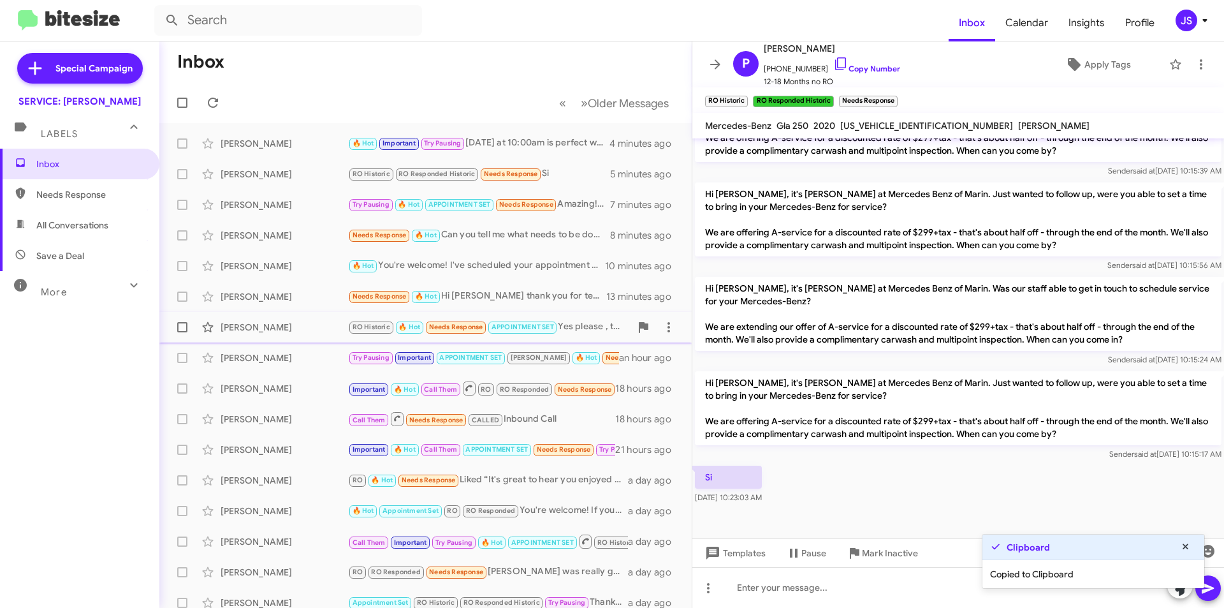
click at [284, 331] on div "Robin Indelicato" at bounding box center [285, 327] width 128 height 13
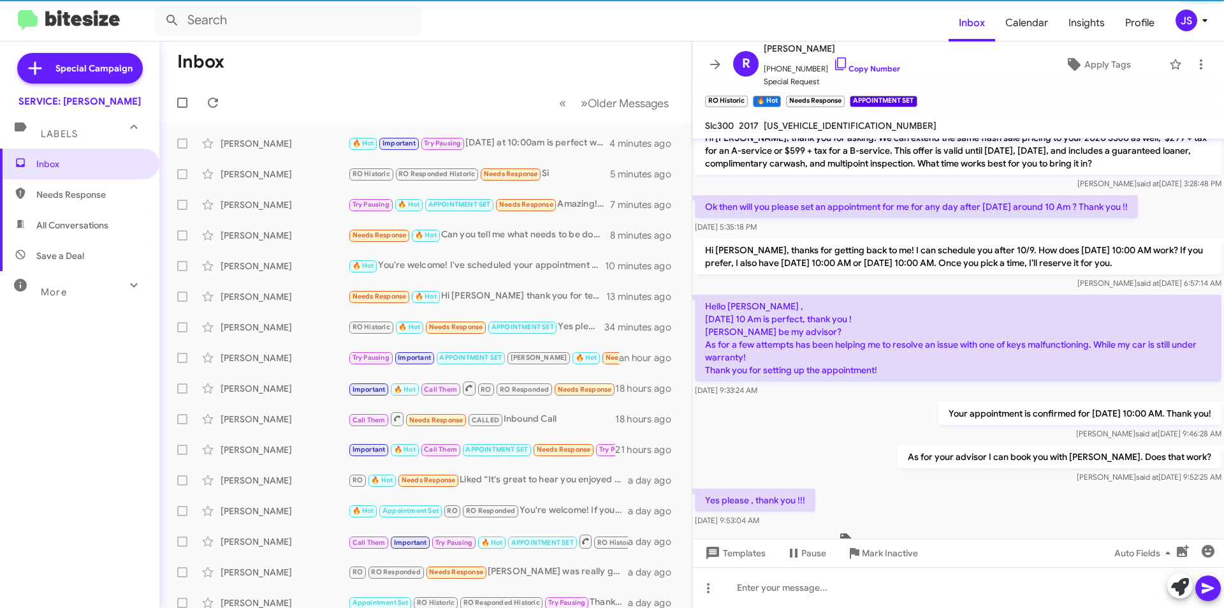
scroll to position [1550, 0]
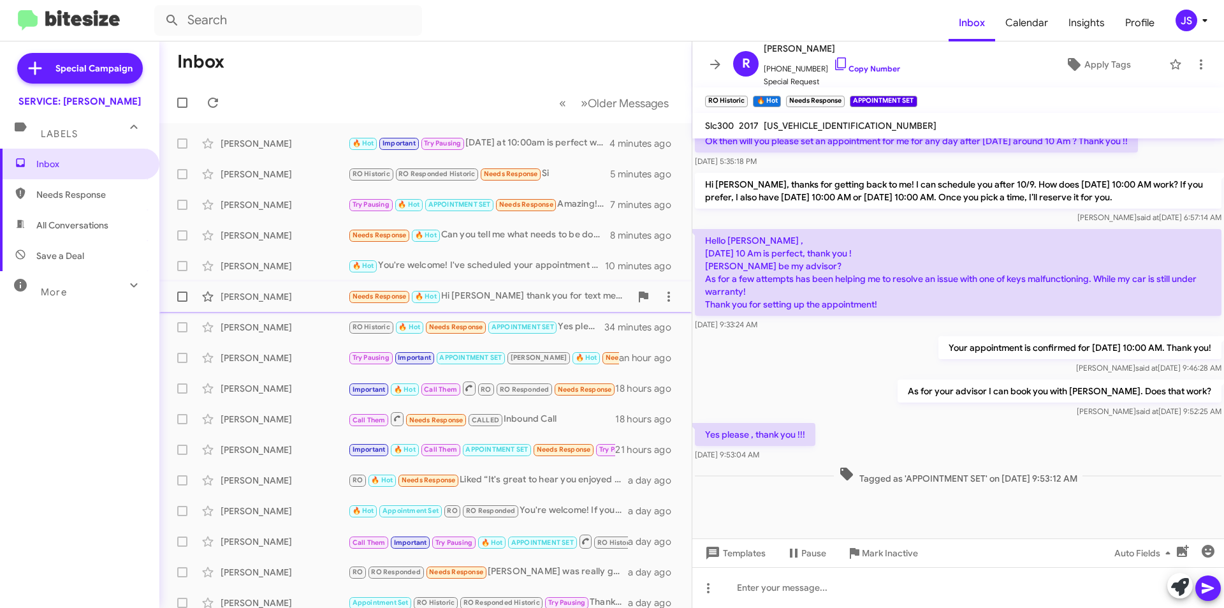
click at [328, 285] on div "Aurora Scatena Needs Response 🔥 Hot Hi Omar thank you for text me but when I ca…" at bounding box center [426, 297] width 512 height 26
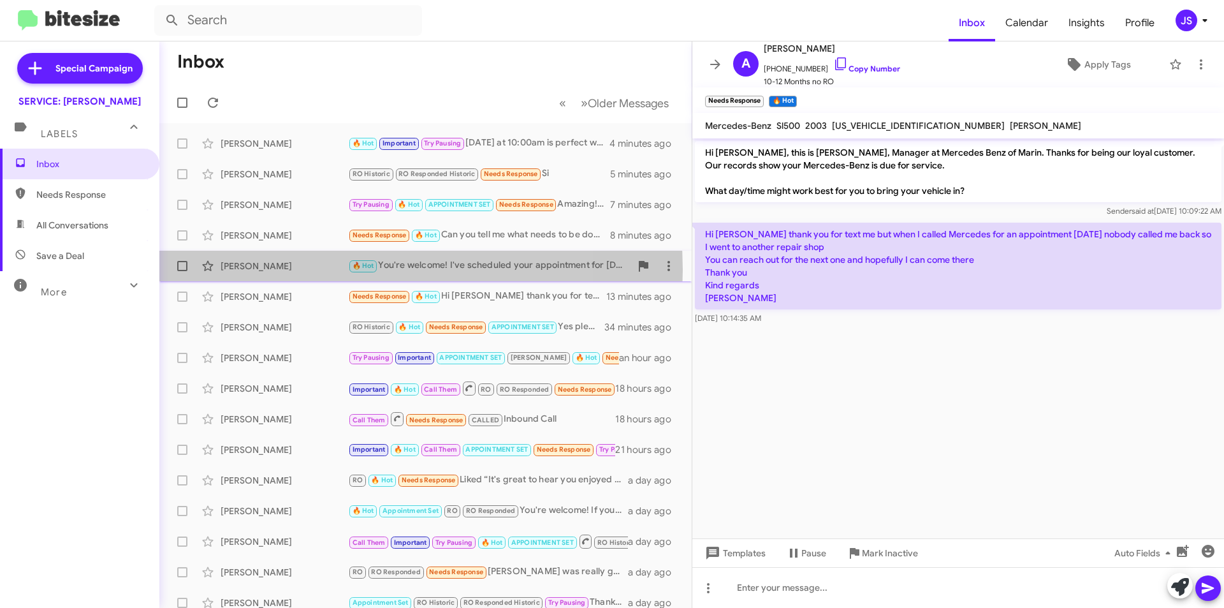
click at [314, 270] on div "Paul Villegas" at bounding box center [285, 266] width 128 height 13
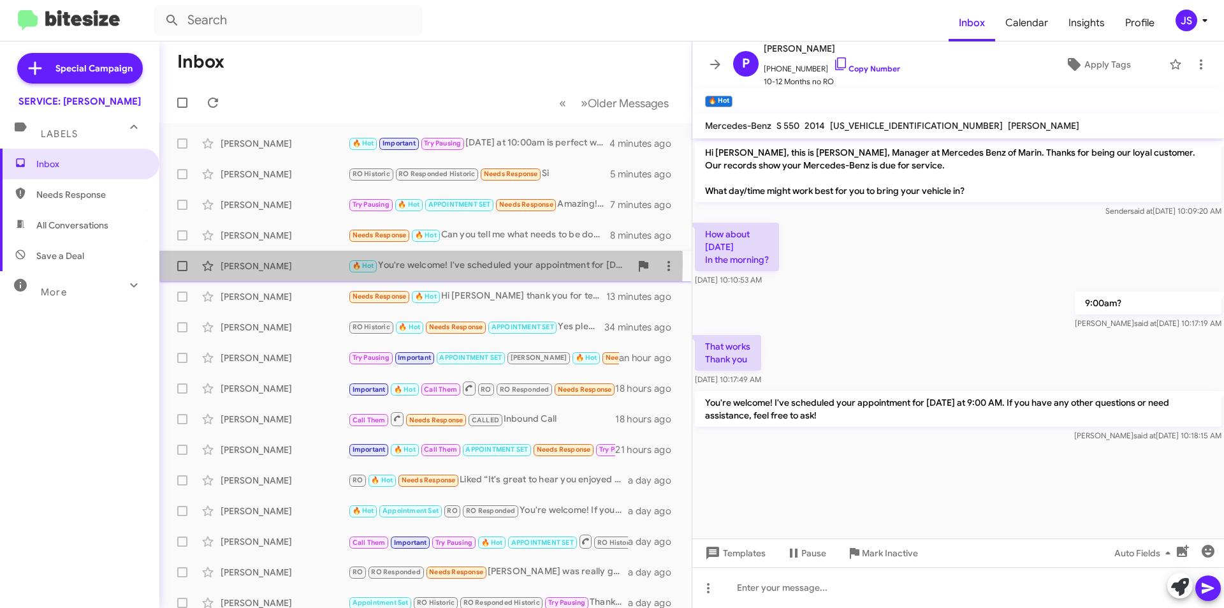
click at [271, 262] on div "Paul Villegas" at bounding box center [285, 266] width 128 height 13
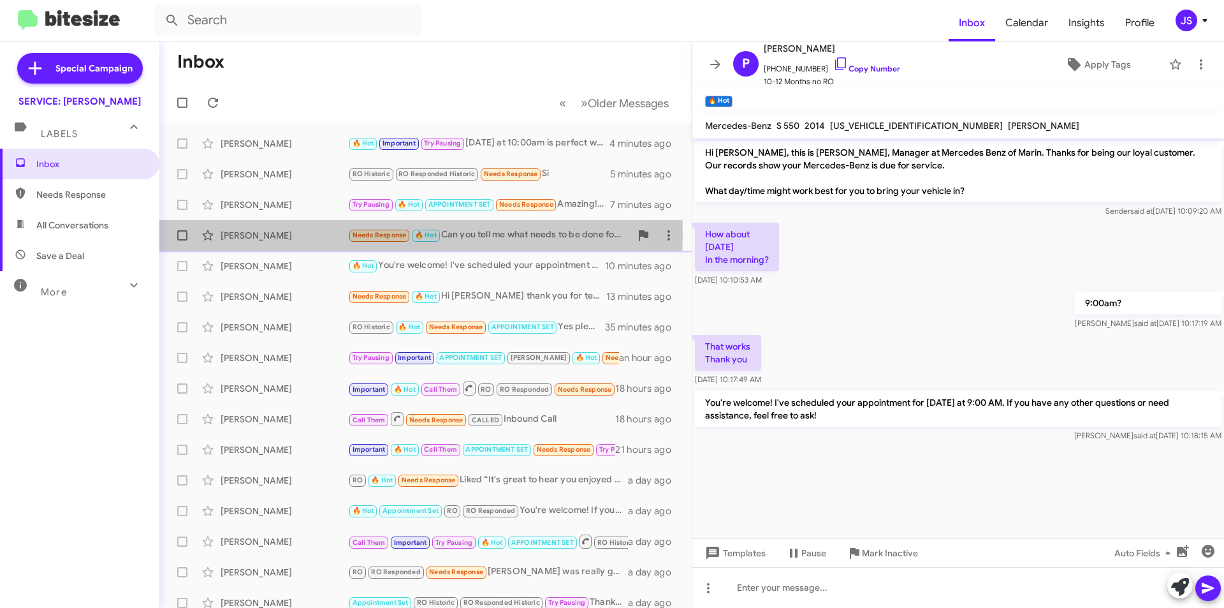
click at [258, 233] on div "Kat Lee" at bounding box center [285, 235] width 128 height 13
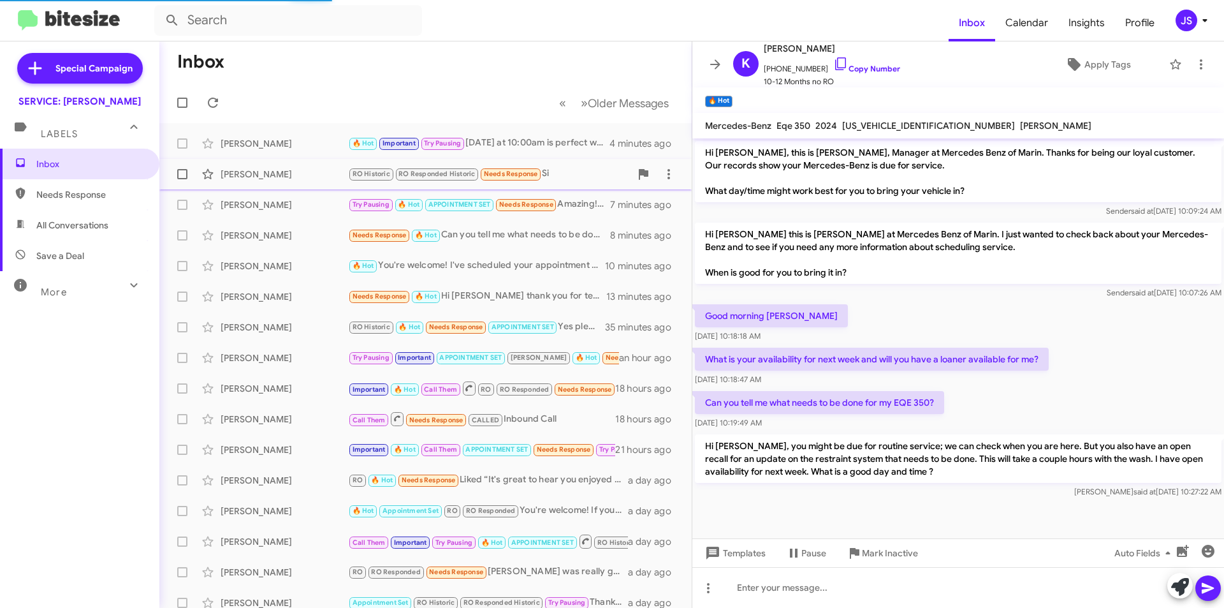
click at [268, 177] on div "Pedro Alvarado" at bounding box center [285, 174] width 128 height 13
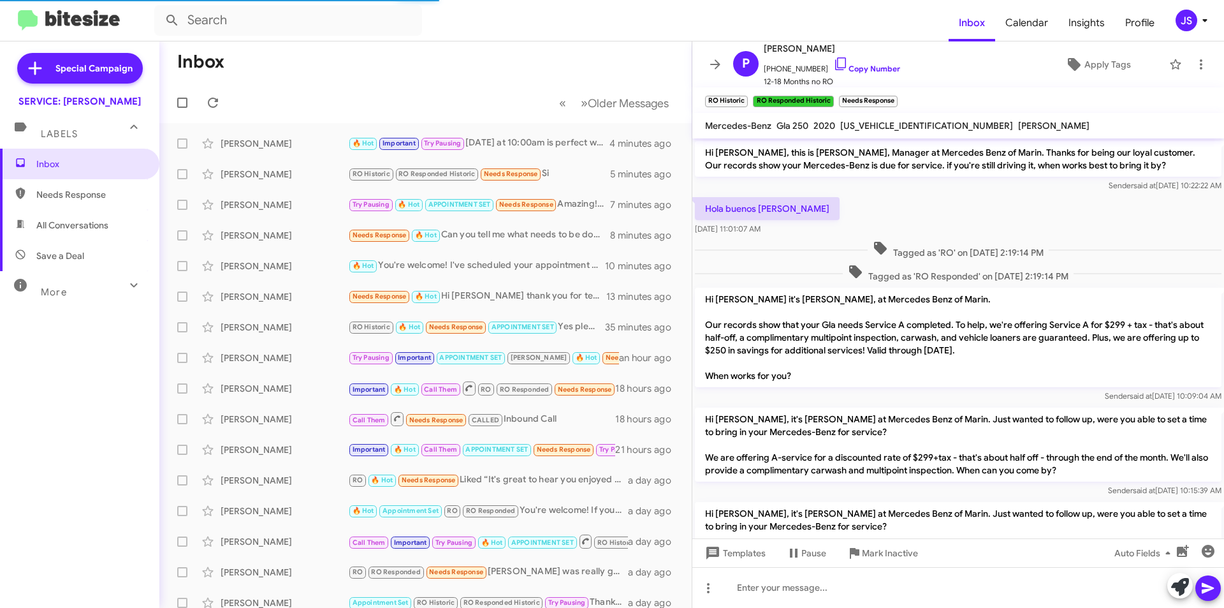
scroll to position [320, 0]
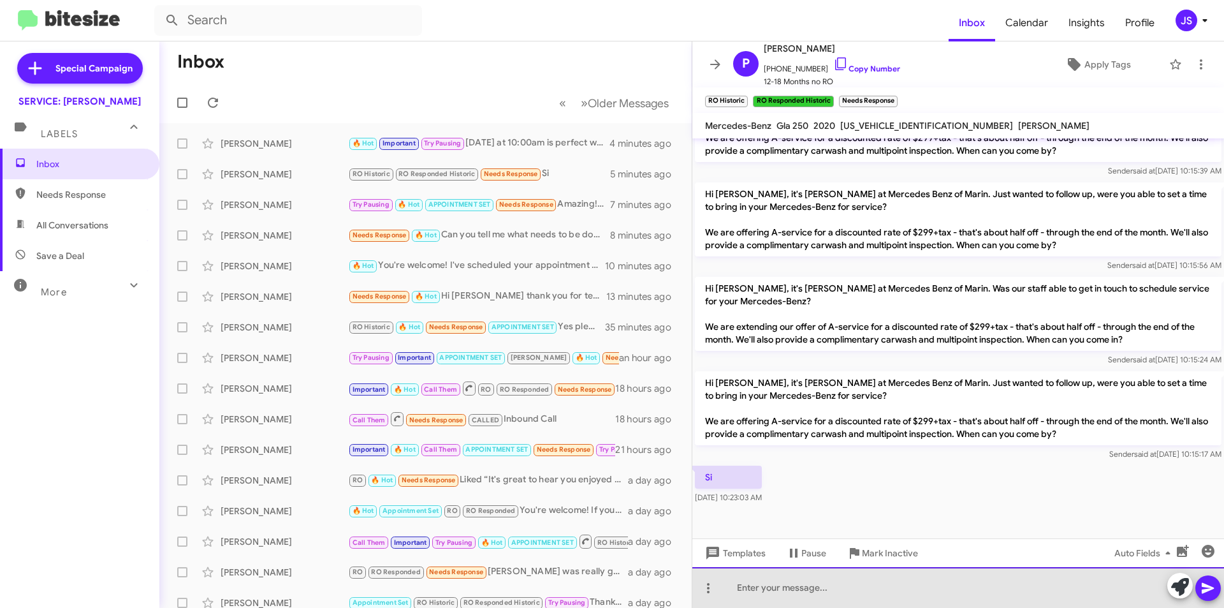
click at [899, 582] on div at bounding box center [959, 587] width 532 height 41
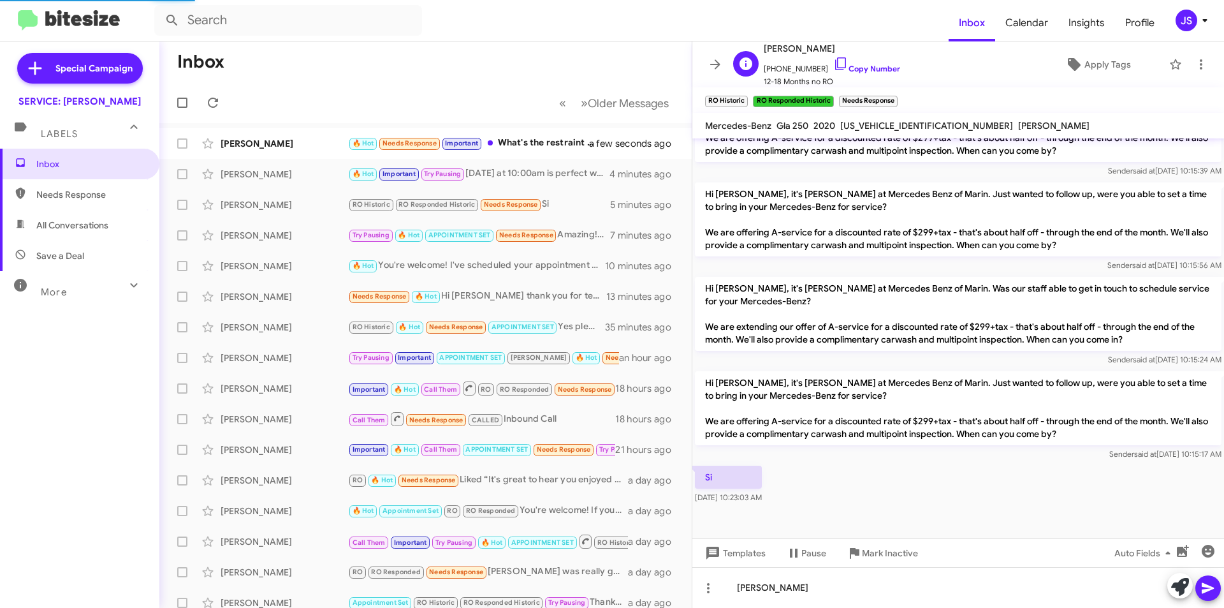
click at [832, 73] on span "+15104593917 Copy Number" at bounding box center [832, 65] width 136 height 19
click at [834, 61] on icon at bounding box center [841, 63] width 15 height 15
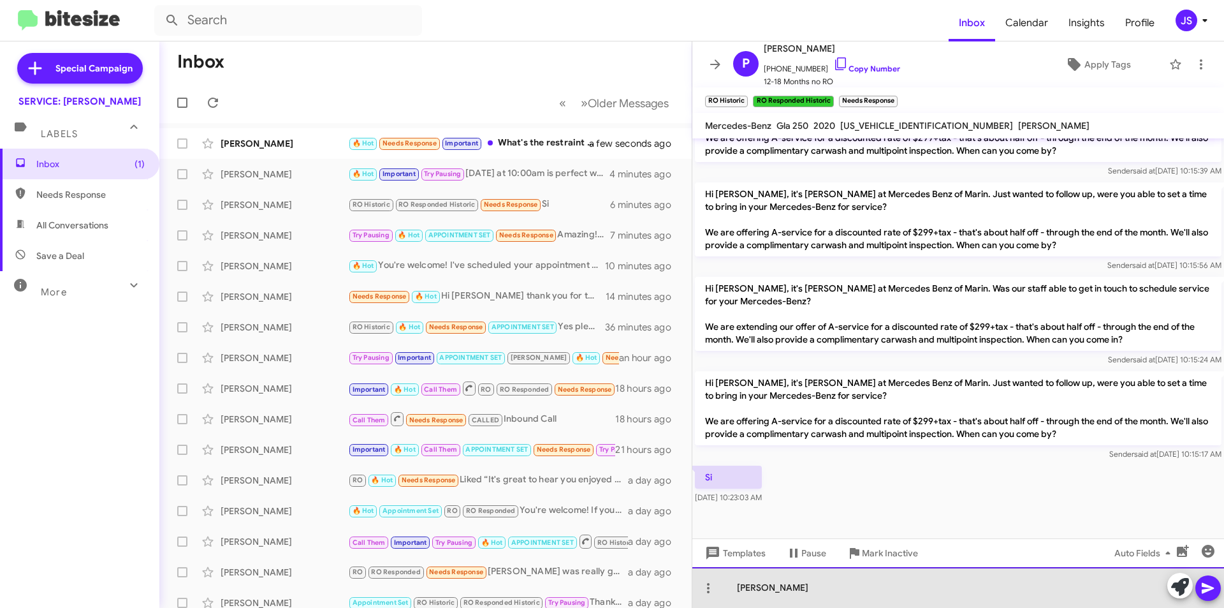
click at [820, 577] on div "Hola Pedro" at bounding box center [959, 587] width 532 height 41
drag, startPoint x: 963, startPoint y: 587, endPoint x: 859, endPoint y: 587, distance: 104.0
click at [859, 587] on div "Hola Pedro, que dia y tiempo W1NTG4GB0LU029186" at bounding box center [959, 587] width 532 height 41
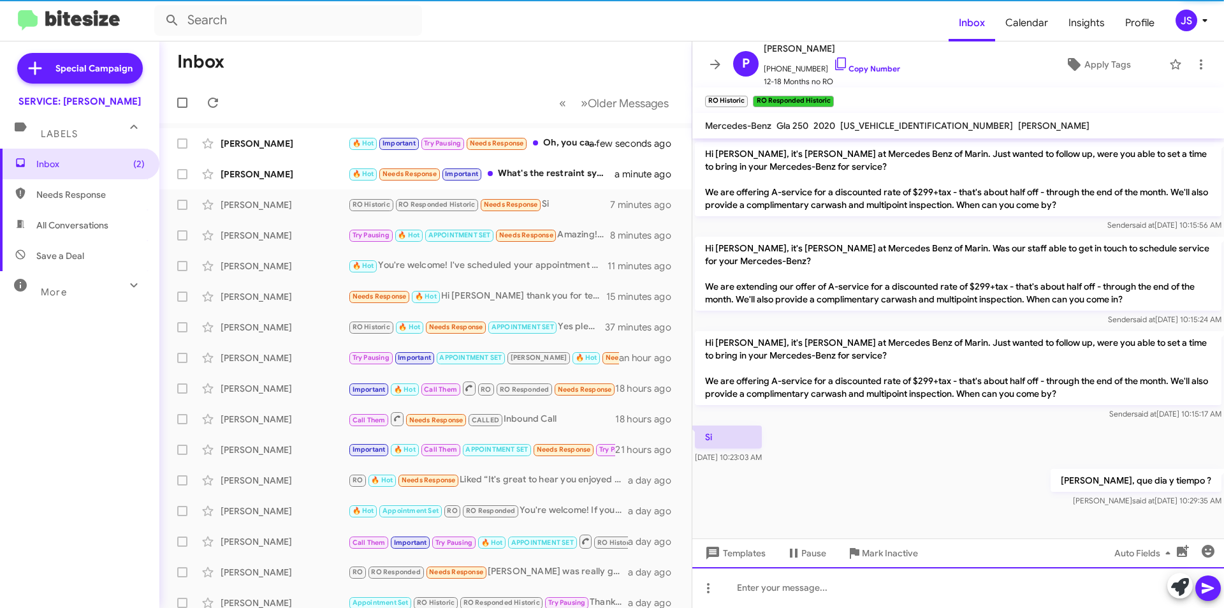
scroll to position [366, 0]
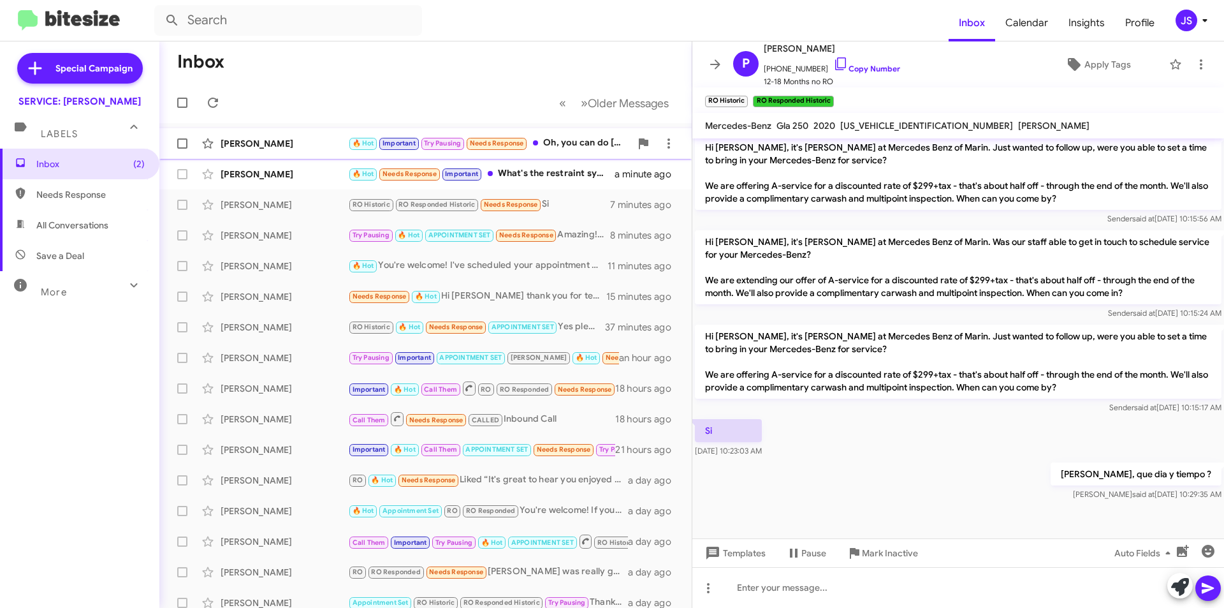
click at [296, 152] on div "Natalie Garett 🔥 Hot Important Try Pausing Needs Response Oh, you can do this F…" at bounding box center [426, 144] width 512 height 26
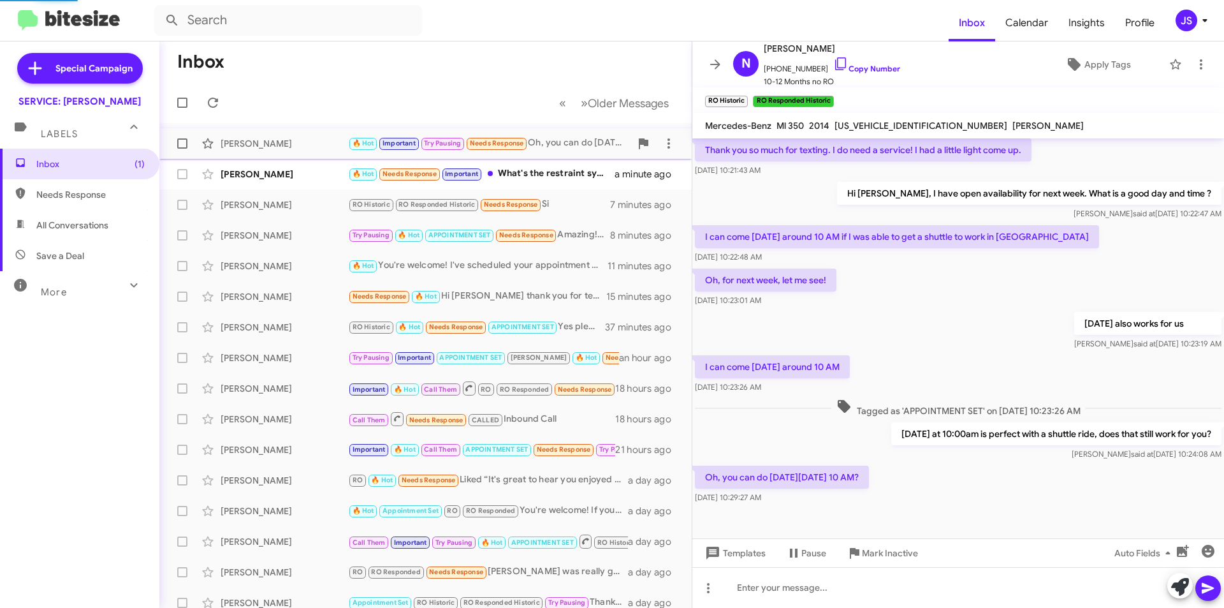
scroll to position [84, 0]
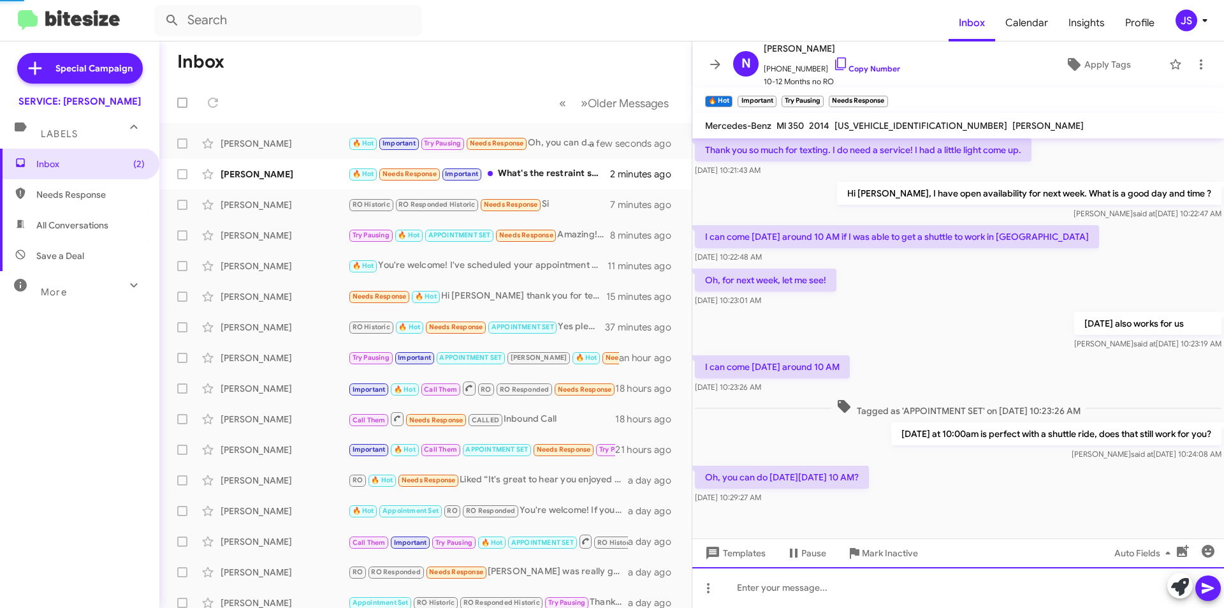
click at [827, 603] on div at bounding box center [959, 587] width 532 height 41
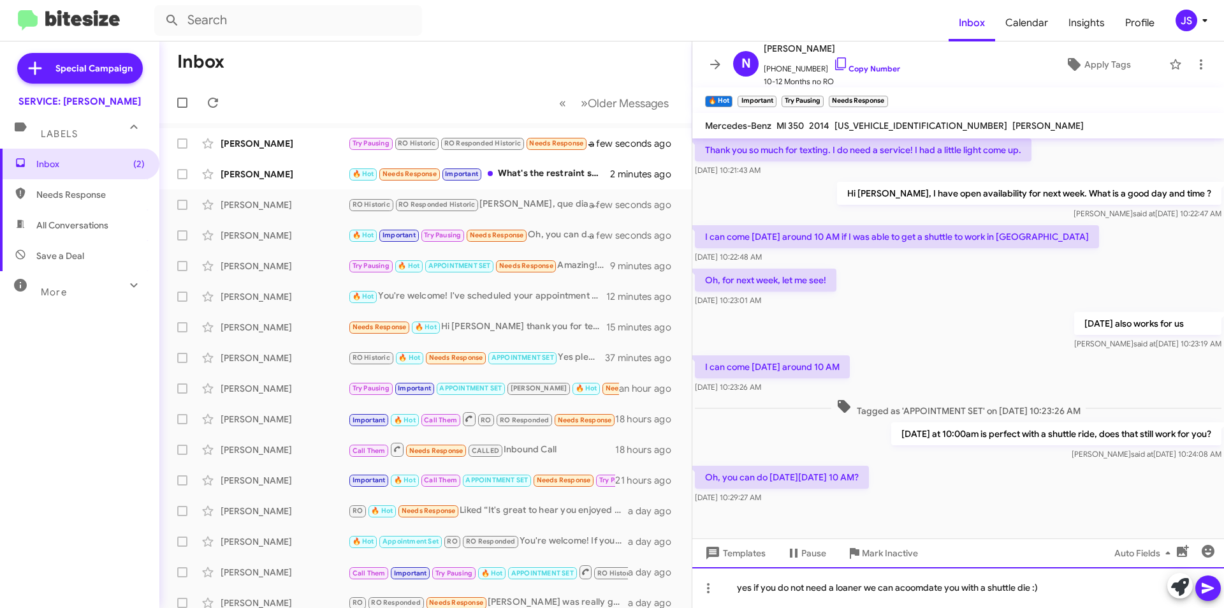
click at [904, 587] on div "yes if you do not need a loaner we can acoomdate you with a shuttle die :)" at bounding box center [959, 587] width 532 height 41
click at [752, 588] on div "yes if you do not need a loaner we can accommodate you with a shuttle die :)" at bounding box center [959, 587] width 532 height 41
click at [867, 589] on div "yes, if you do not need a loaner we can accommodate you with a shuttle die :)" at bounding box center [959, 587] width 532 height 41
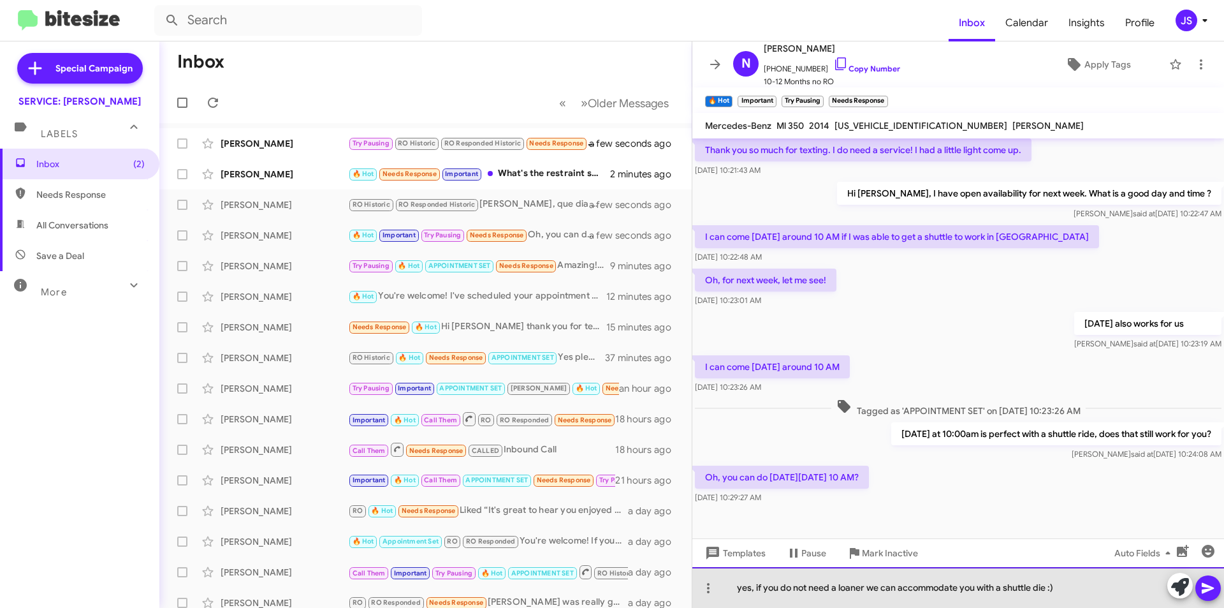
click at [1115, 591] on div "yes, if you do not need a loaner we can accommodate you with a shuttle die :)" at bounding box center [959, 587] width 532 height 41
click at [1047, 587] on div "yes, if you do not need a loaner we can accommodate you with a shuttle die :)" at bounding box center [959, 587] width 532 height 41
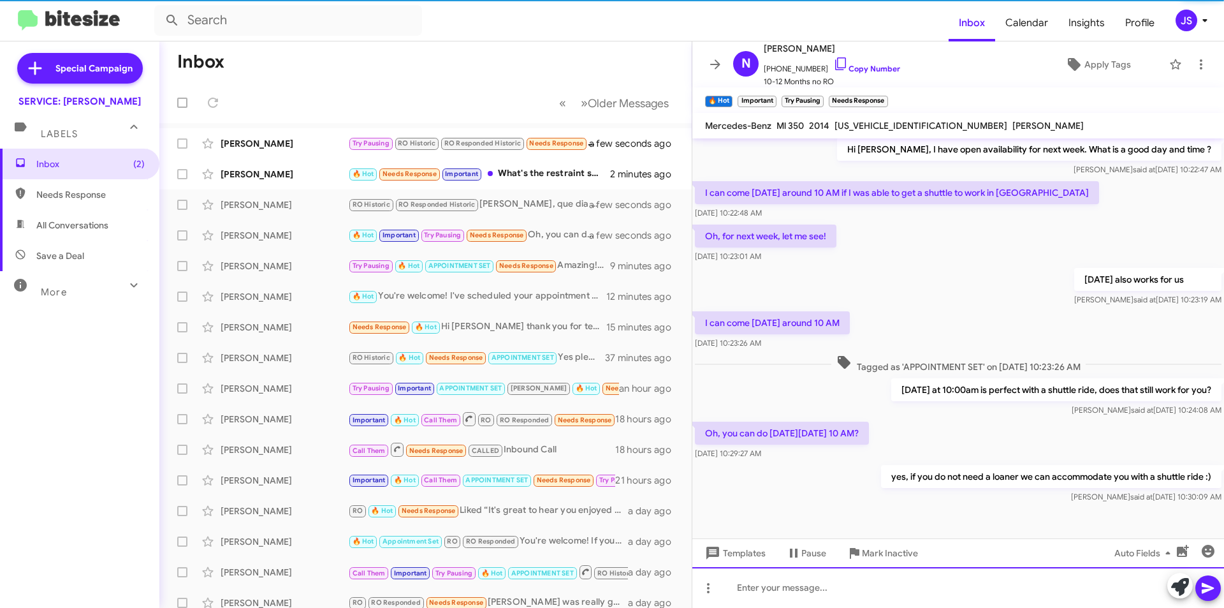
scroll to position [131, 0]
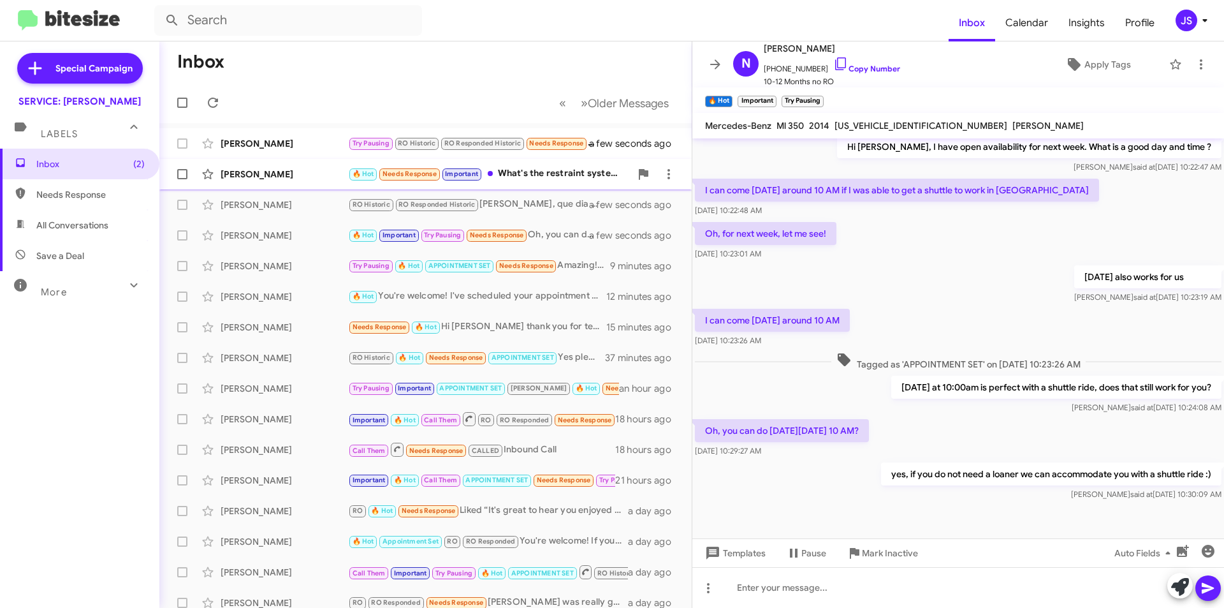
click at [325, 179] on div "Kat Lee" at bounding box center [285, 174] width 128 height 13
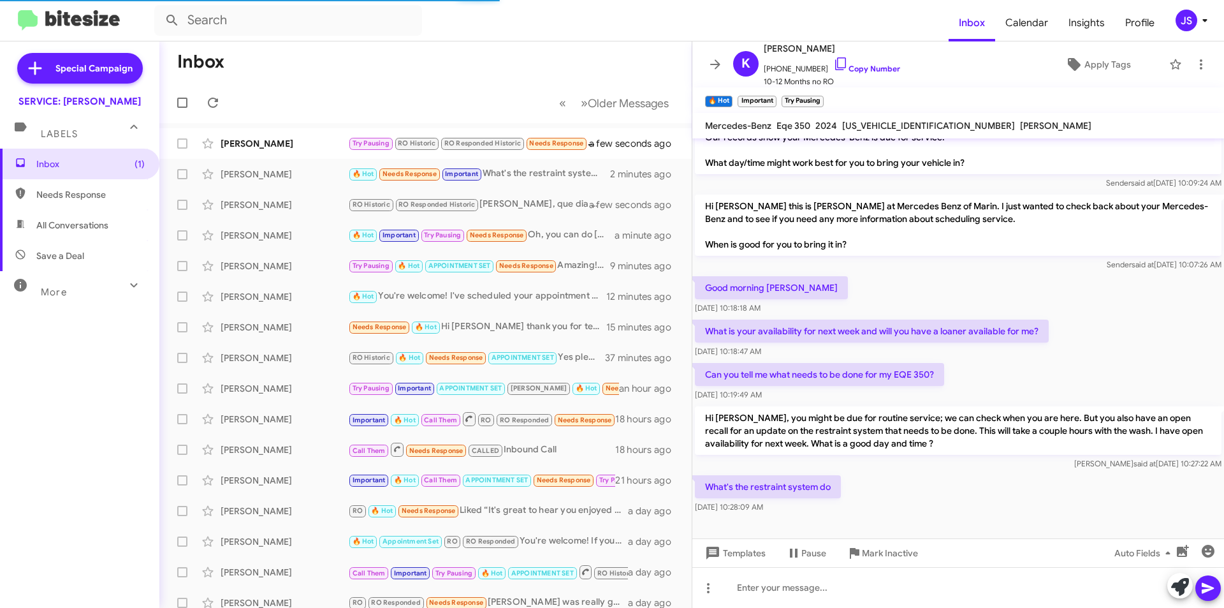
scroll to position [28, 0]
drag, startPoint x: 840, startPoint y: 126, endPoint x: 936, endPoint y: 131, distance: 95.8
click at [936, 131] on div "4JGGM1CB5RA046027" at bounding box center [929, 125] width 178 height 15
copy span "4JGGM1CB5RA046027"
click at [279, 142] on div "Mairead Mcgarry" at bounding box center [285, 143] width 128 height 13
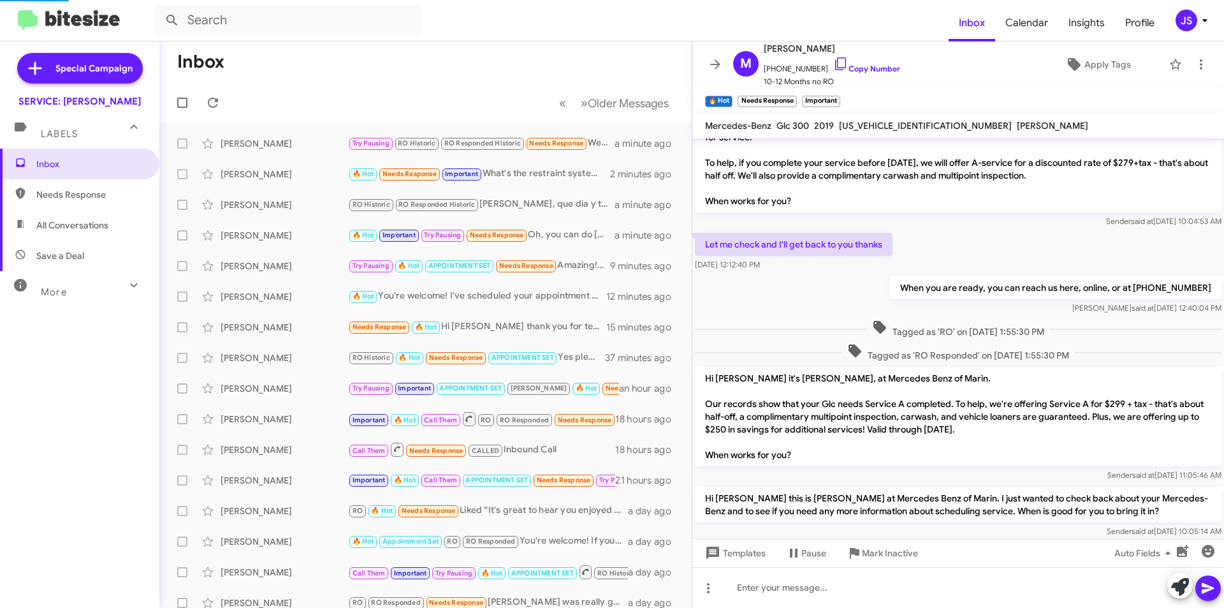
scroll to position [86, 0]
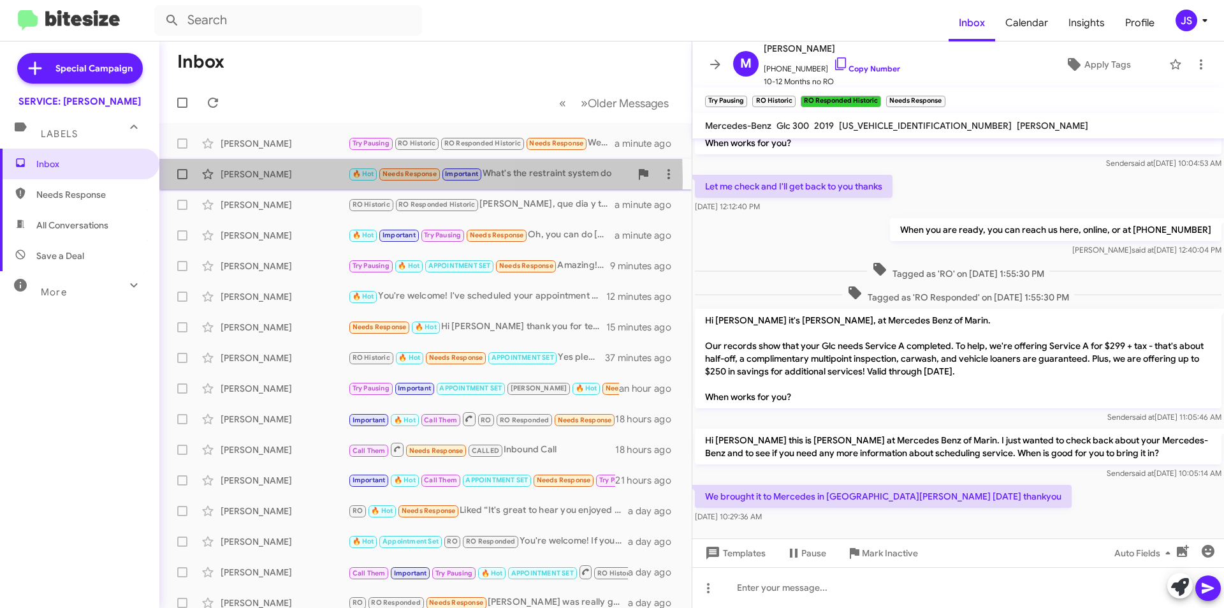
click at [275, 180] on div "Kat Lee" at bounding box center [285, 174] width 128 height 13
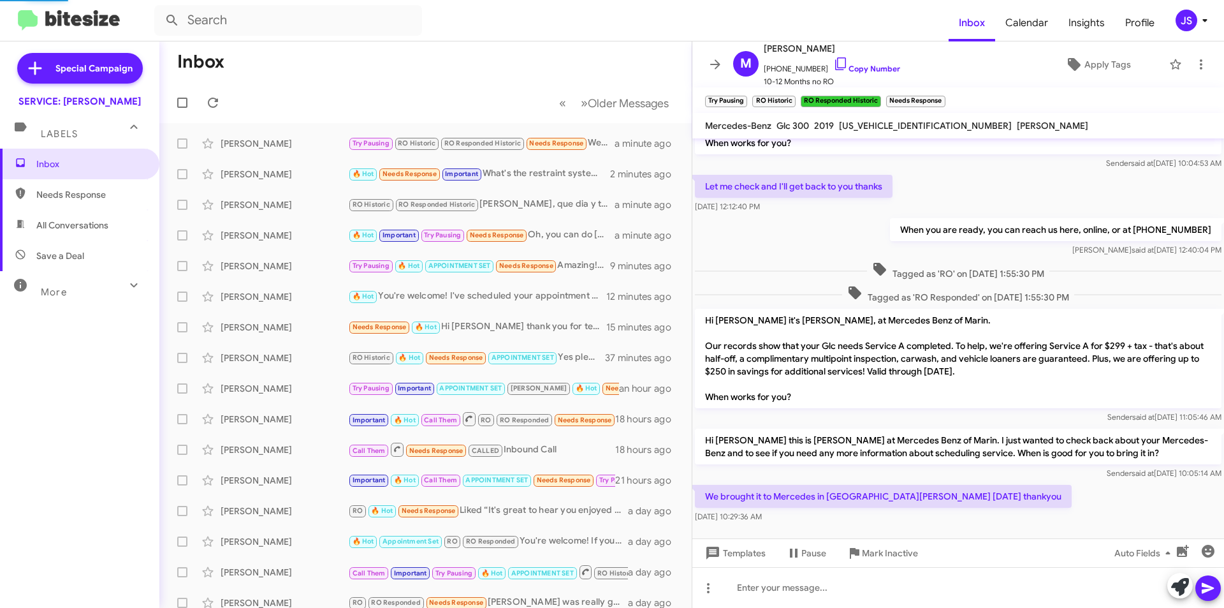
scroll to position [28, 0]
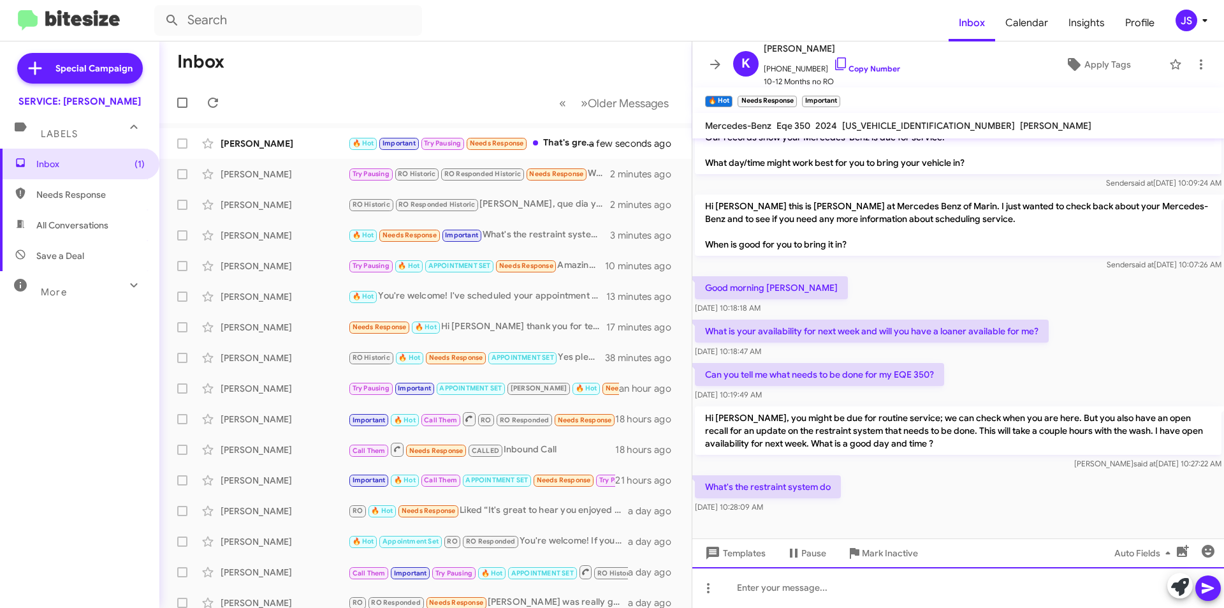
click at [879, 583] on div at bounding box center [959, 587] width 532 height 41
click at [927, 589] on div "It is an update for the airbags/seatbelts or any component in case of a collisi…" at bounding box center [959, 587] width 532 height 41
click at [909, 589] on div "It is an update for the airbags/seatbelts or any component in case of a collisi…" at bounding box center [959, 587] width 532 height 41
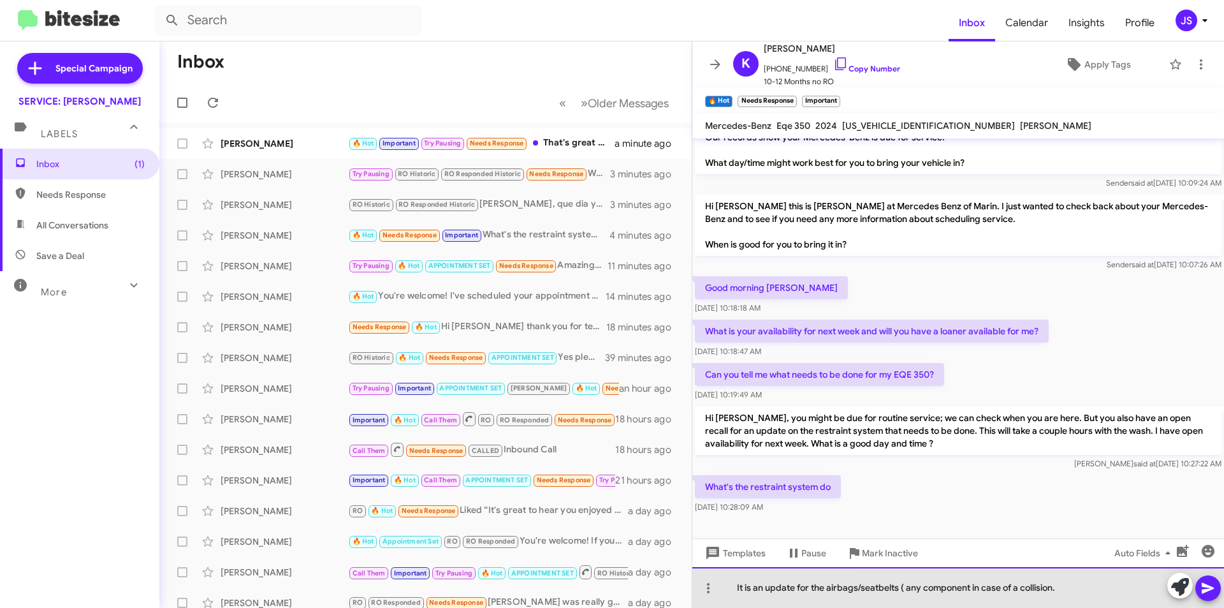
click at [1052, 589] on div "It is an update for the airbags/seatbelts ( any component in case of a collisio…" at bounding box center [959, 587] width 532 height 41
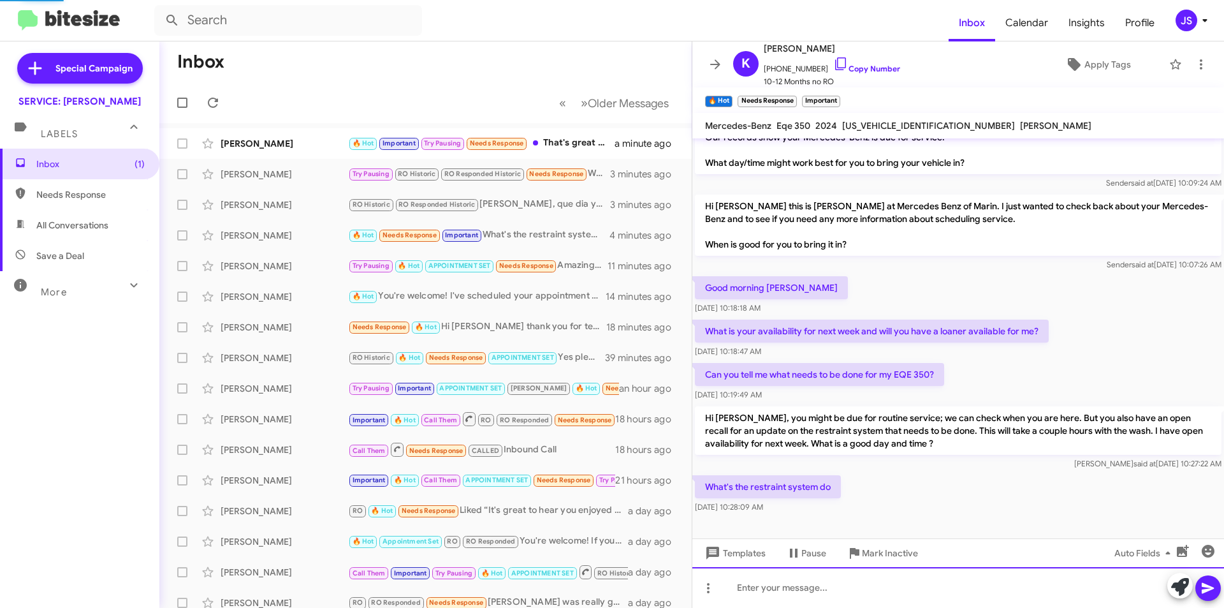
scroll to position [75, 0]
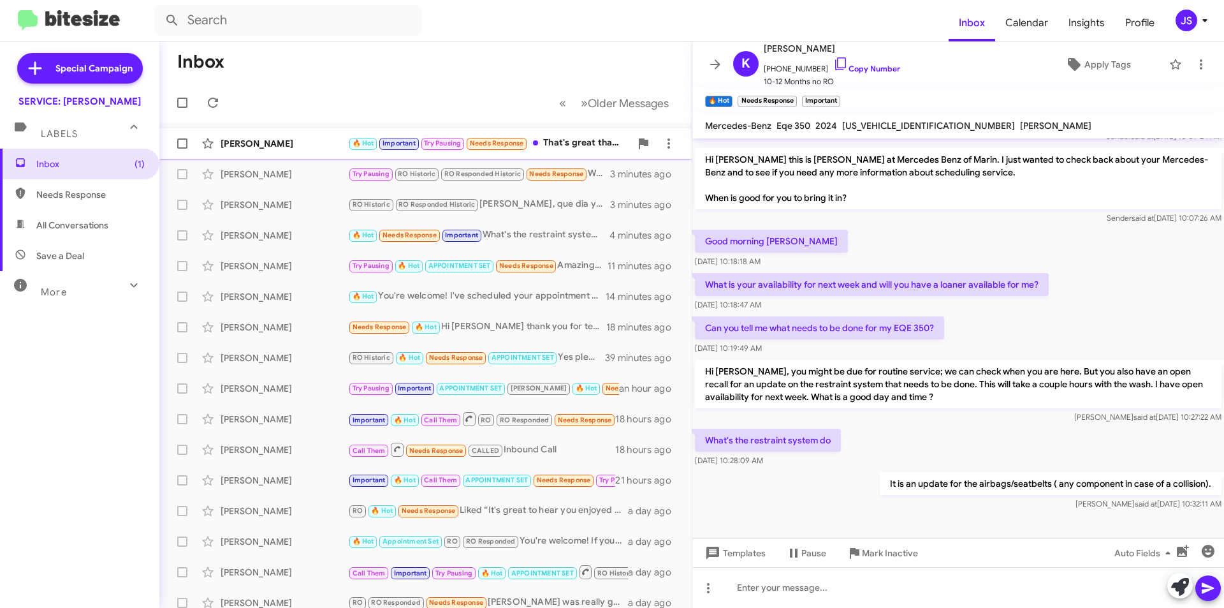
drag, startPoint x: 298, startPoint y: 146, endPoint x: 311, endPoint y: 146, distance: 13.4
click at [298, 146] on div "Natalie Garett" at bounding box center [285, 143] width 128 height 13
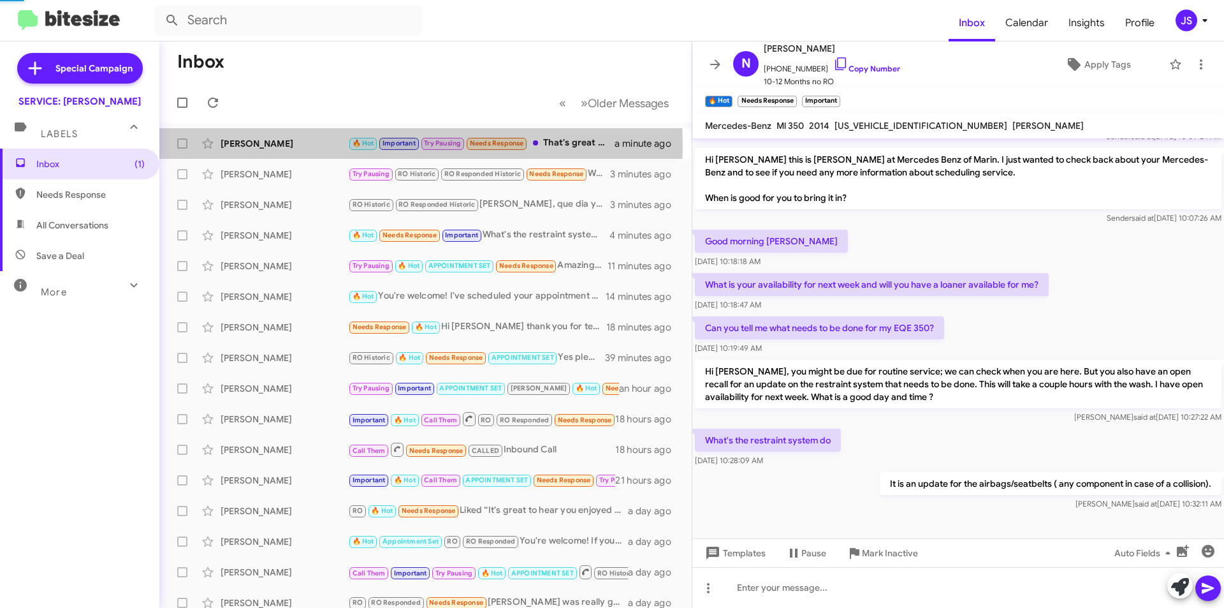
scroll to position [177, 0]
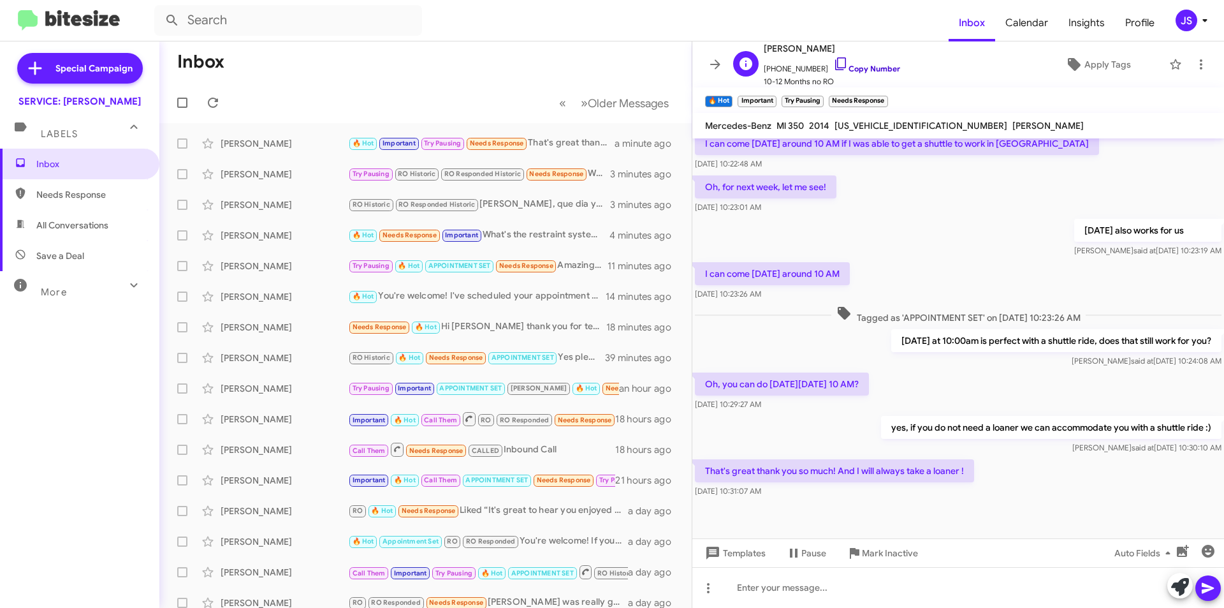
click at [834, 64] on icon at bounding box center [841, 63] width 15 height 15
click at [1188, 585] on icon at bounding box center [1181, 587] width 18 height 18
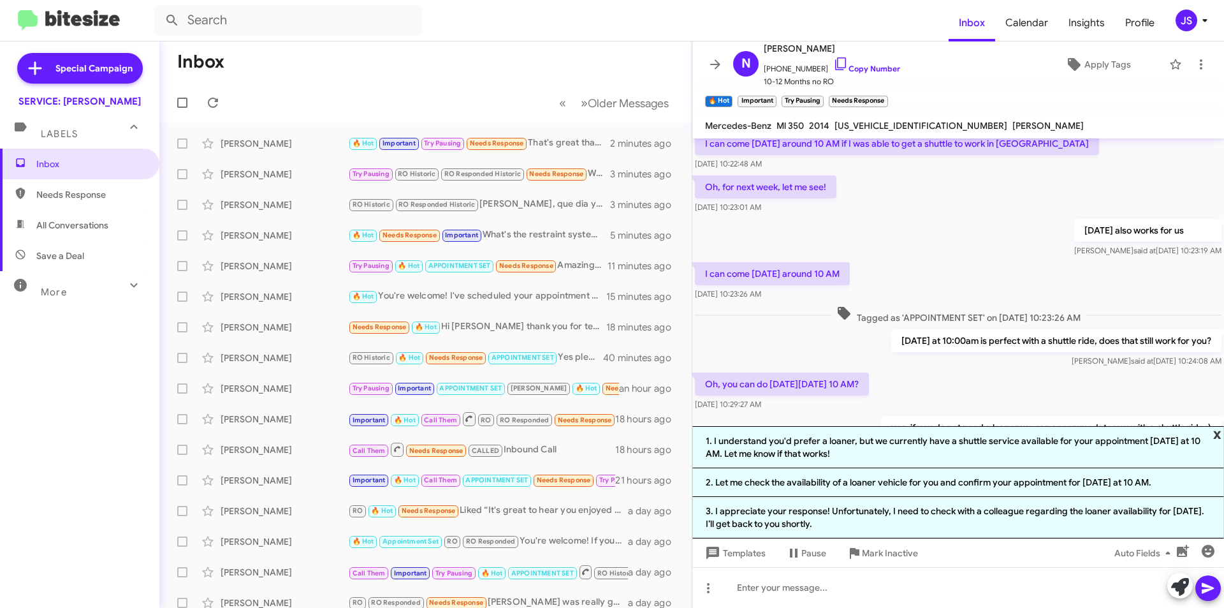
click at [1219, 434] on span "x" at bounding box center [1218, 433] width 8 height 15
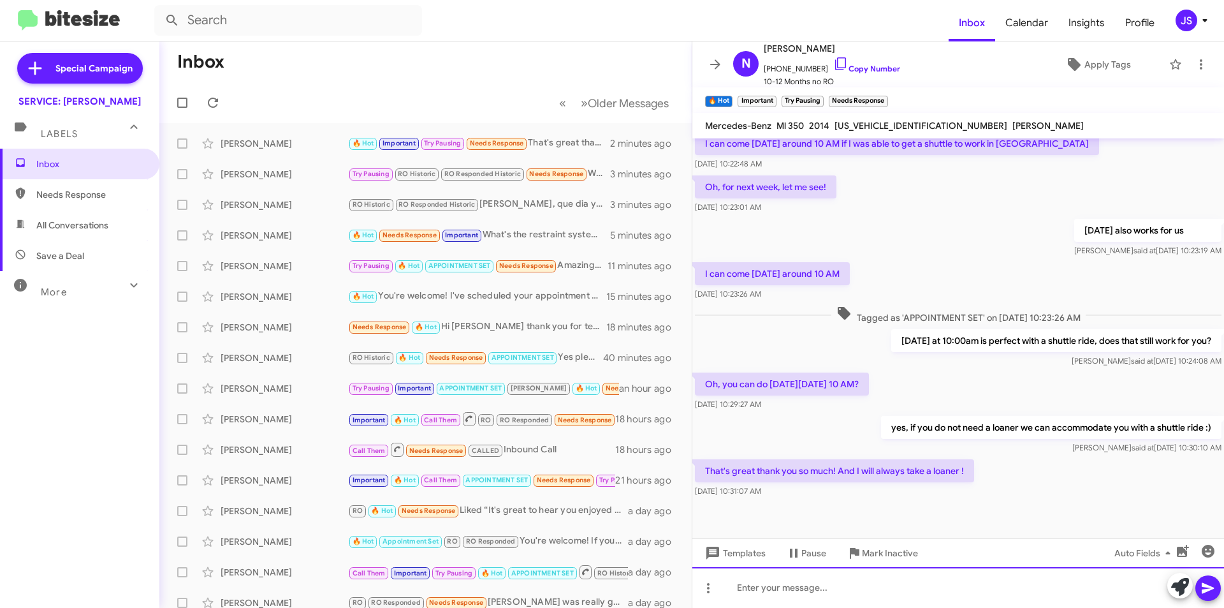
click at [1010, 575] on div at bounding box center [959, 587] width 532 height 41
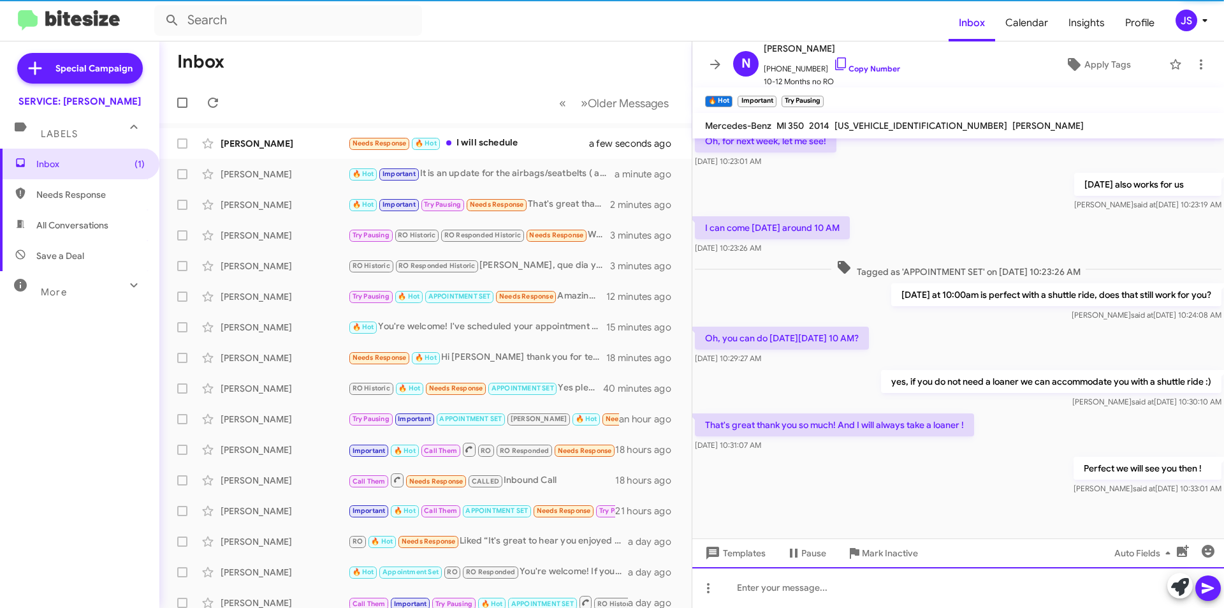
scroll to position [224, 0]
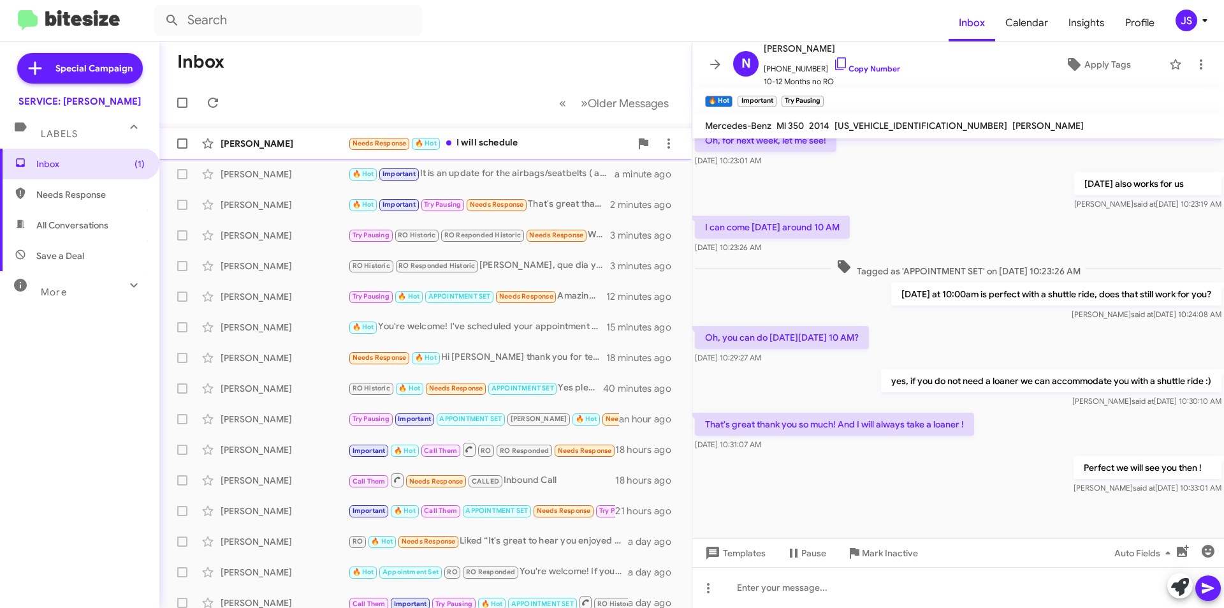
click at [517, 146] on div "Needs Response 🔥 Hot I will schedule" at bounding box center [489, 143] width 283 height 15
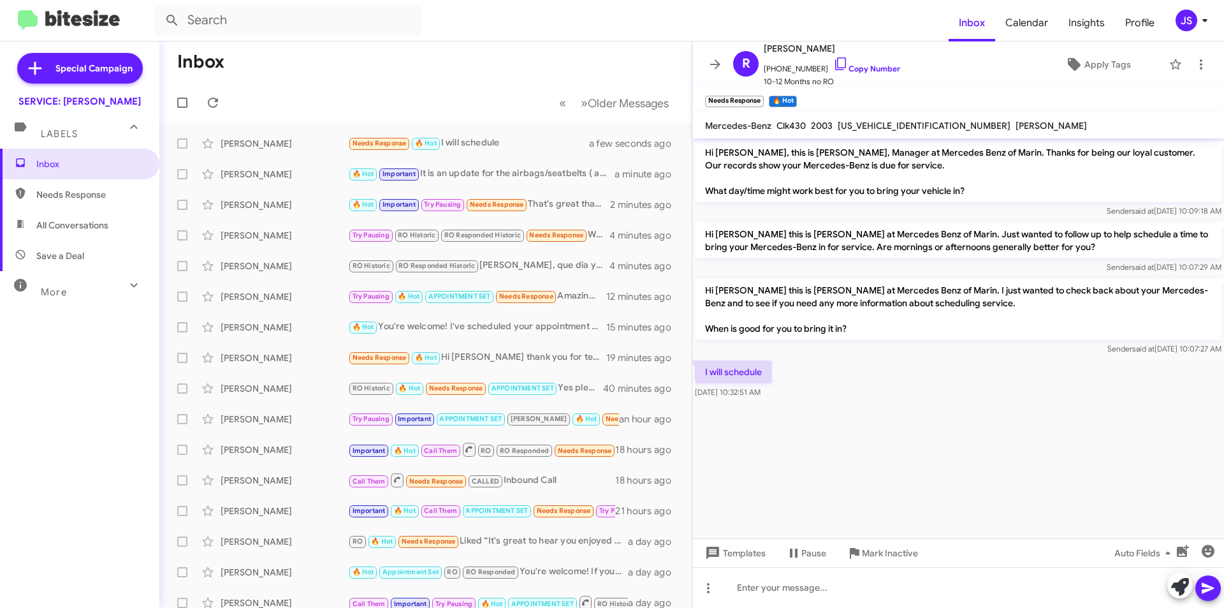
click at [979, 406] on div at bounding box center [959, 407] width 532 height 13
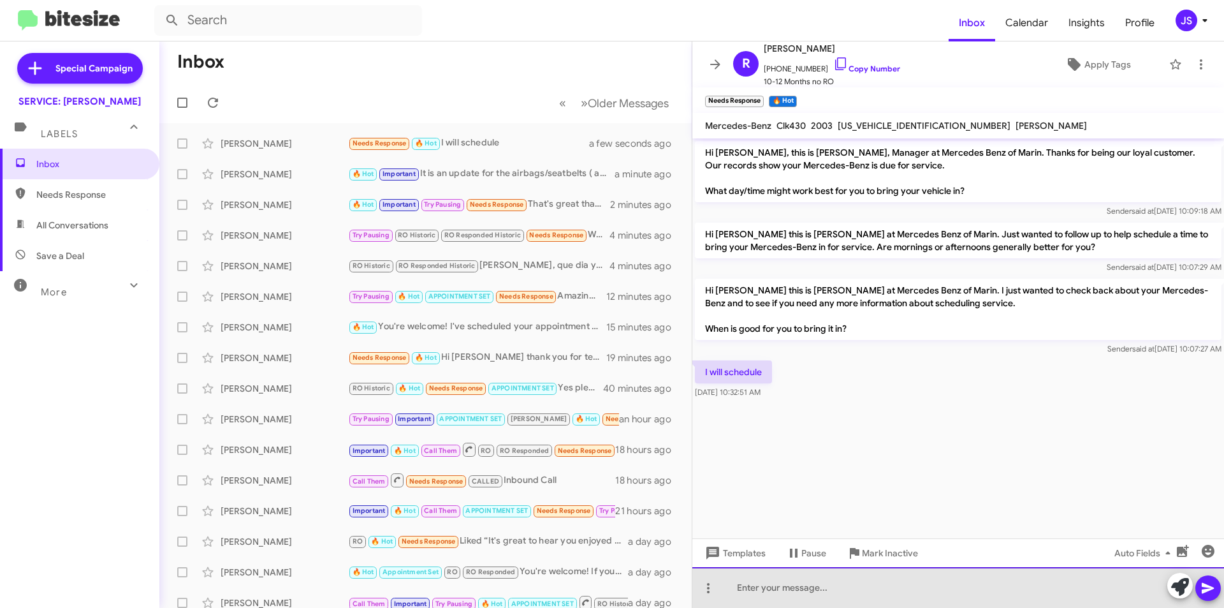
click at [887, 586] on div at bounding box center [959, 587] width 532 height 41
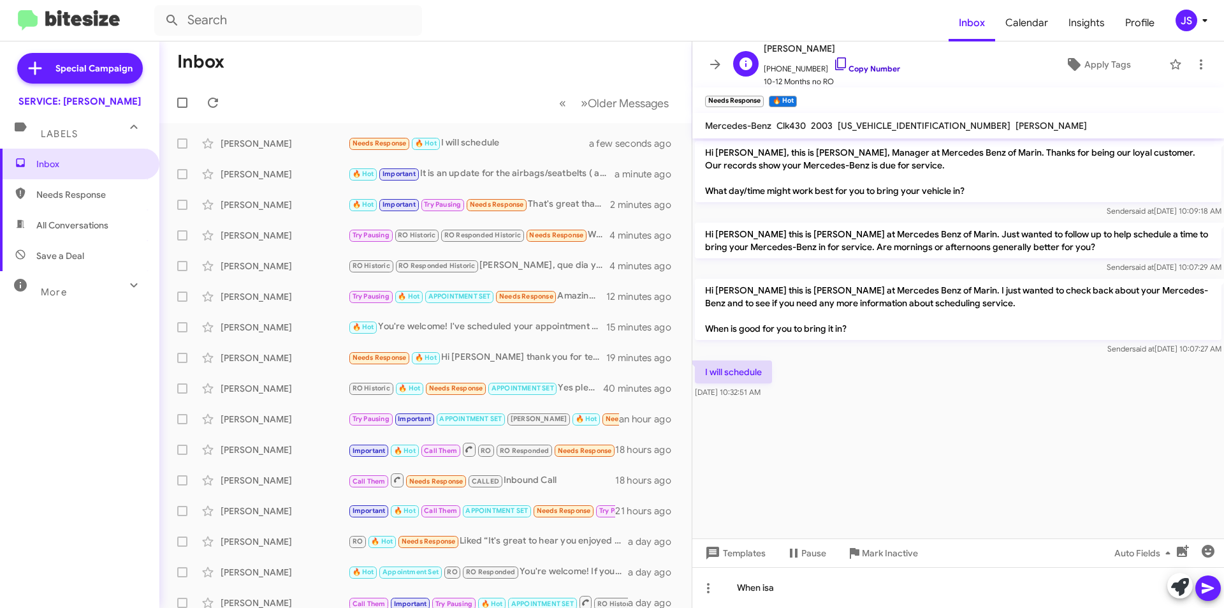
click at [835, 68] on icon at bounding box center [840, 63] width 11 height 13
click at [842, 62] on span "+14152653972 Copy Number" at bounding box center [832, 65] width 136 height 19
click at [834, 62] on icon at bounding box center [841, 63] width 15 height 15
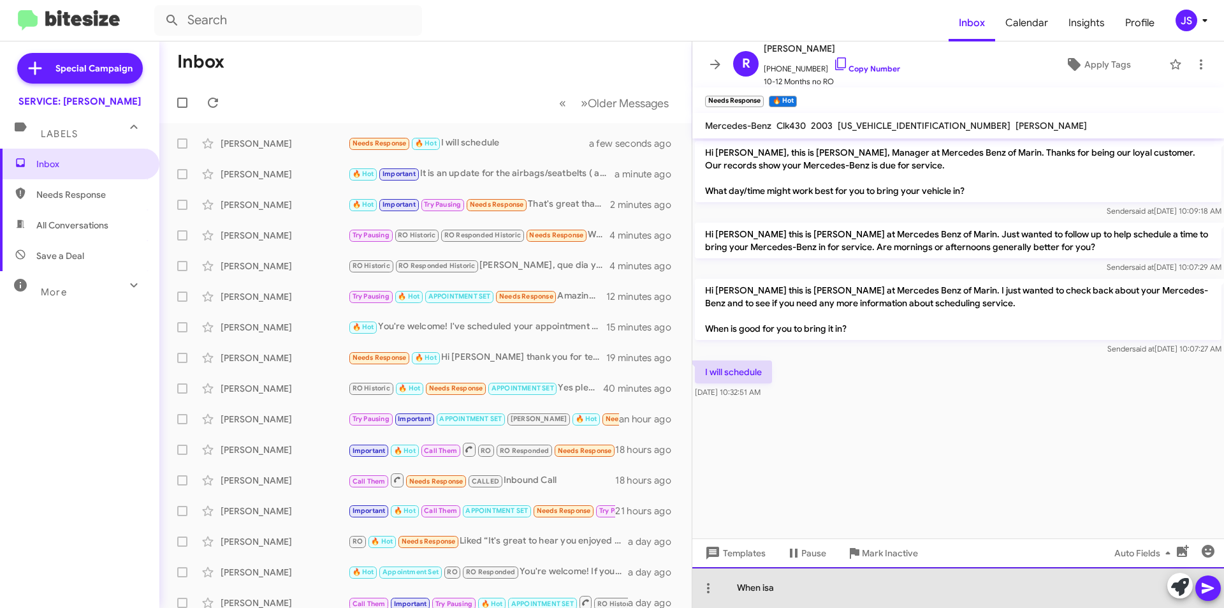
click at [902, 602] on div "When isa" at bounding box center [959, 587] width 532 height 41
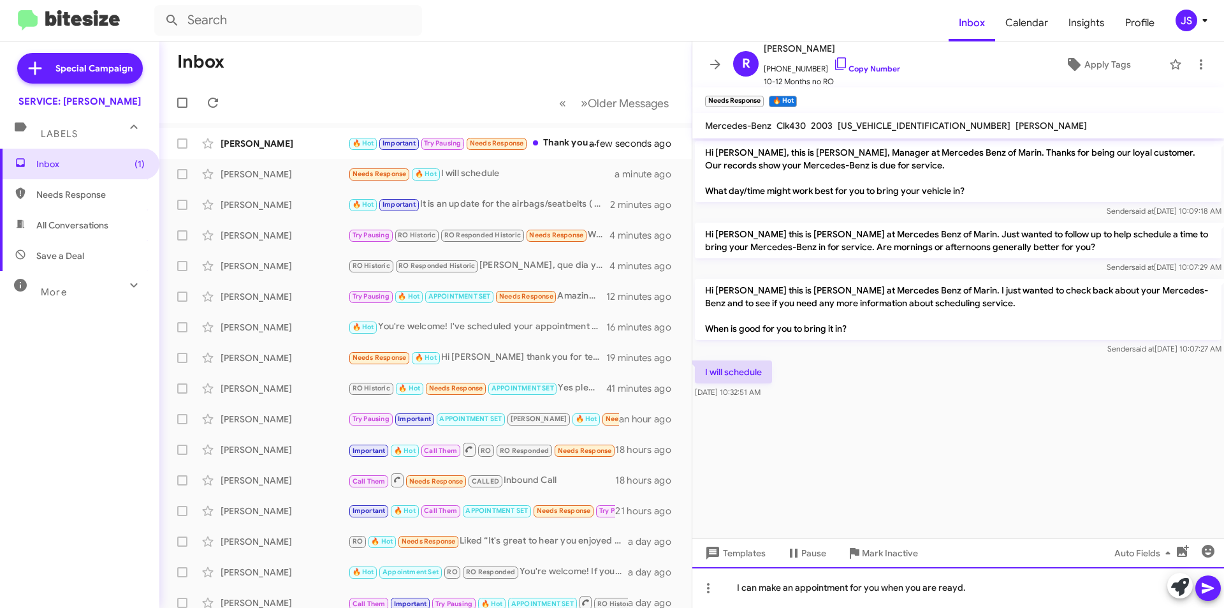
click at [734, 595] on div "I can make an appointment for you when you are reayd." at bounding box center [959, 587] width 532 height 41
drag, startPoint x: 1006, startPoint y: 584, endPoint x: 983, endPoint y: 599, distance: 27.2
click at [983, 599] on div "Hi Robert, I can make an appointment for you when you are reayd." at bounding box center [959, 587] width 532 height 41
click at [1017, 587] on div "Hi Robert, I can make an appointment for you when you are reayd." at bounding box center [959, 587] width 532 height 41
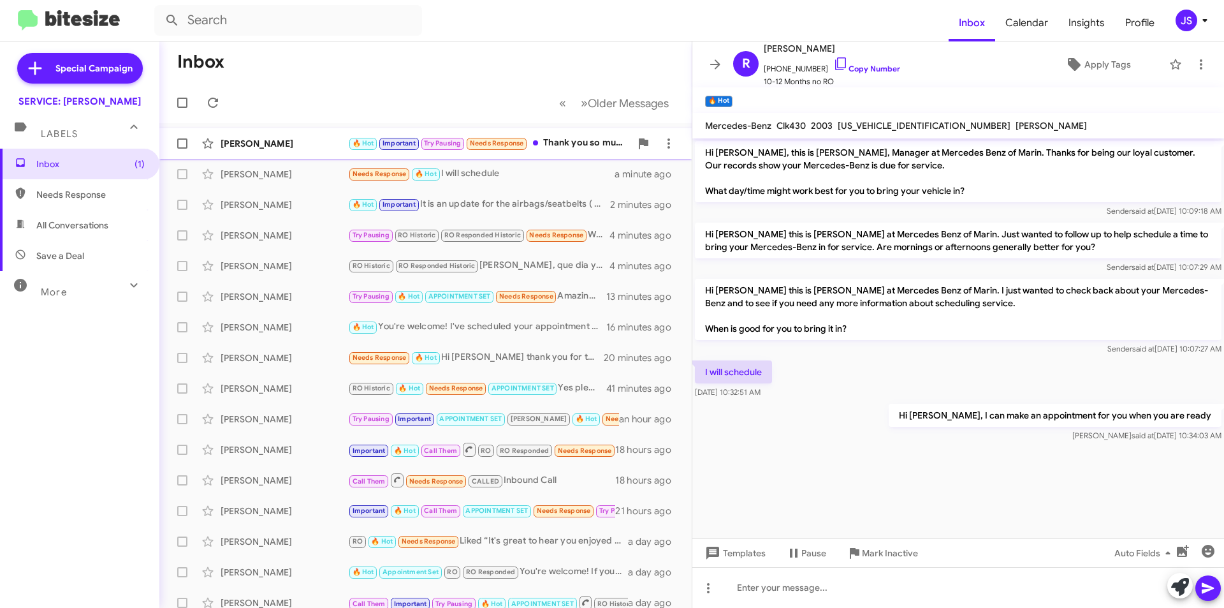
click at [304, 145] on div "Natalie Garett" at bounding box center [285, 143] width 128 height 13
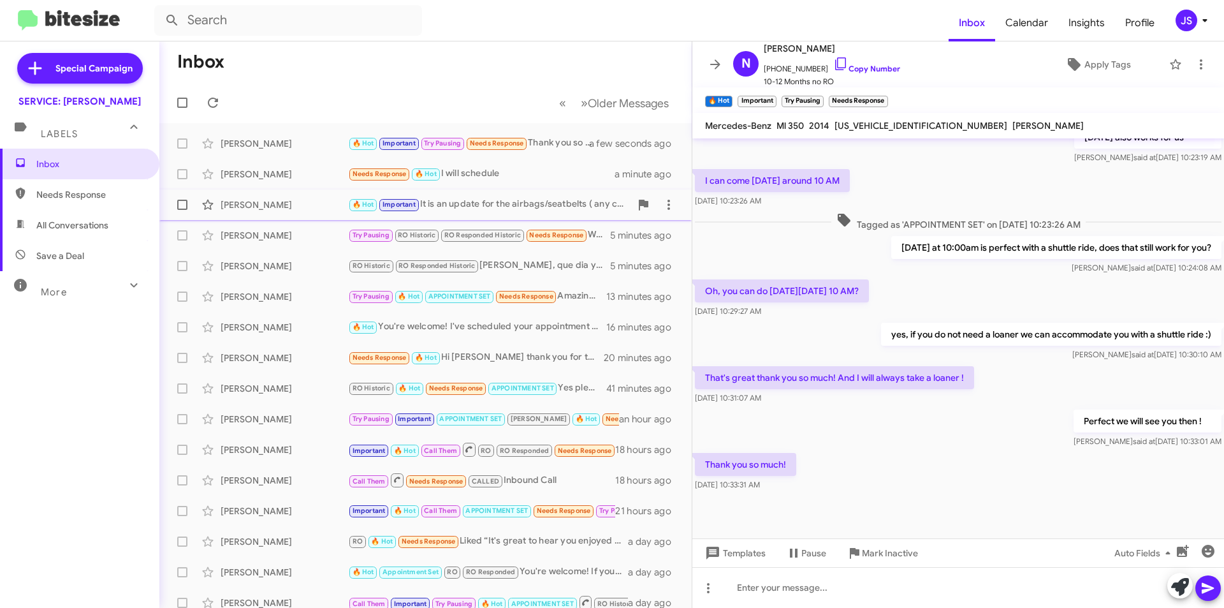
click at [296, 213] on div "Kat Lee 🔥 Hot Important It is an update for the airbags/seatbelts ( any compone…" at bounding box center [426, 205] width 512 height 26
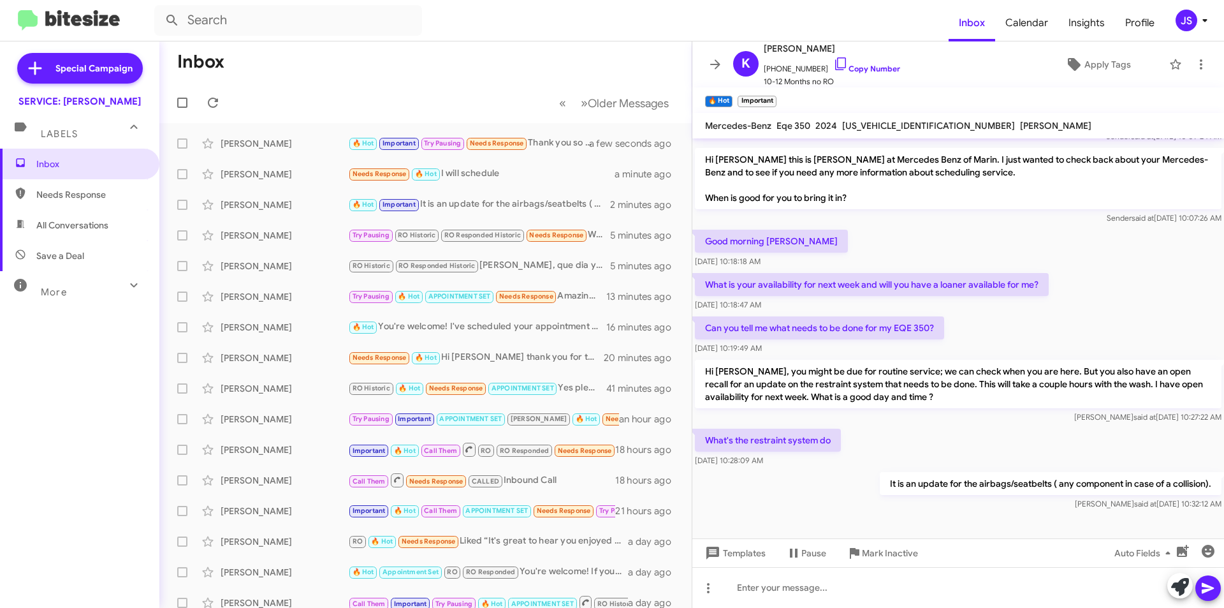
click at [93, 261] on span "Save a Deal" at bounding box center [79, 255] width 159 height 31
type input "in:not-interested"
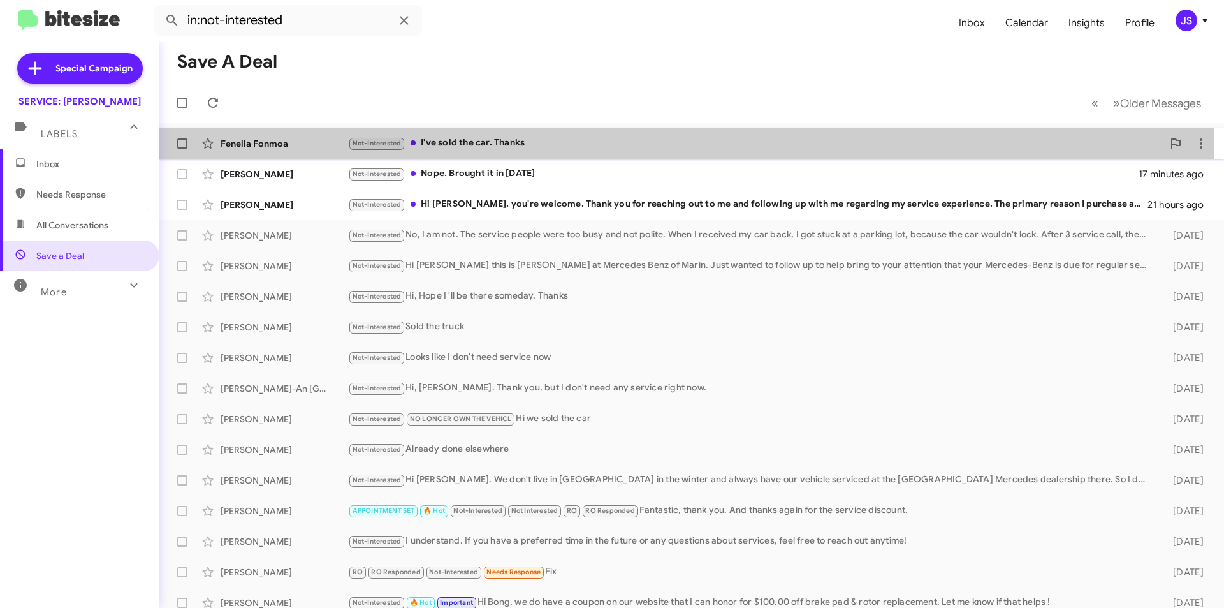
click at [459, 144] on div "Not-Interested I've sold the car. Thanks" at bounding box center [755, 143] width 815 height 15
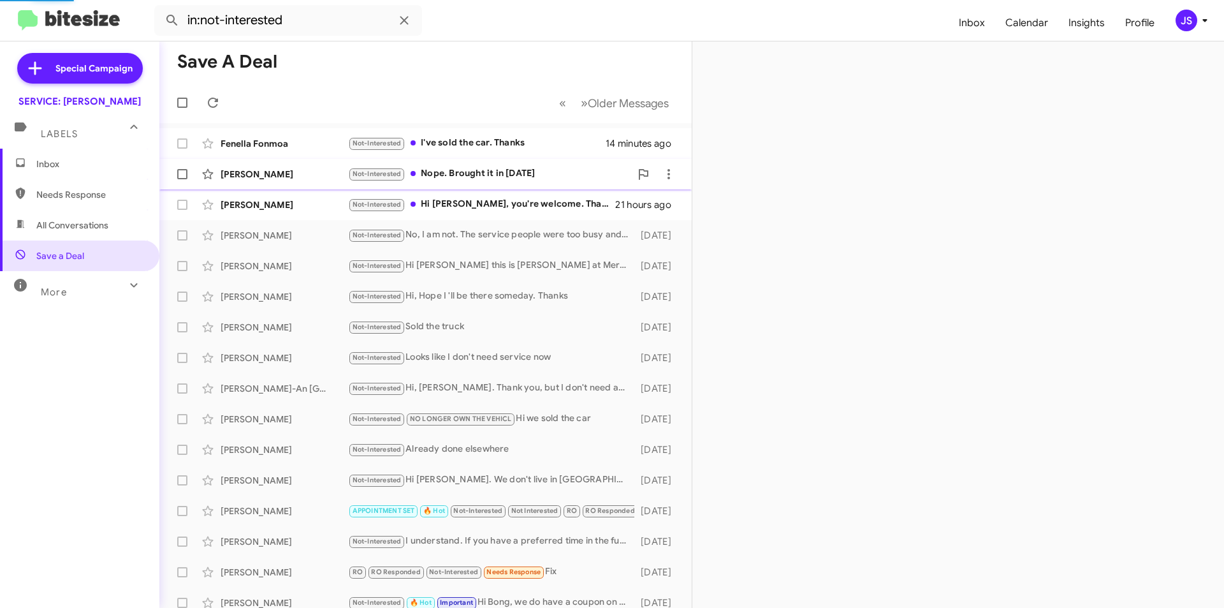
click at [469, 169] on div "Not-Interested Nope. Brought it in yesterday" at bounding box center [489, 173] width 283 height 15
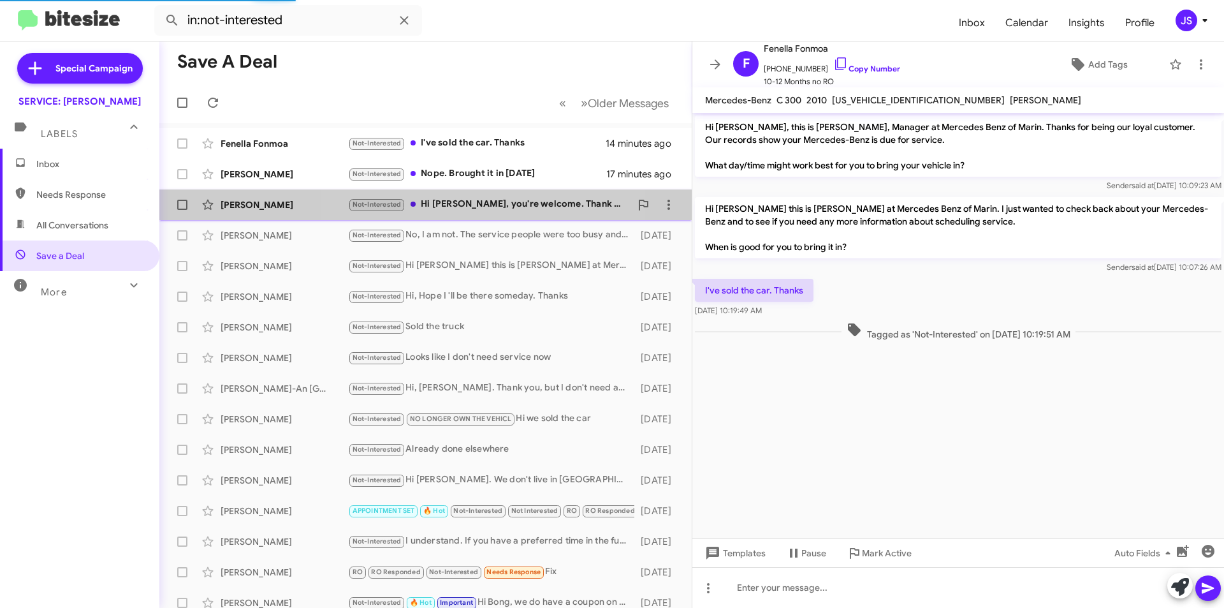
click at [474, 200] on div "Not-Interested Hi Omar, you're welcome. Thank you for reaching out to me and fo…" at bounding box center [489, 204] width 283 height 15
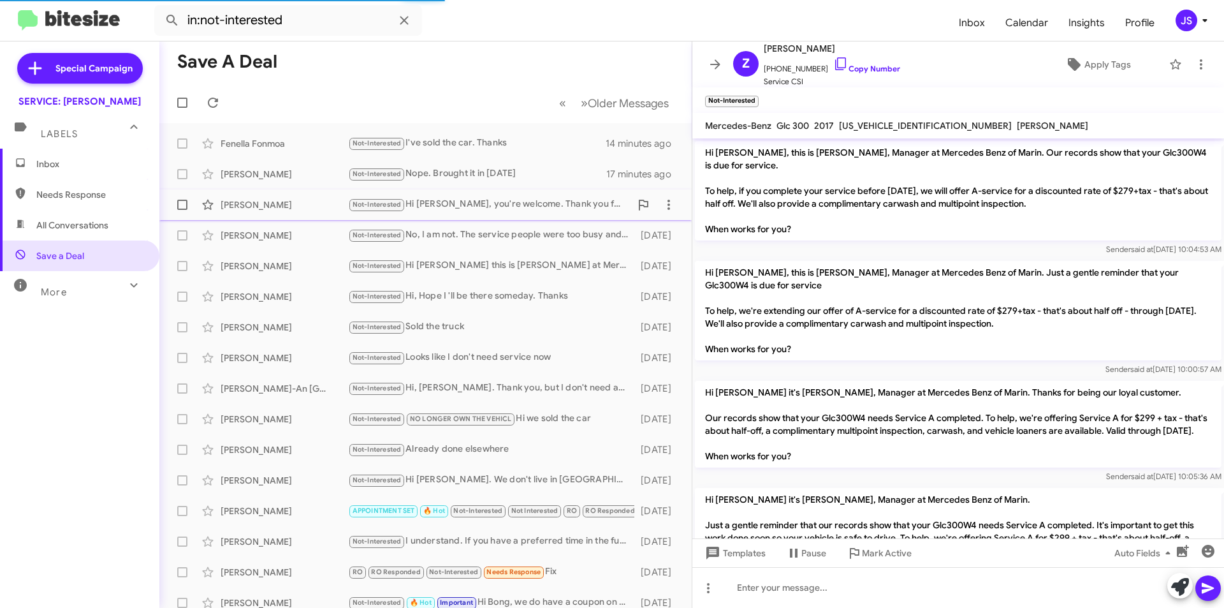
scroll to position [289, 0]
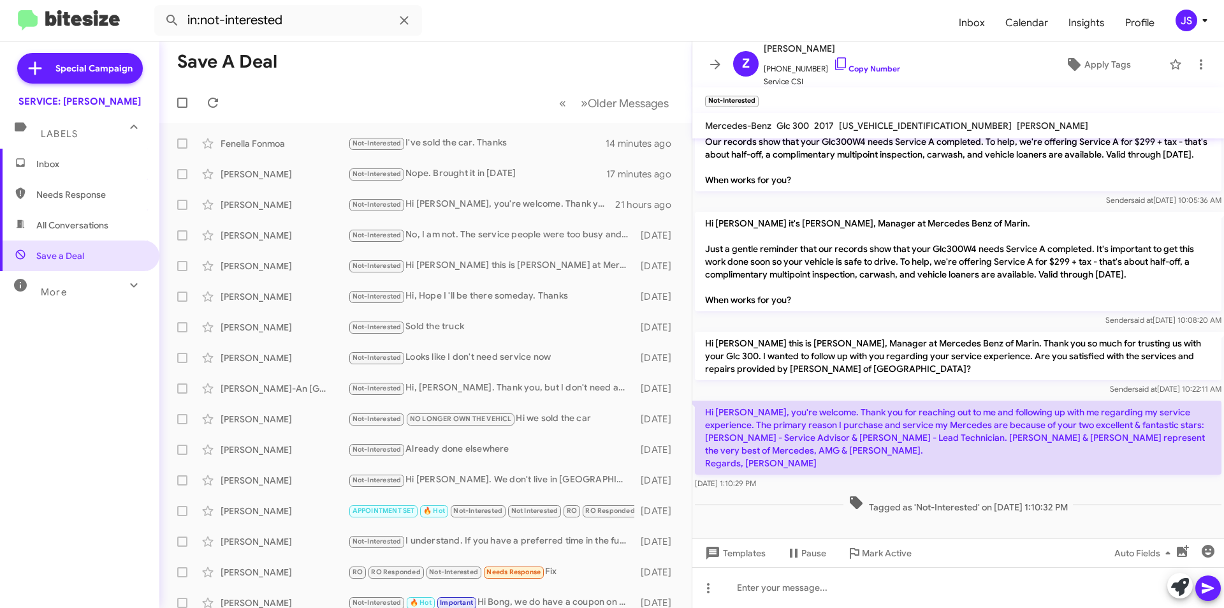
click at [83, 152] on span "Inbox" at bounding box center [79, 164] width 159 height 31
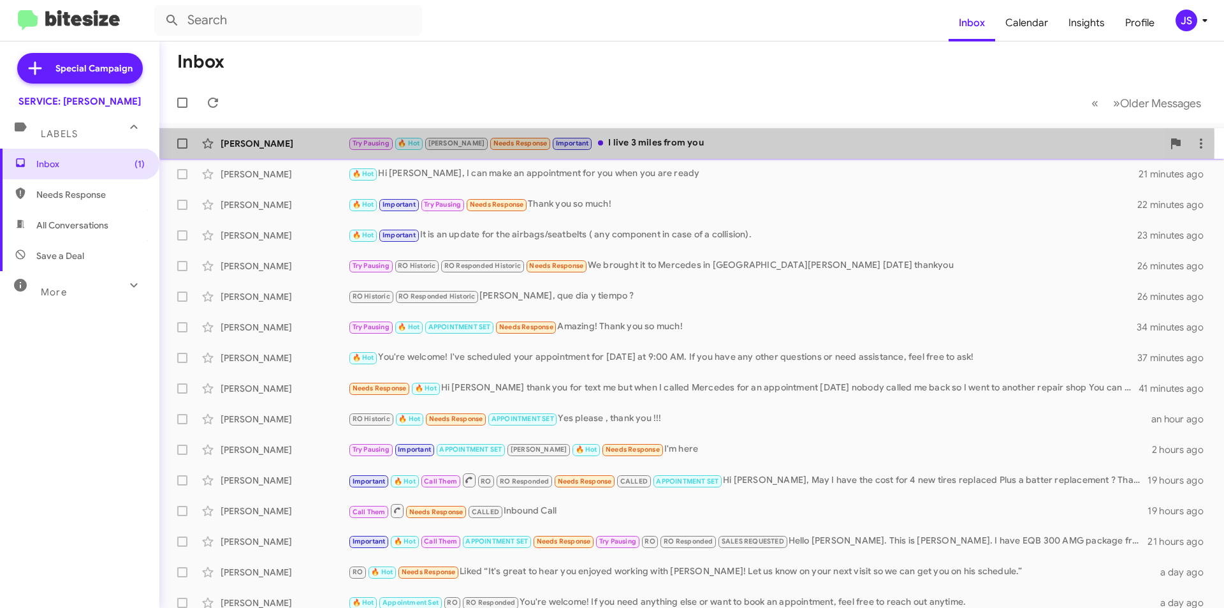
click at [299, 142] on div "[PERSON_NAME]" at bounding box center [285, 143] width 128 height 13
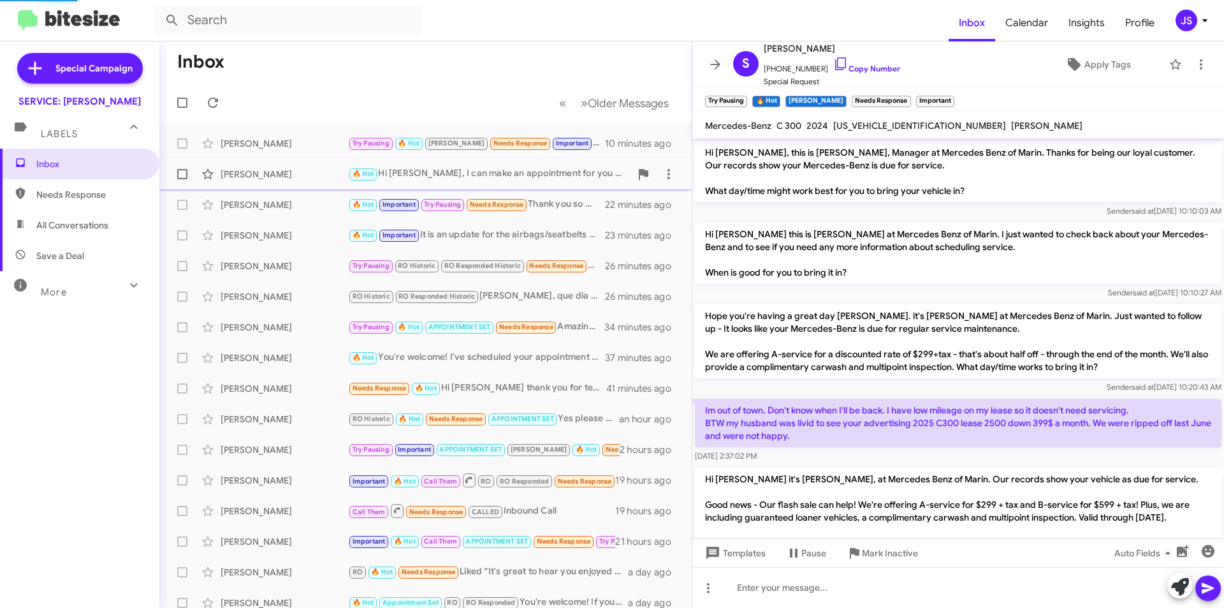
scroll to position [551, 0]
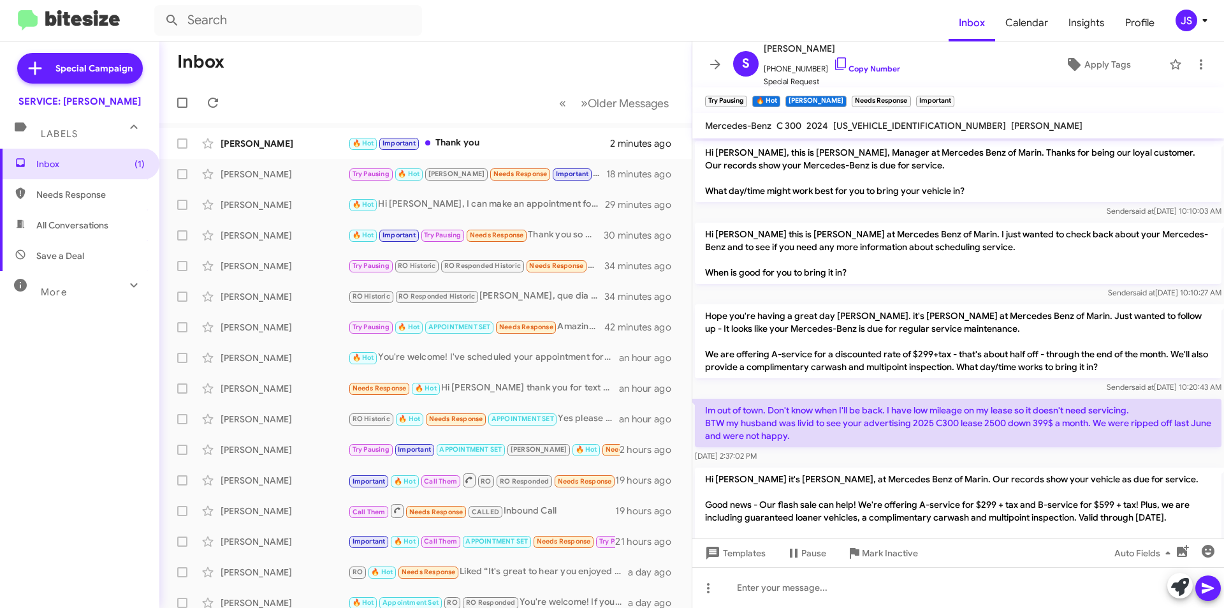
scroll to position [577, 0]
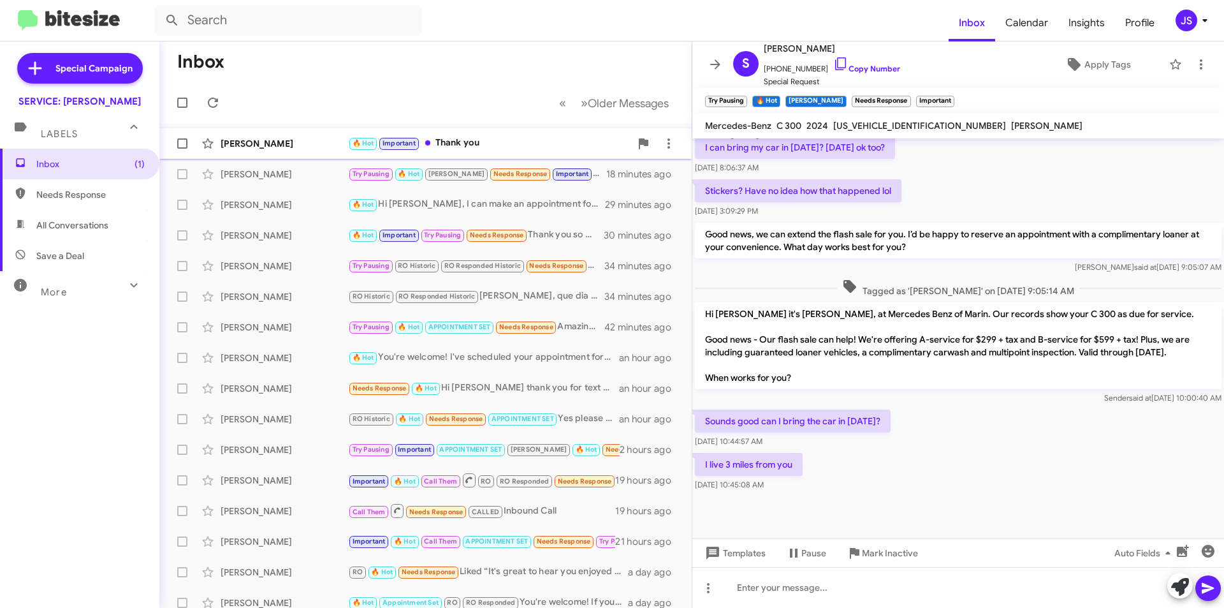
click at [249, 145] on div "[PERSON_NAME]" at bounding box center [285, 143] width 128 height 13
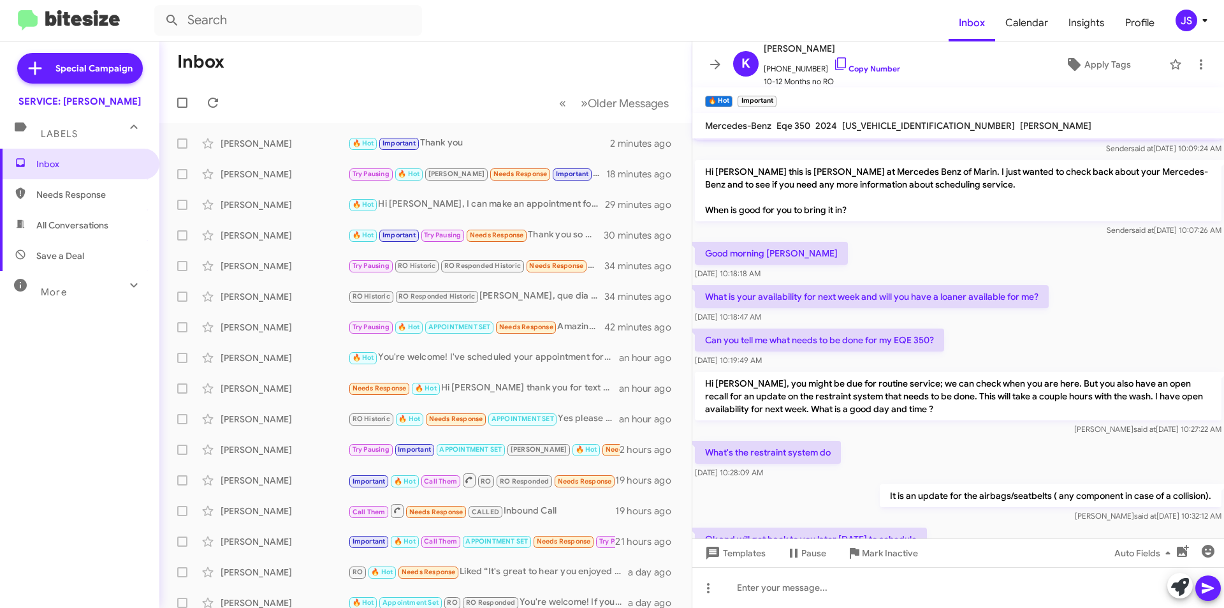
scroll to position [168, 0]
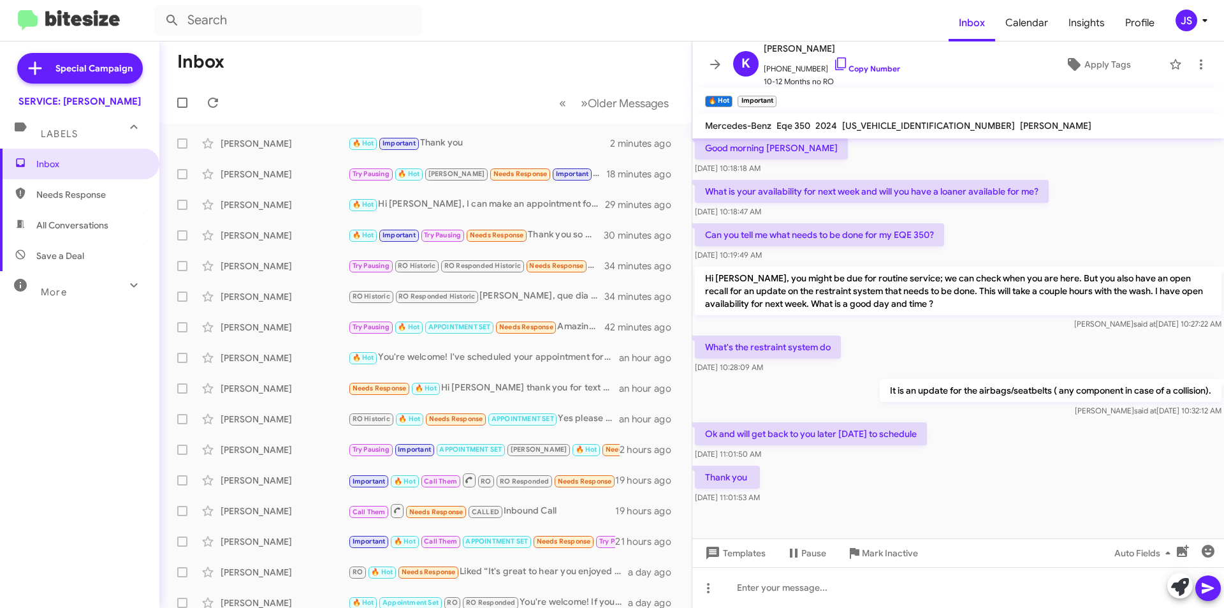
click at [983, 294] on p "Hi Kat, you might be due for routine service; we can check when you are here. B…" at bounding box center [958, 291] width 527 height 48
click at [101, 161] on span "Inbox" at bounding box center [90, 164] width 108 height 13
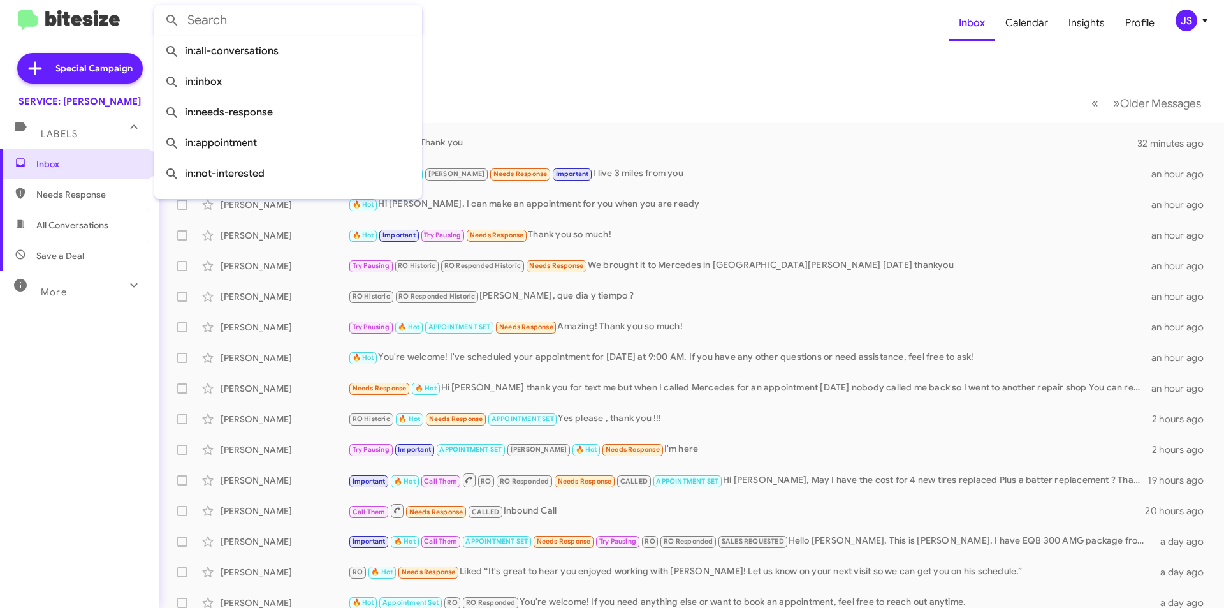
click at [265, 33] on input "text" at bounding box center [288, 20] width 268 height 31
click at [239, 27] on input "text" at bounding box center [288, 20] width 268 height 31
click at [595, 55] on mat-toolbar-row "Inbox" at bounding box center [691, 61] width 1065 height 41
click at [353, 18] on input "text" at bounding box center [288, 20] width 268 height 31
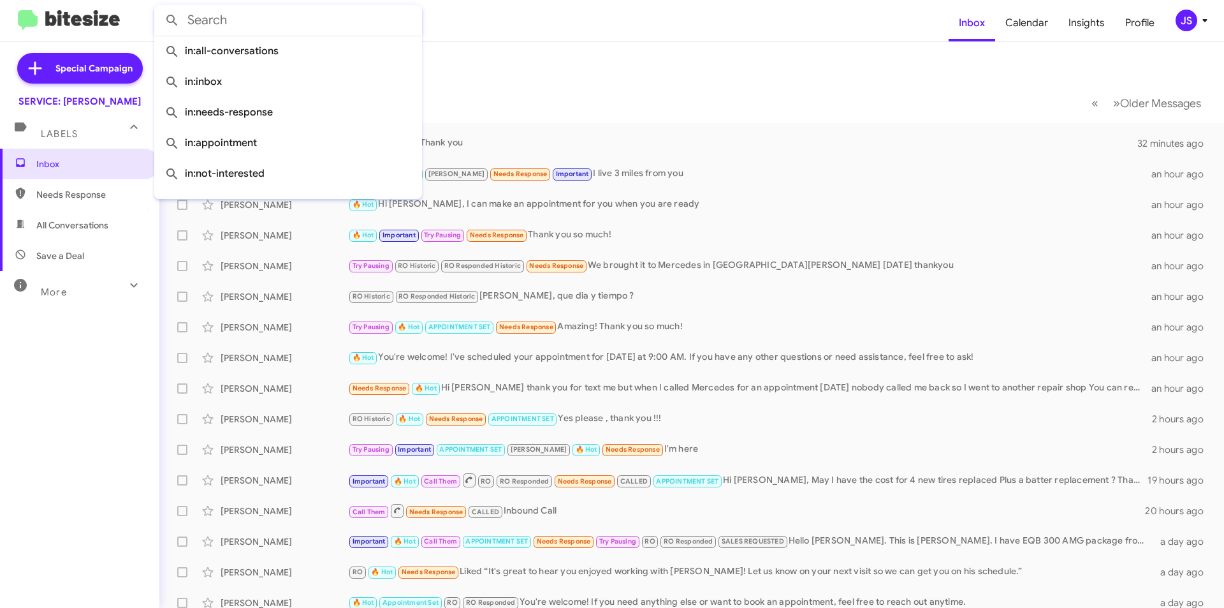
click at [353, 18] on input "text" at bounding box center [288, 20] width 268 height 31
click at [36, 254] on span "Save a Deal" at bounding box center [79, 255] width 159 height 31
type input "in:not-interested"
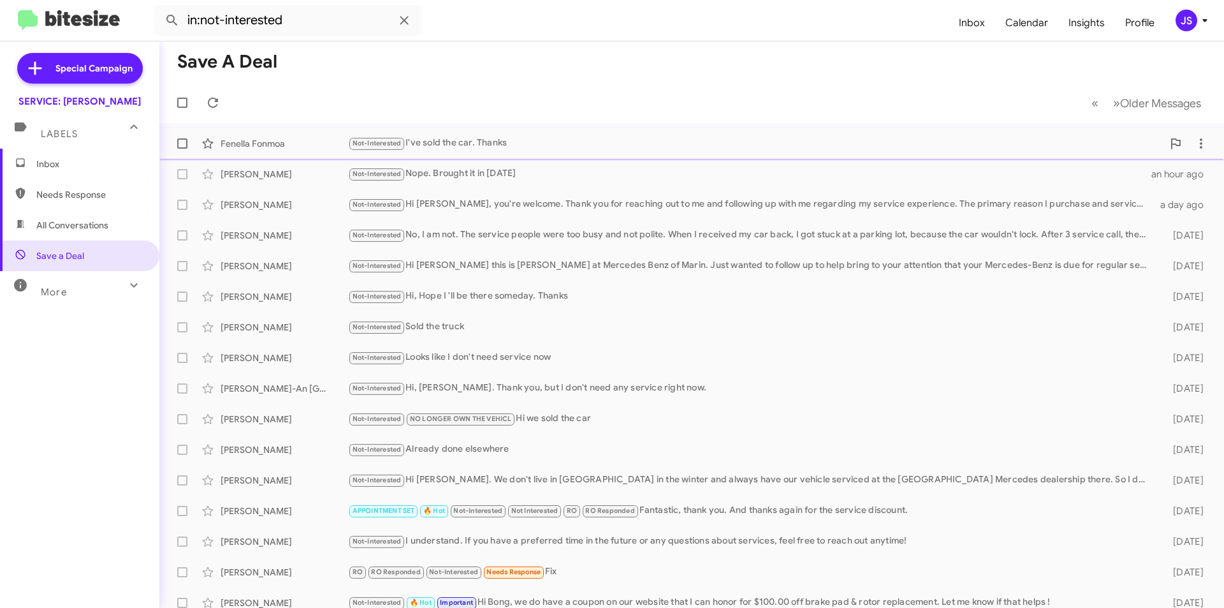
click at [426, 149] on div "Not-Interested I've sold the car. Thanks" at bounding box center [755, 143] width 815 height 15
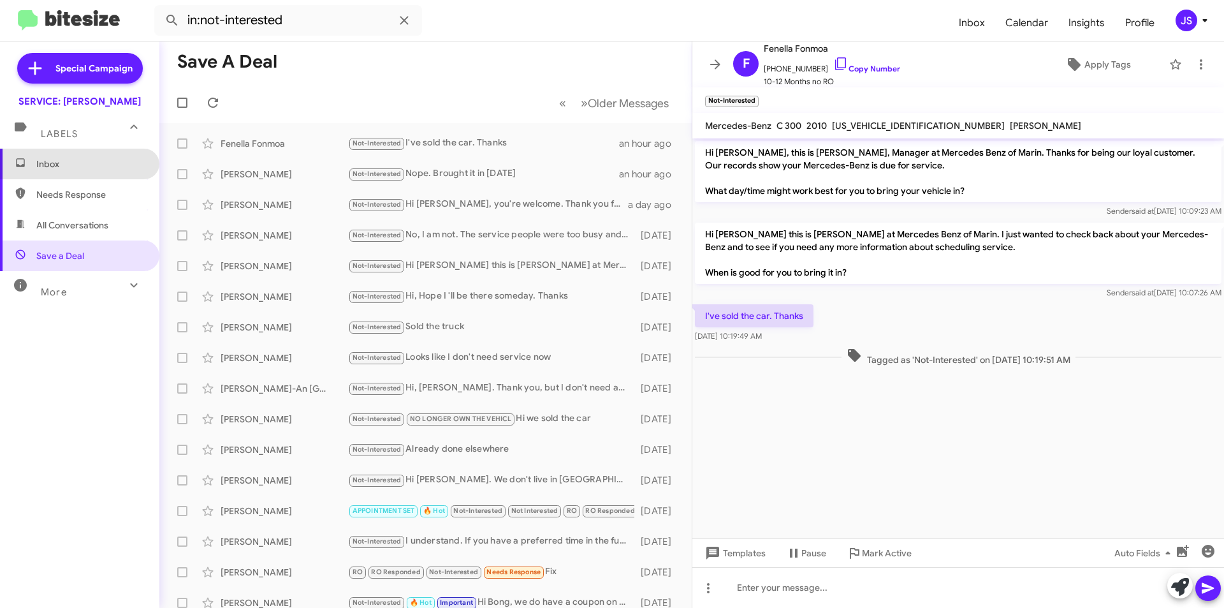
click at [120, 168] on span "Inbox" at bounding box center [90, 164] width 108 height 13
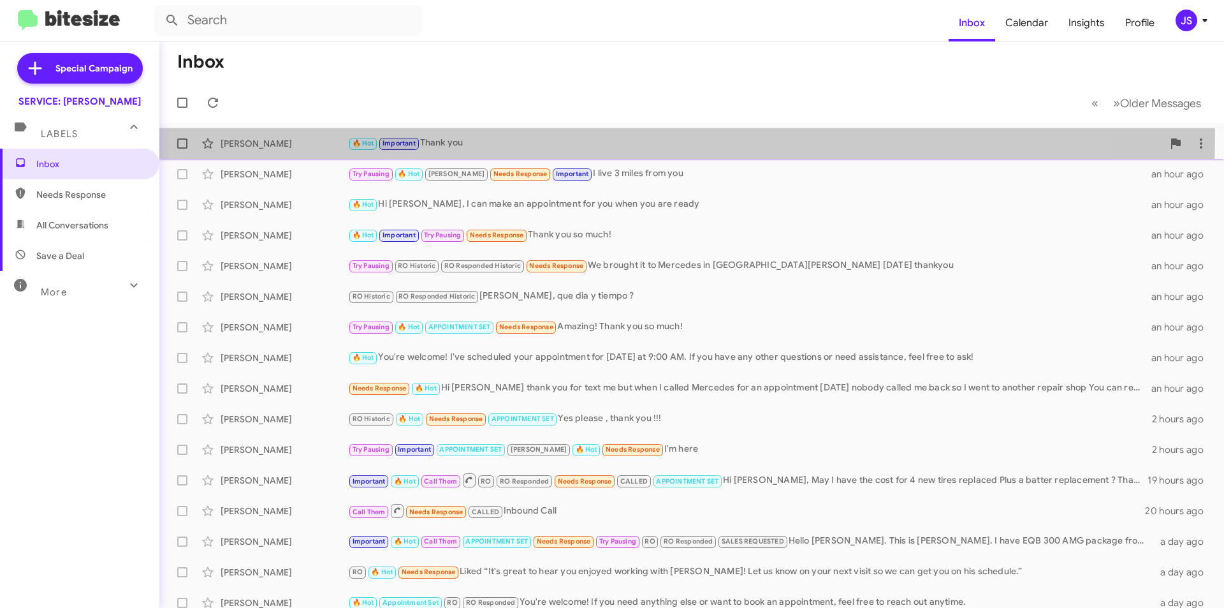
click at [273, 129] on span "Kat Lee 🔥 Hot Important Thank you 37 minutes ago" at bounding box center [691, 143] width 1065 height 31
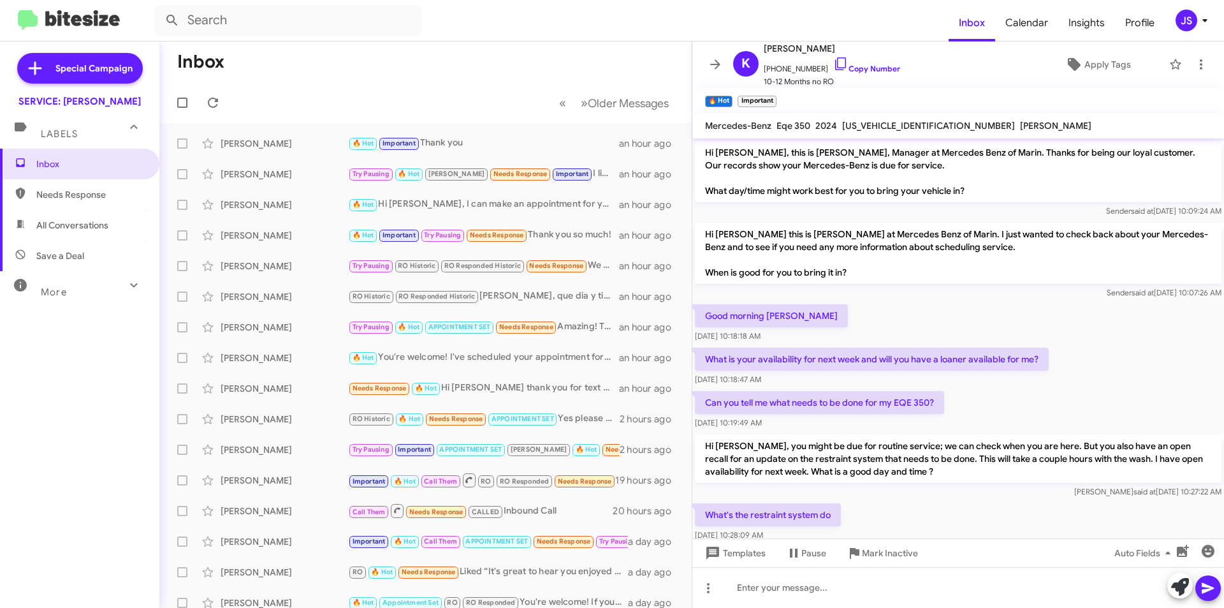
scroll to position [168, 0]
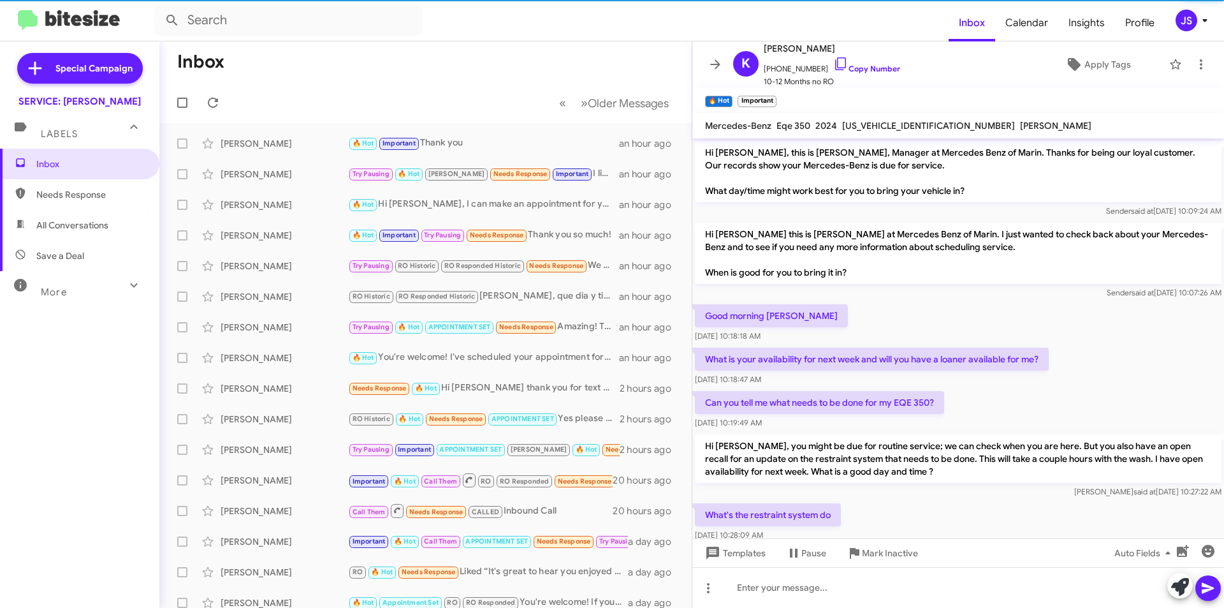
scroll to position [168, 0]
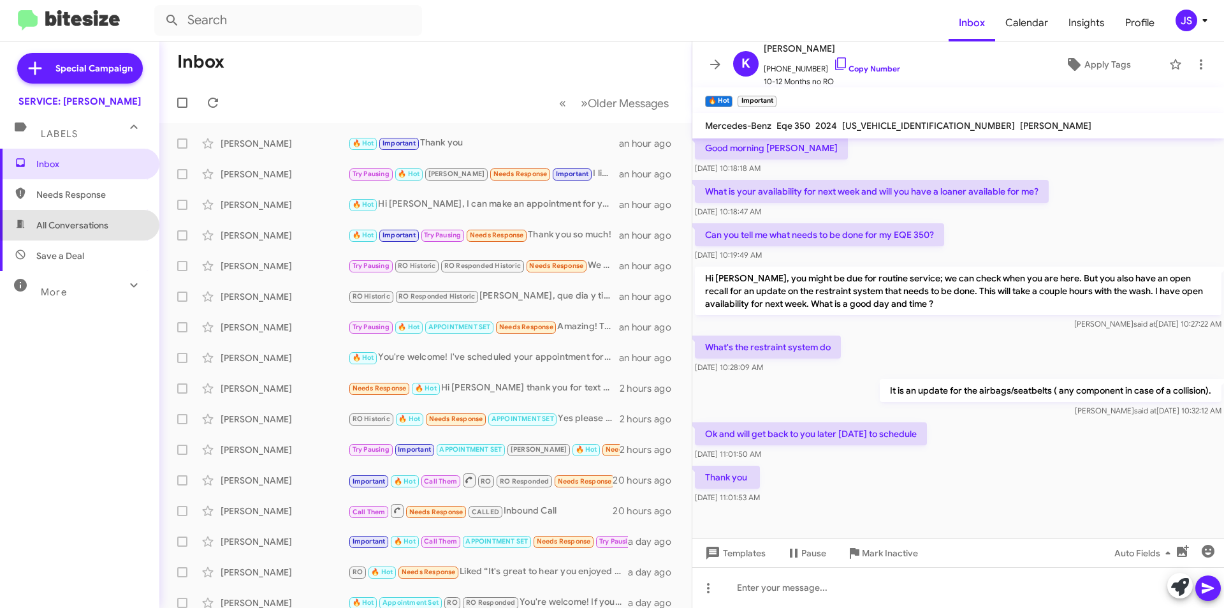
click at [115, 221] on span "All Conversations" at bounding box center [79, 225] width 159 height 31
type input "in:all-conversations"
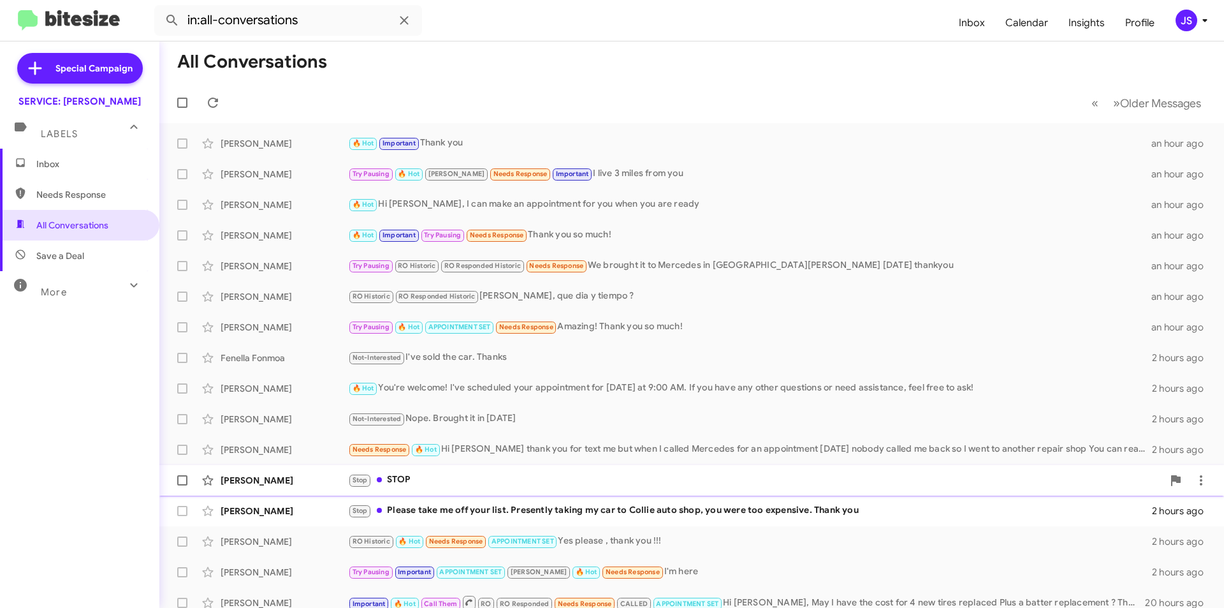
click at [443, 485] on div "Stop STOP" at bounding box center [755, 480] width 815 height 15
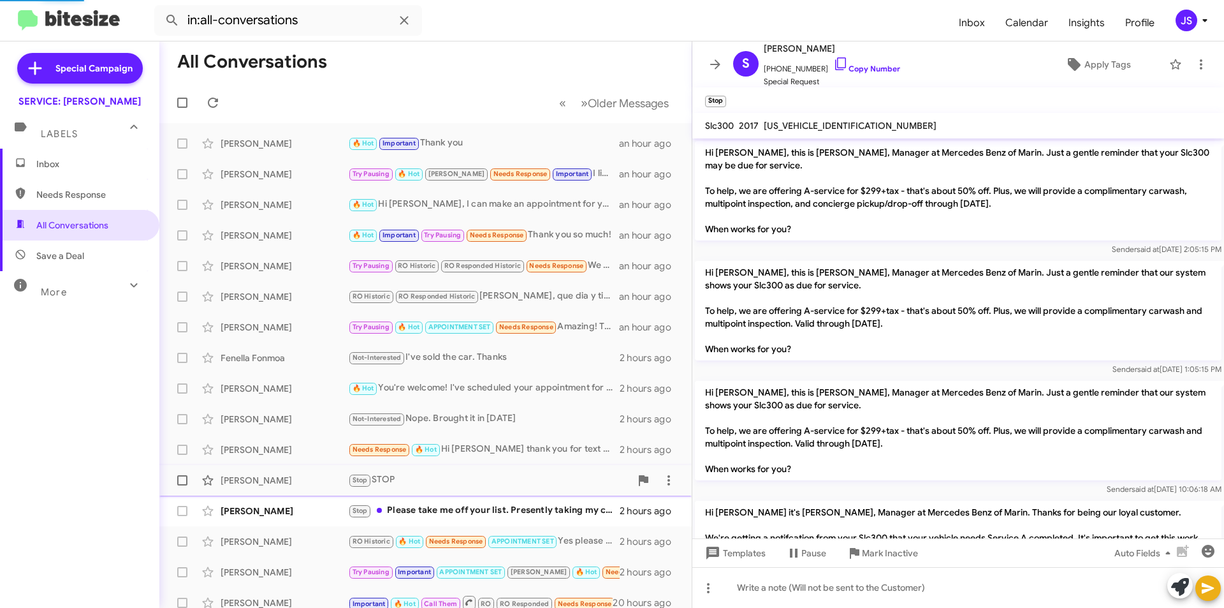
scroll to position [1960, 0]
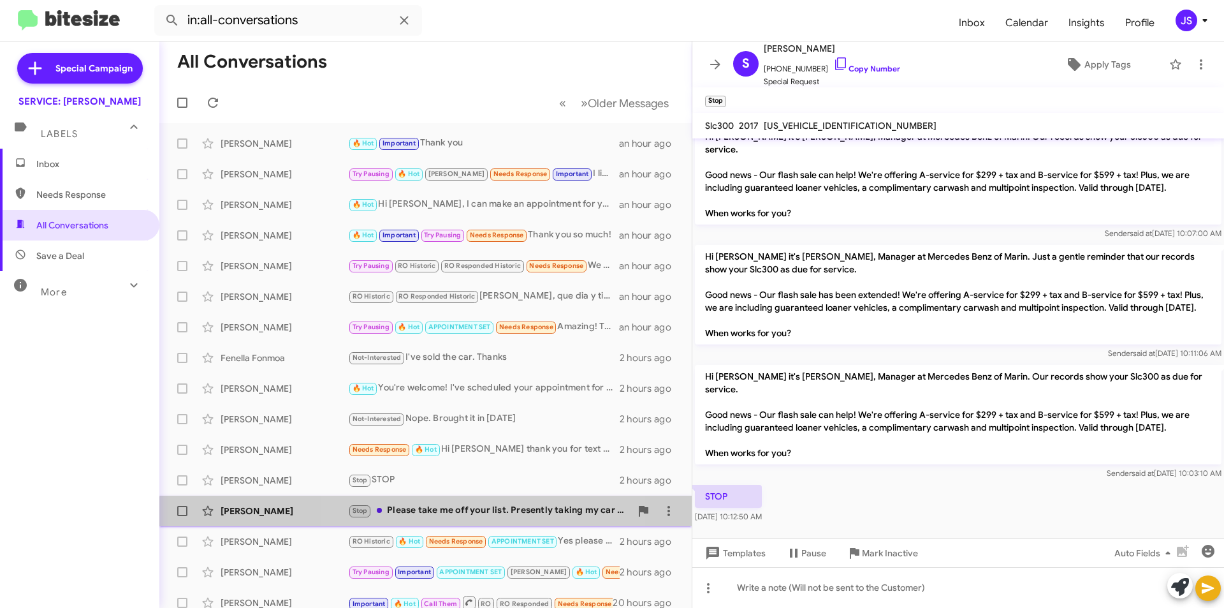
click at [450, 515] on div "Stop Please take me off your list. Presently taking my car to Collie auto shop,…" at bounding box center [489, 510] width 283 height 15
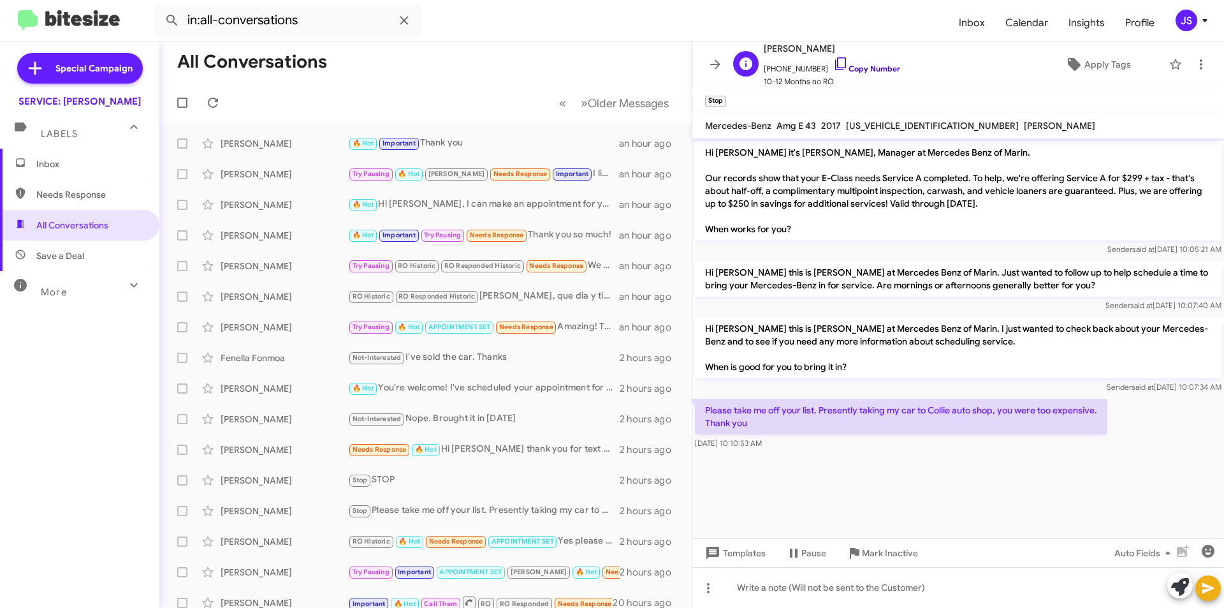
click at [834, 62] on icon at bounding box center [841, 63] width 15 height 15
drag, startPoint x: 845, startPoint y: 128, endPoint x: 936, endPoint y: 125, distance: 90.6
click at [936, 125] on span "WDDZF6EB2HA236776" at bounding box center [932, 125] width 173 height 11
copy span "WDDZF6EB2HA236776"
click at [27, 170] on span "Inbox" at bounding box center [79, 164] width 159 height 31
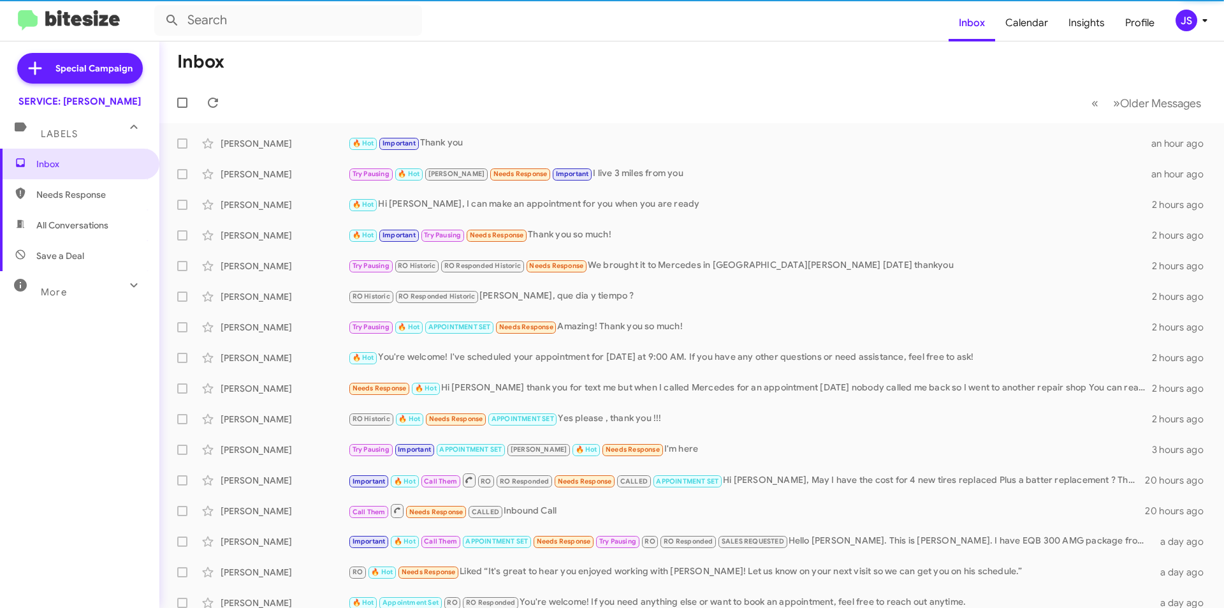
click at [91, 233] on span "All Conversations" at bounding box center [79, 225] width 159 height 31
type input "in:all-conversations"
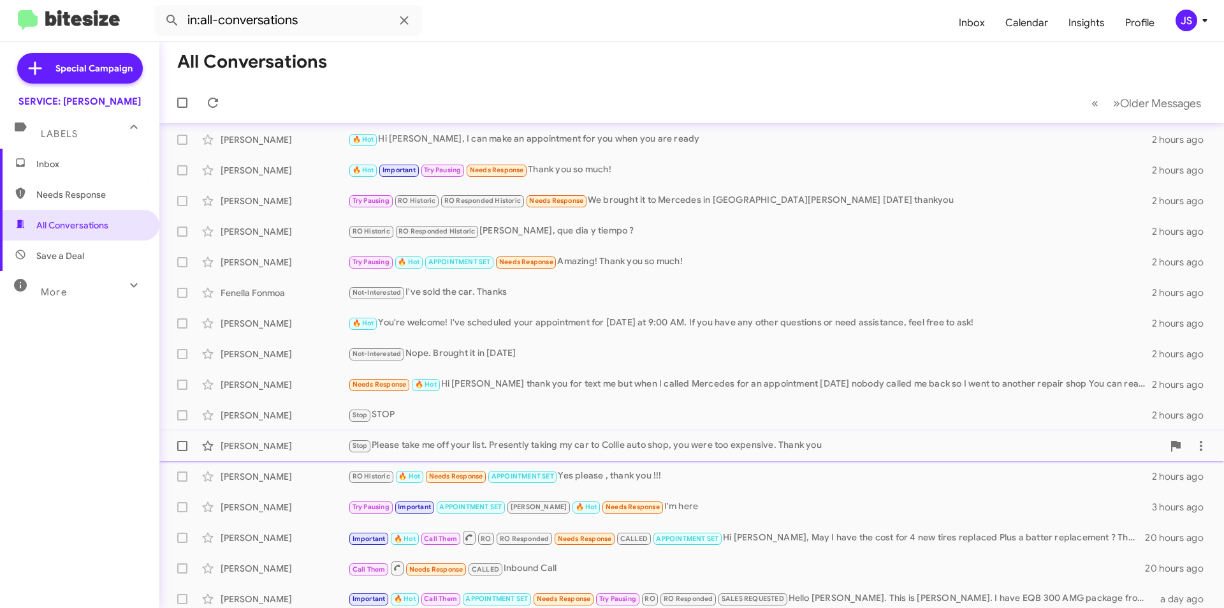
scroll to position [133, 0]
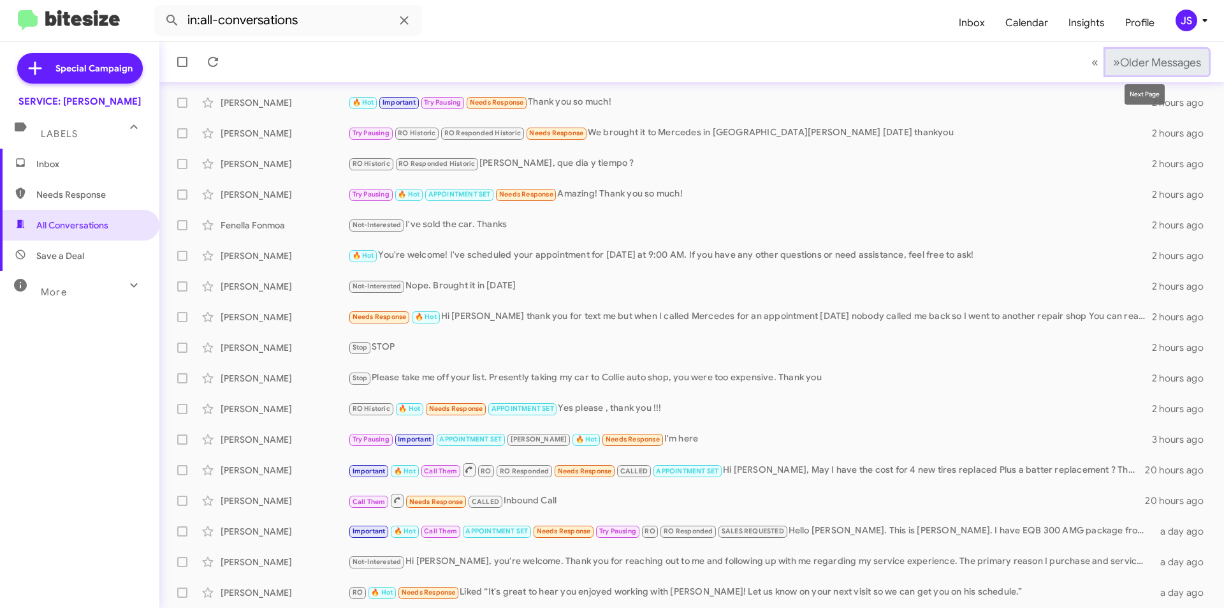
click at [1139, 54] on button "» Next Older Messages" at bounding box center [1157, 62] width 103 height 26
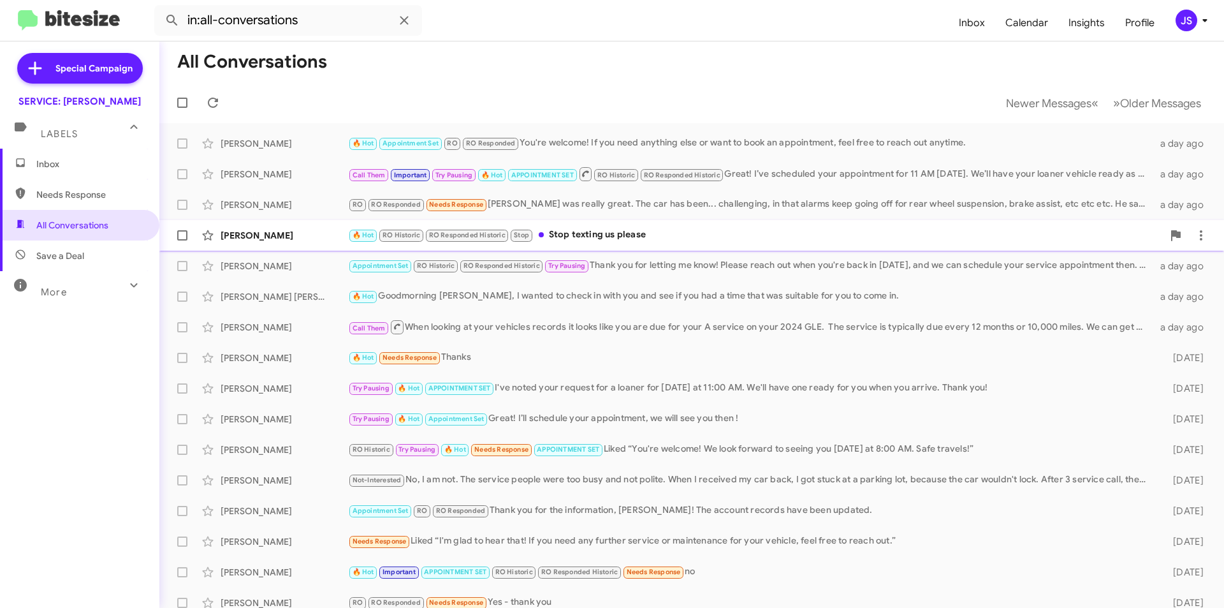
click at [756, 230] on div "🔥 Hot RO Historic RO Responded Historic Stop Stop texting us please" at bounding box center [755, 235] width 815 height 15
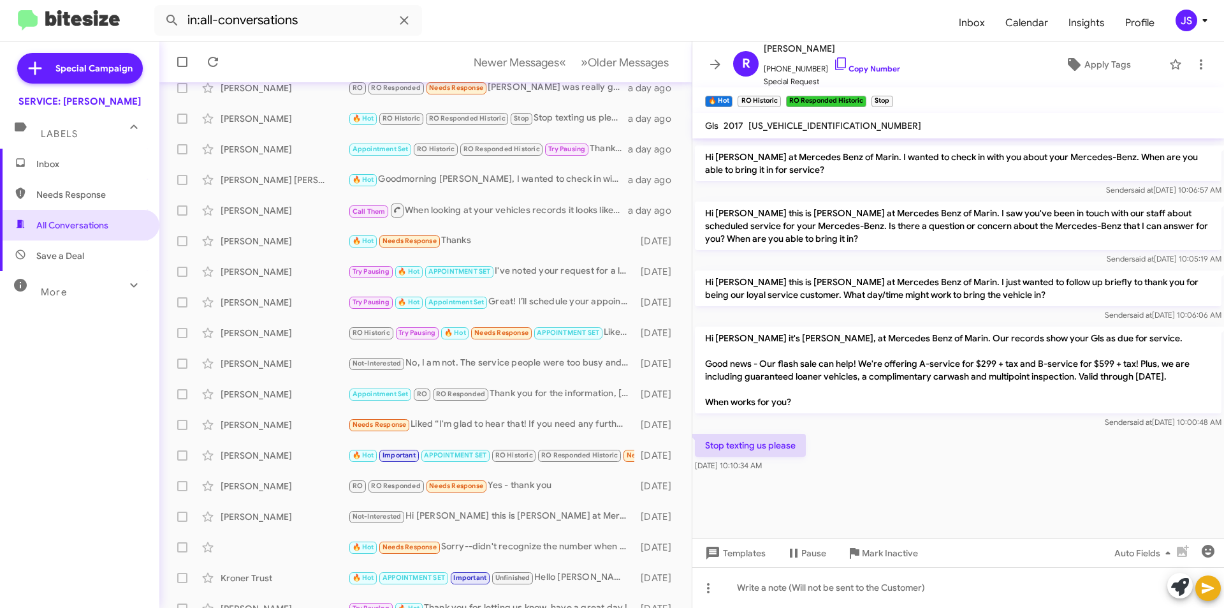
scroll to position [133, 0]
